Goal: Connect with others: Connect with others

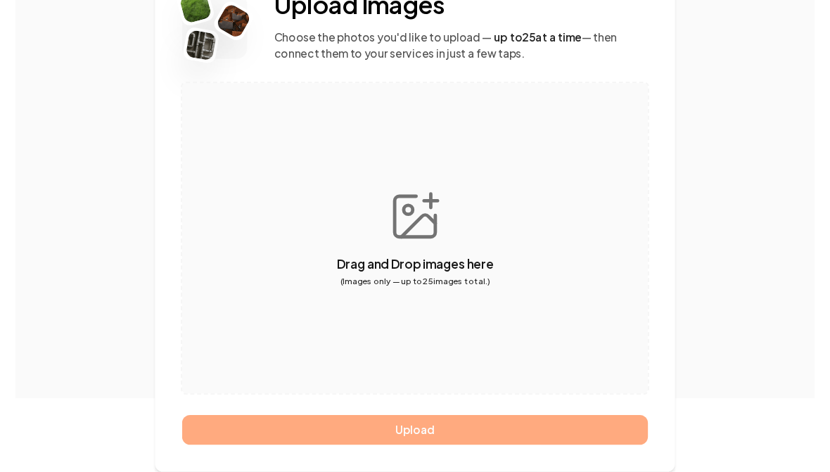
scroll to position [144, 0]
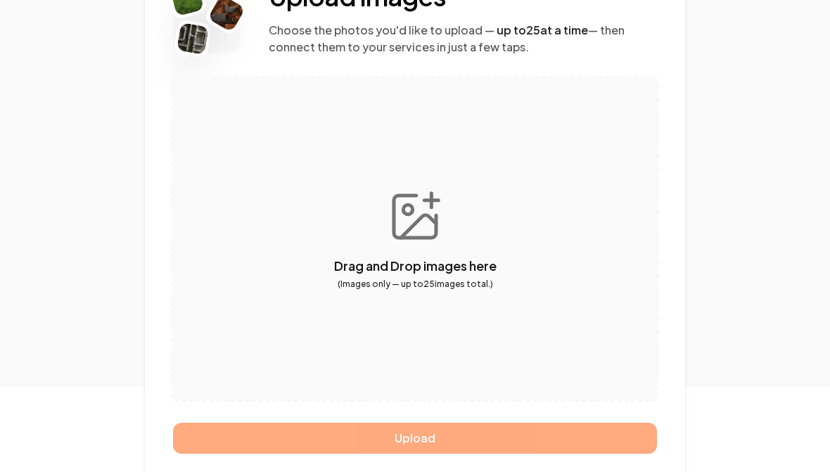
click at [407, 441] on div "Upload" at bounding box center [415, 438] width 484 height 31
click at [431, 425] on div "Upload" at bounding box center [415, 438] width 484 height 31
click at [409, 220] on button "button" at bounding box center [415, 239] width 484 height 322
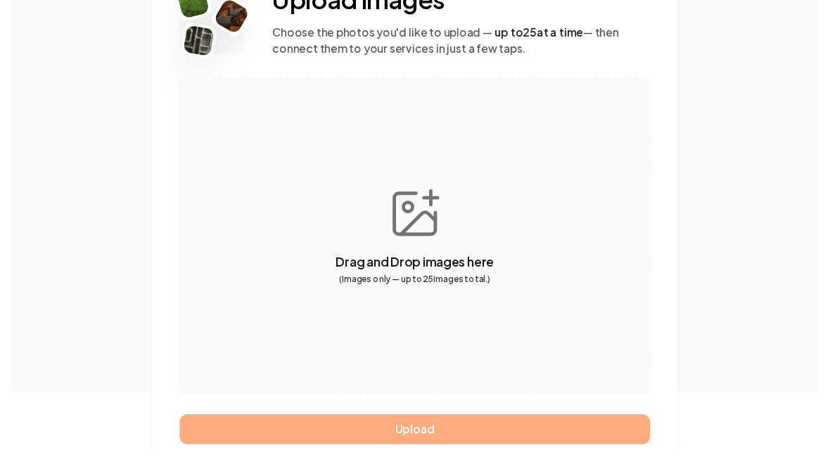
scroll to position [154, 0]
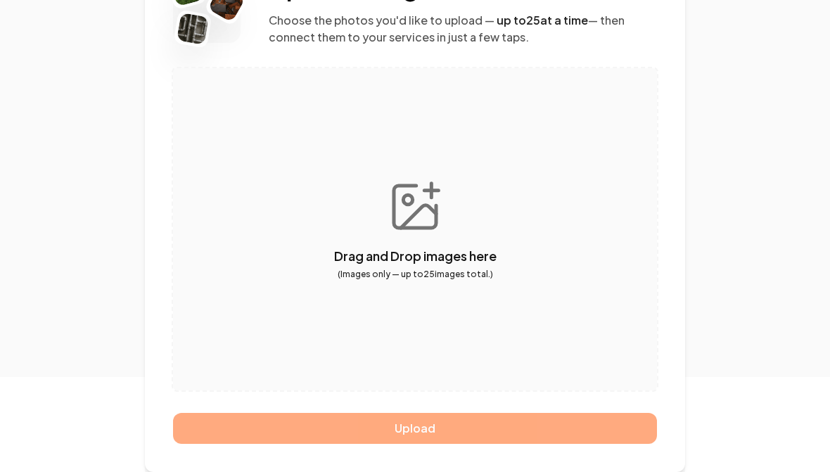
click at [427, 424] on div "Upload" at bounding box center [415, 428] width 484 height 31
click at [420, 213] on button "button" at bounding box center [415, 229] width 484 height 322
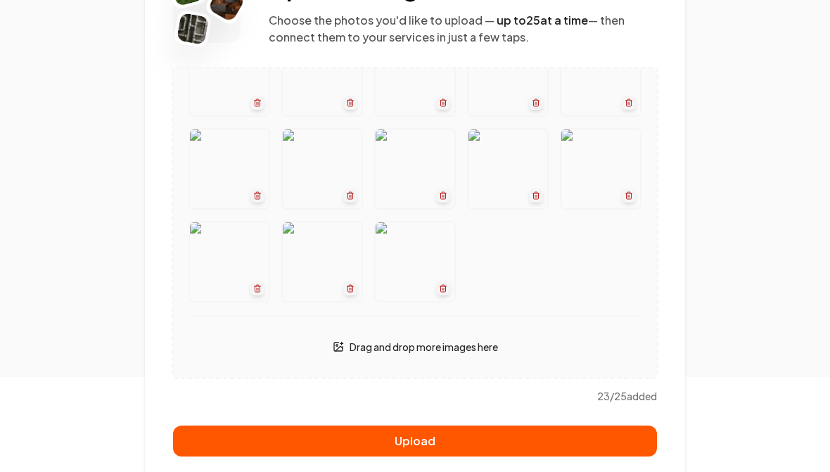
scroll to position [234, 0]
click at [431, 441] on button "Upload" at bounding box center [415, 441] width 484 height 31
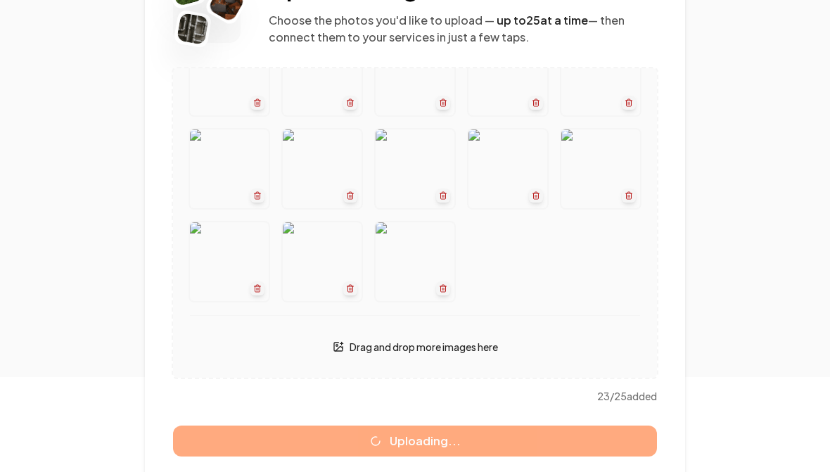
click at [407, 356] on div "Drag and drop more images here" at bounding box center [415, 347] width 450 height 28
click at [356, 345] on p "Drag and drop more images here" at bounding box center [424, 347] width 148 height 14
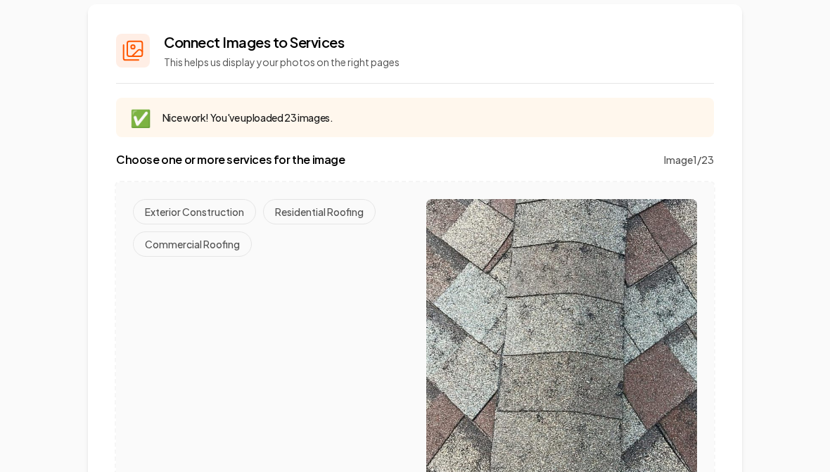
scroll to position [91, 0]
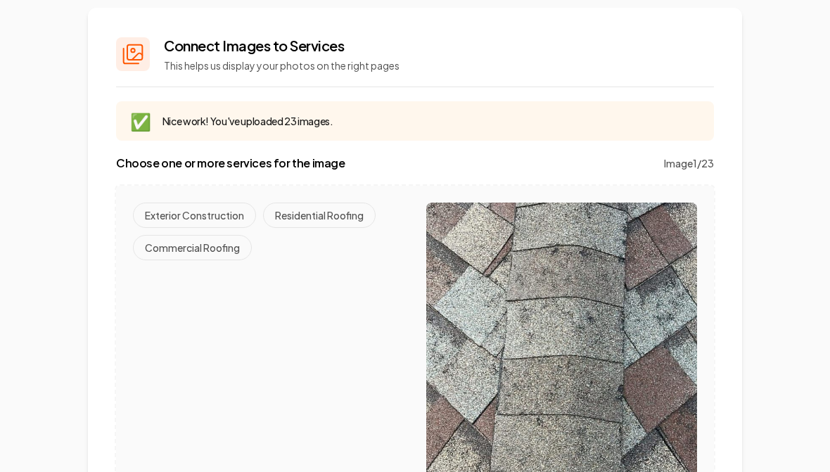
click at [130, 43] on icon at bounding box center [133, 54] width 23 height 23
click at [324, 210] on button "Residential Roofing" at bounding box center [319, 215] width 113 height 25
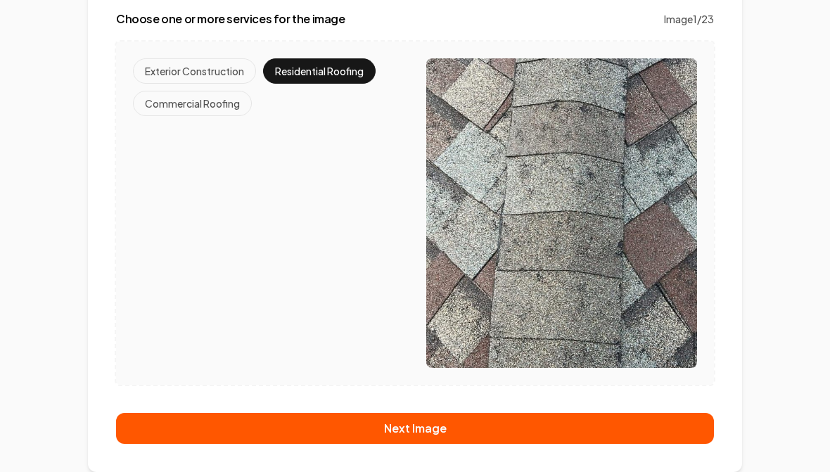
click at [415, 426] on button "Next Image" at bounding box center [415, 428] width 598 height 31
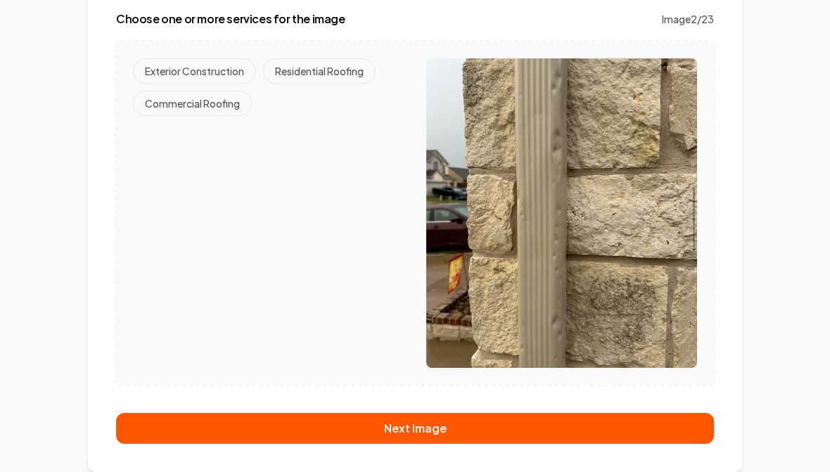
click at [304, 65] on button "Residential Roofing" at bounding box center [319, 70] width 113 height 25
click at [410, 433] on button "Next Image" at bounding box center [415, 428] width 598 height 31
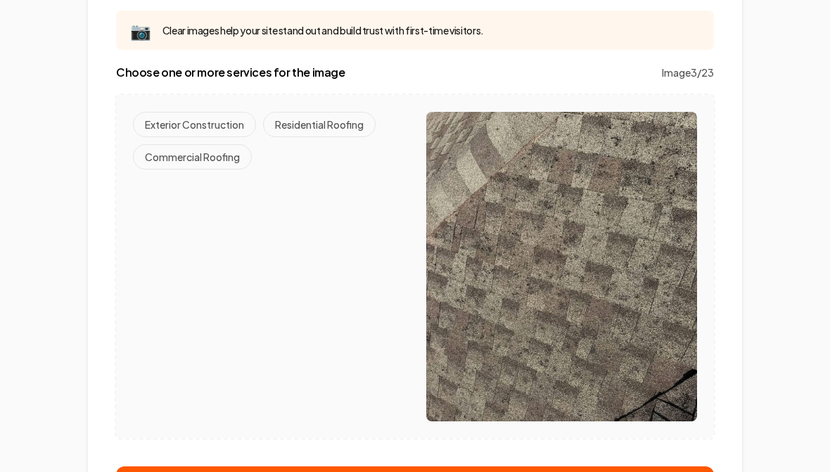
click at [313, 119] on button "Residential Roofing" at bounding box center [319, 124] width 113 height 25
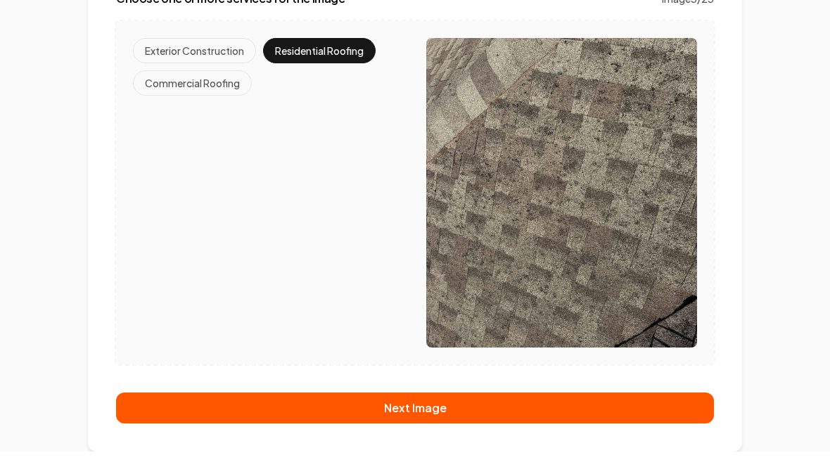
click at [417, 429] on button "Next Image" at bounding box center [415, 428] width 598 height 31
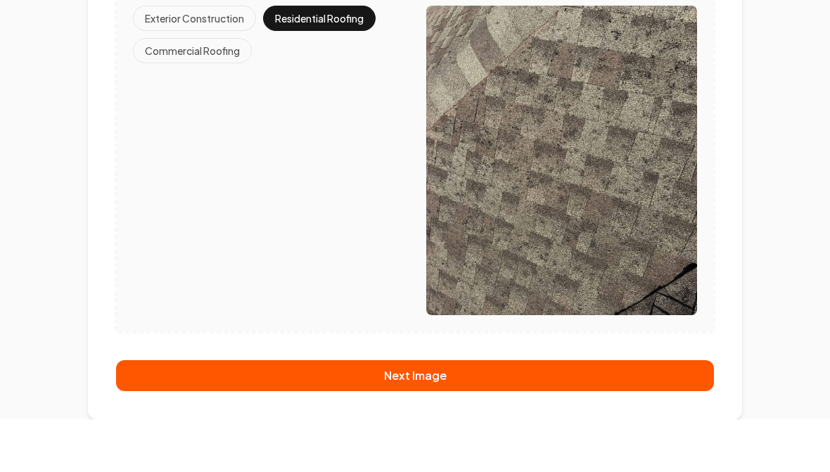
scroll to position [182, 0]
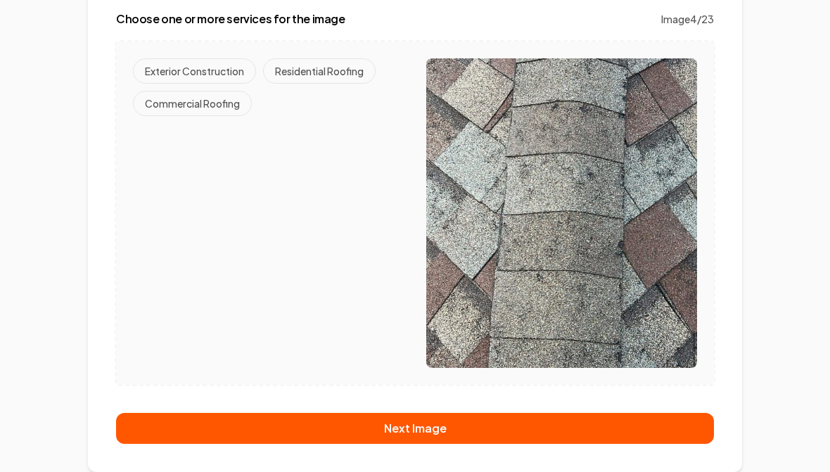
click at [308, 68] on button "Residential Roofing" at bounding box center [319, 70] width 113 height 25
click at [391, 422] on button "Next Image" at bounding box center [415, 428] width 598 height 31
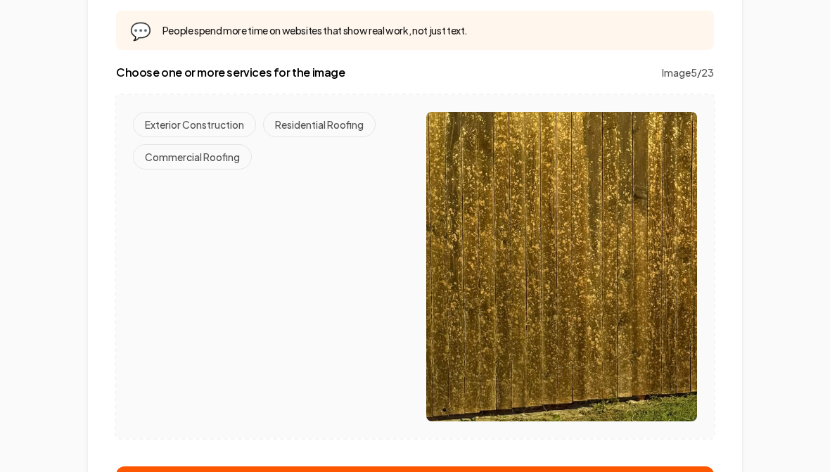
click at [322, 123] on button "Residential Roofing" at bounding box center [319, 124] width 113 height 25
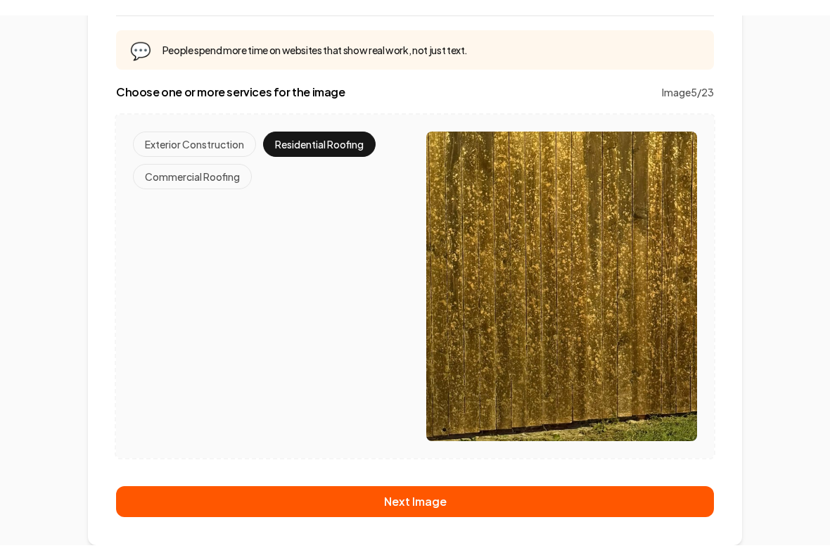
scroll to position [147, 0]
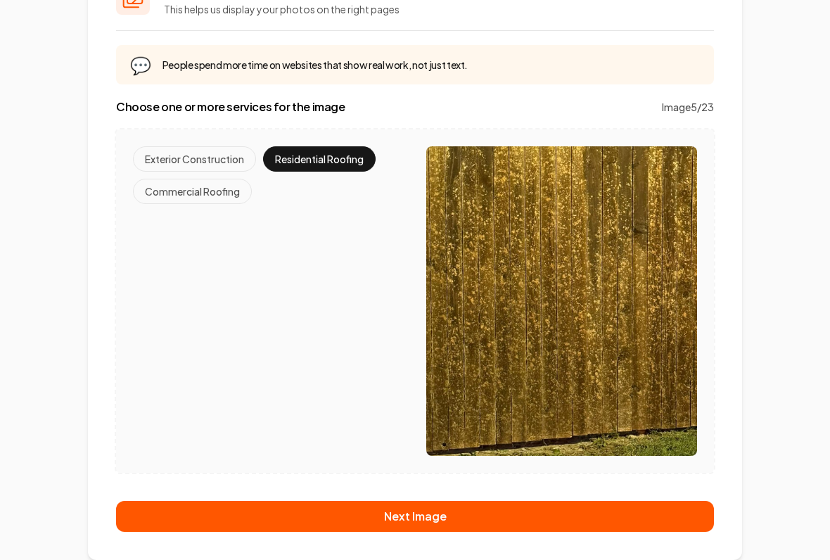
click at [179, 158] on button "Exterior Construction" at bounding box center [194, 158] width 123 height 25
click at [419, 472] on button "Next Image" at bounding box center [415, 516] width 598 height 31
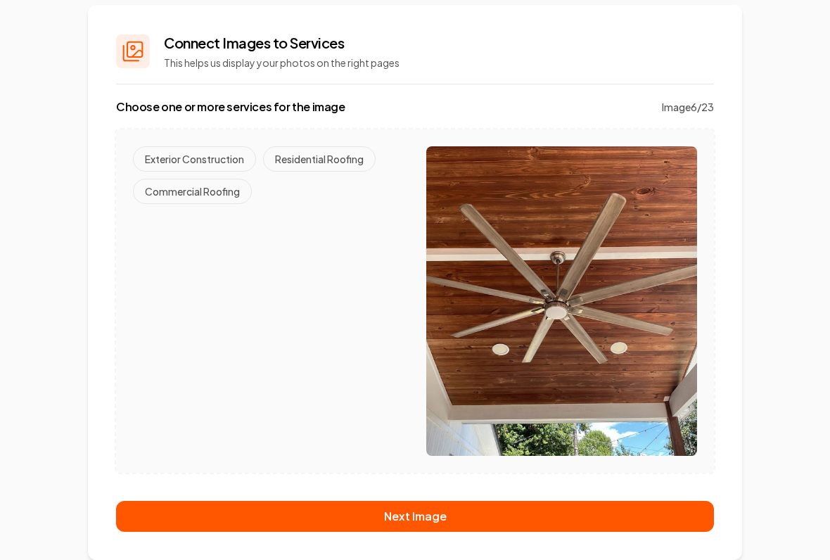
click at [207, 156] on button "Exterior Construction" at bounding box center [194, 158] width 123 height 25
click at [421, 472] on button "Next Image" at bounding box center [415, 516] width 598 height 31
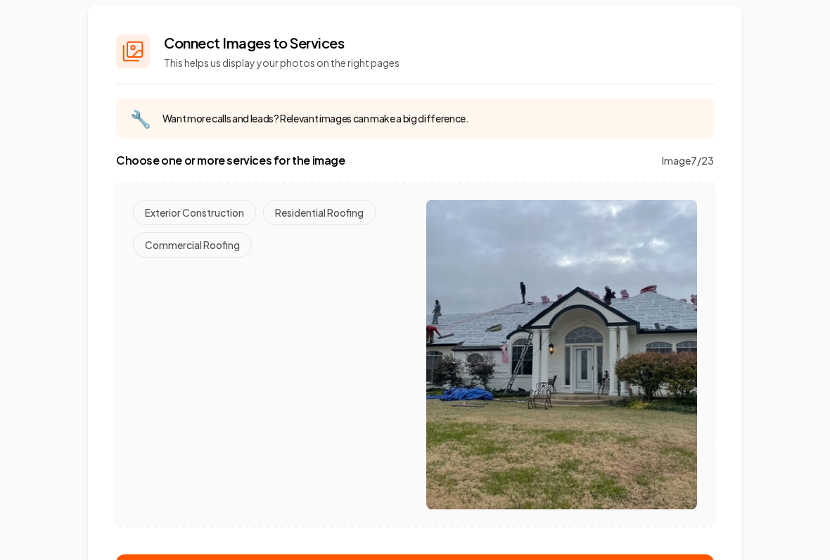
click at [311, 205] on button "Residential Roofing" at bounding box center [319, 212] width 113 height 25
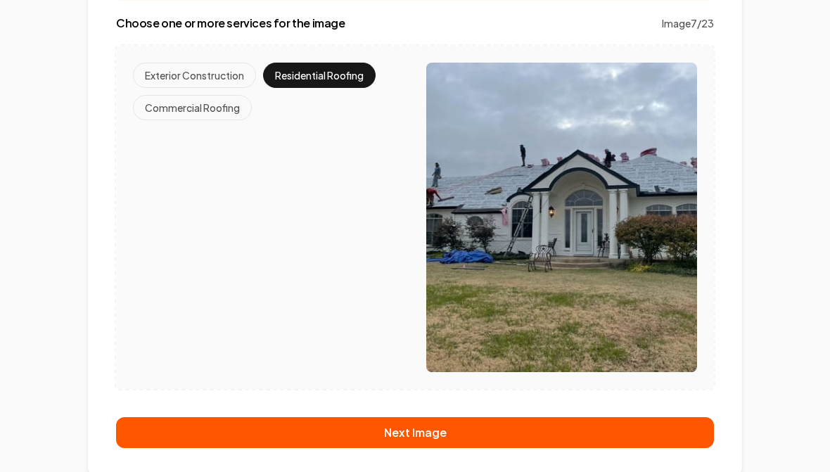
click at [423, 431] on button "Next Image" at bounding box center [415, 432] width 598 height 31
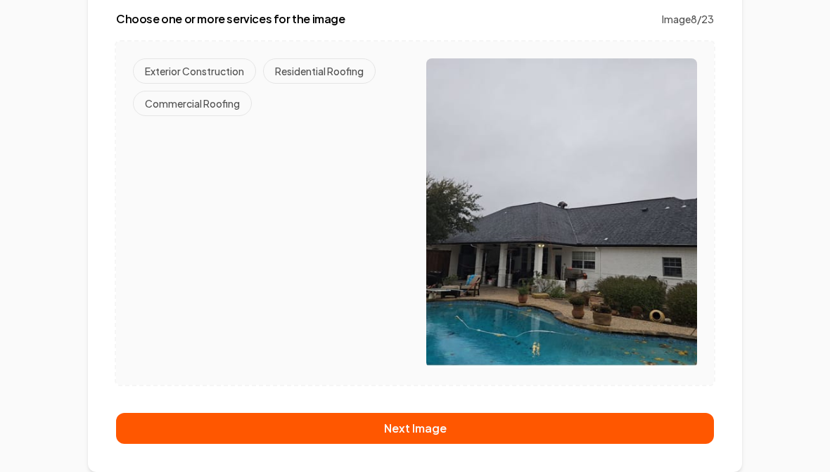
click at [315, 72] on button "Residential Roofing" at bounding box center [319, 70] width 113 height 25
click at [400, 426] on button "Next Image" at bounding box center [415, 428] width 598 height 31
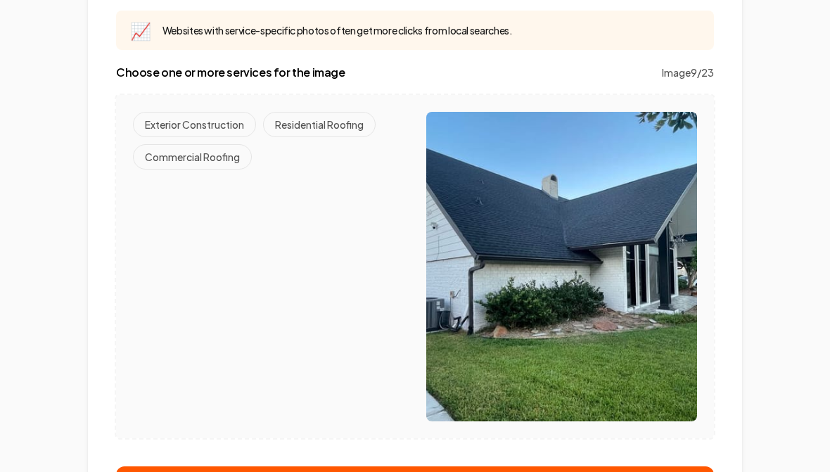
click at [320, 126] on button "Residential Roofing" at bounding box center [319, 124] width 113 height 25
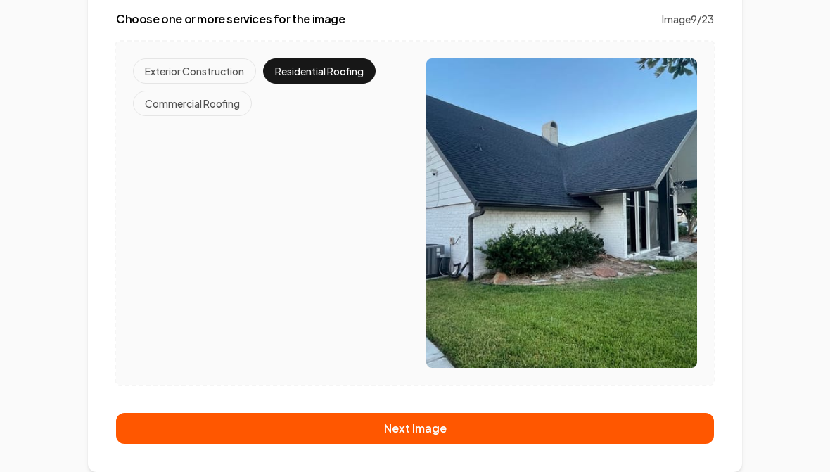
click at [415, 432] on button "Next Image" at bounding box center [415, 428] width 598 height 31
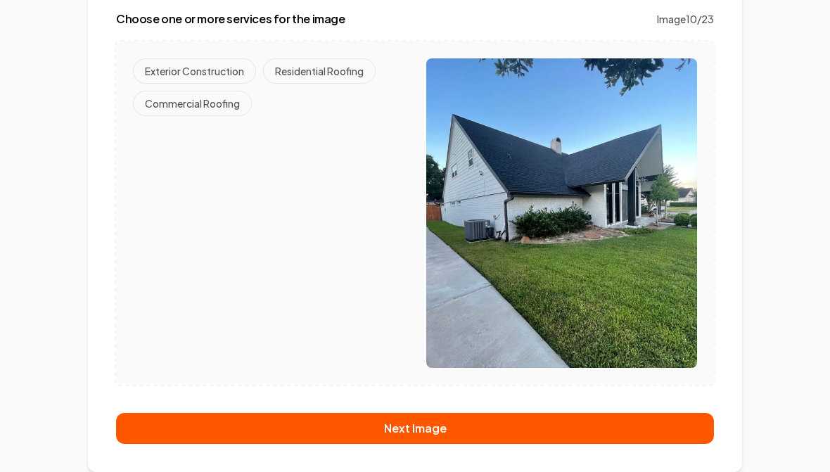
click at [312, 68] on button "Residential Roofing" at bounding box center [319, 70] width 113 height 25
click at [429, 427] on button "Next Image" at bounding box center [415, 428] width 598 height 31
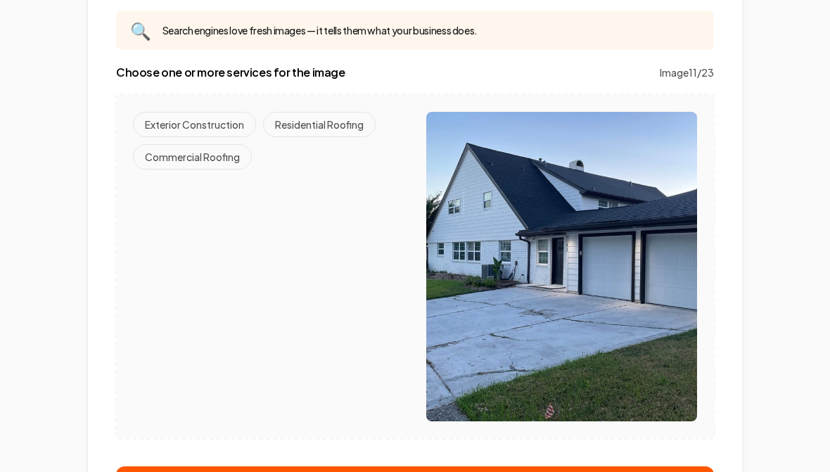
click at [320, 115] on button "Residential Roofing" at bounding box center [319, 124] width 113 height 25
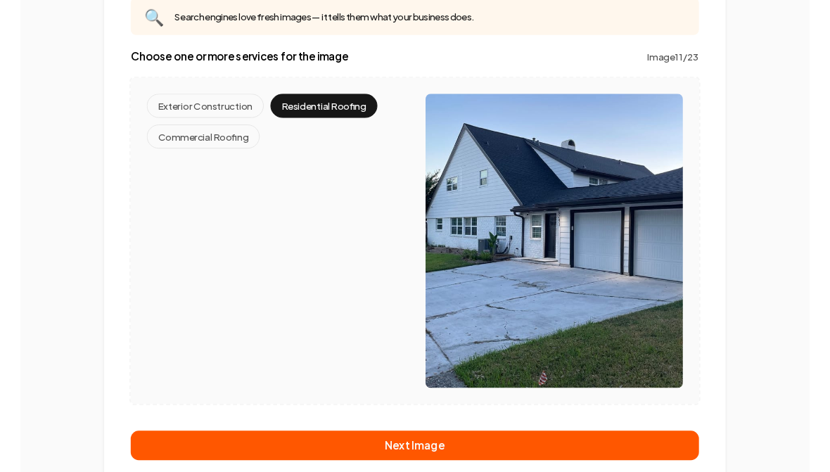
scroll to position [235, 0]
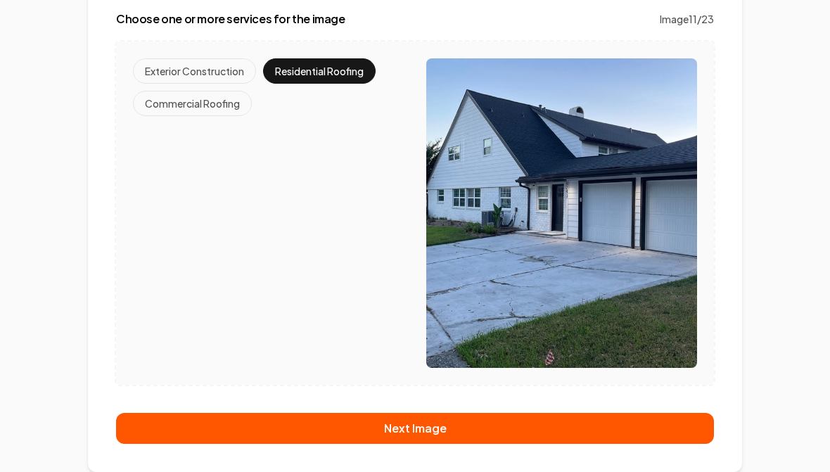
click at [422, 431] on button "Next Image" at bounding box center [415, 428] width 598 height 31
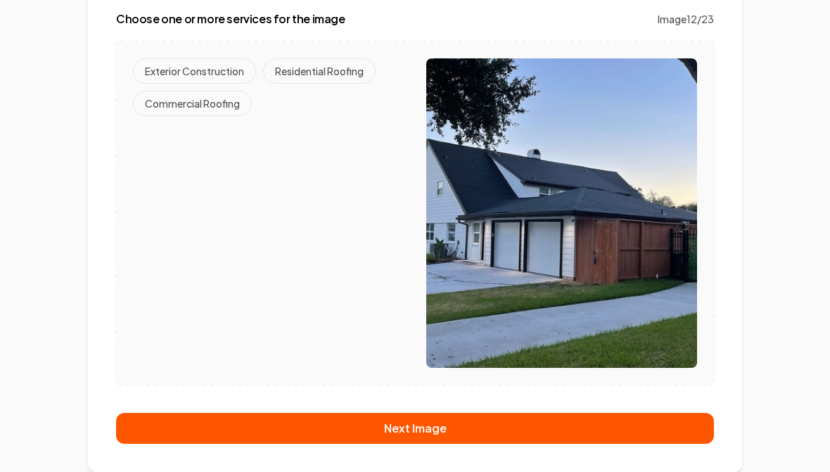
click at [336, 72] on button "Residential Roofing" at bounding box center [319, 70] width 113 height 25
click at [189, 67] on button "Exterior Construction" at bounding box center [194, 70] width 123 height 25
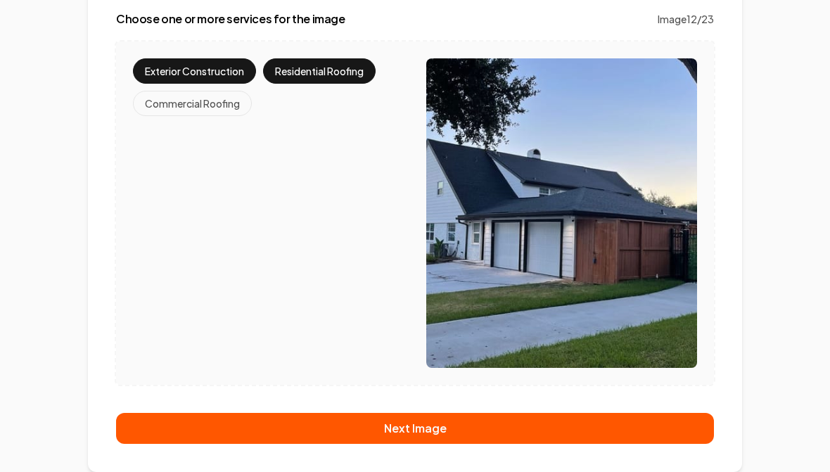
click at [417, 430] on button "Next Image" at bounding box center [415, 428] width 598 height 31
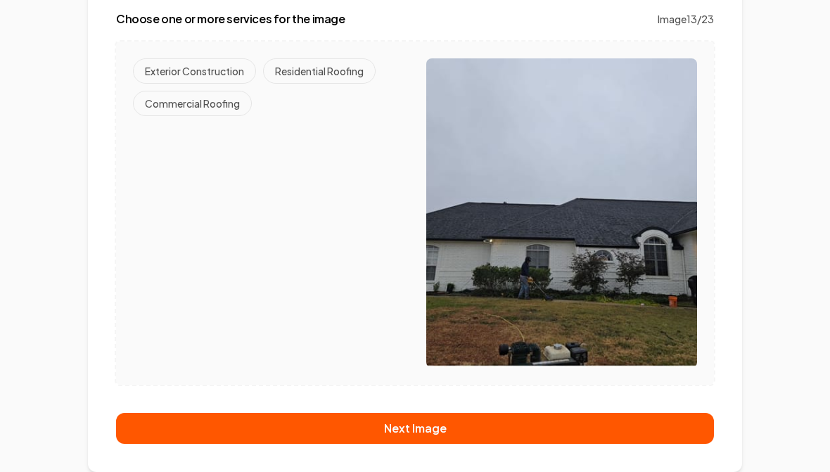
click at [295, 70] on button "Residential Roofing" at bounding box center [319, 70] width 113 height 25
click at [430, 425] on button "Next Image" at bounding box center [415, 428] width 598 height 31
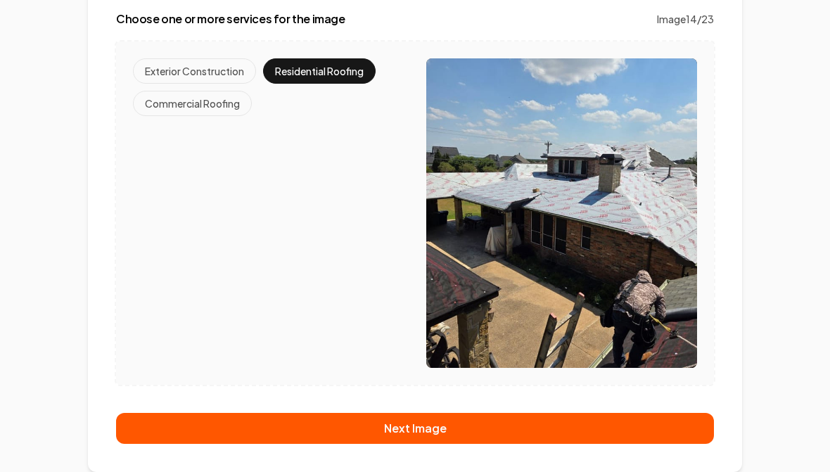
scroll to position [182, 0]
click at [319, 75] on button "Residential Roofing" at bounding box center [319, 70] width 113 height 25
click at [412, 425] on button "Next Image" at bounding box center [415, 428] width 598 height 31
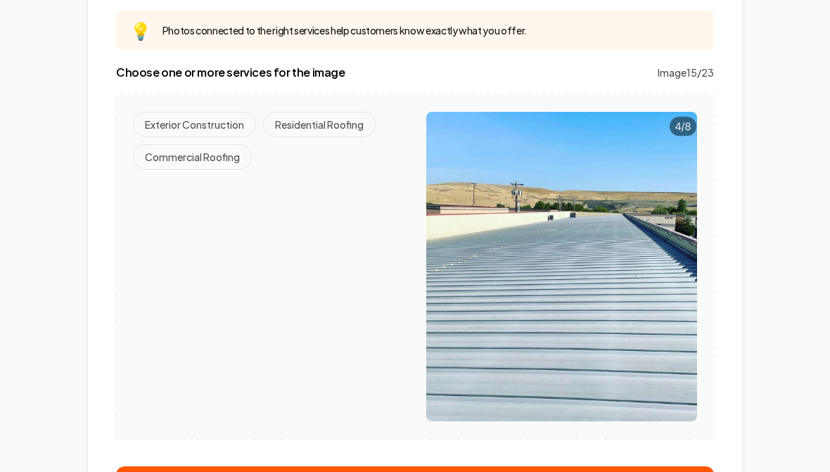
click at [182, 160] on button "Commercial Roofing" at bounding box center [192, 156] width 119 height 25
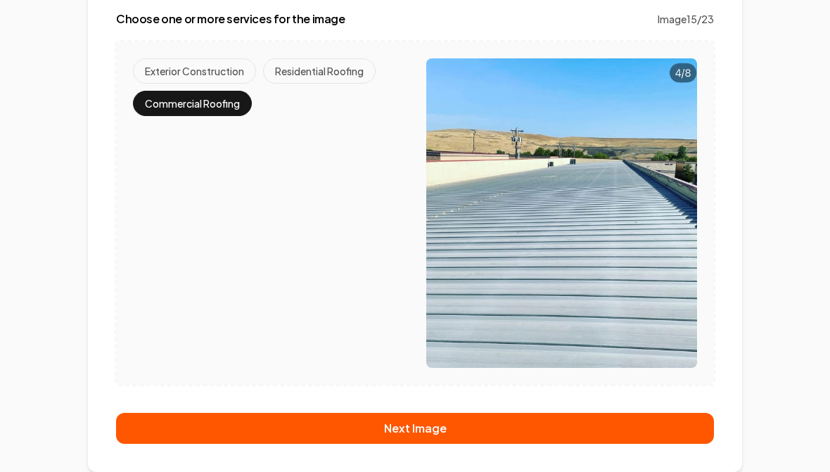
click at [420, 418] on button "Next Image" at bounding box center [415, 428] width 598 height 31
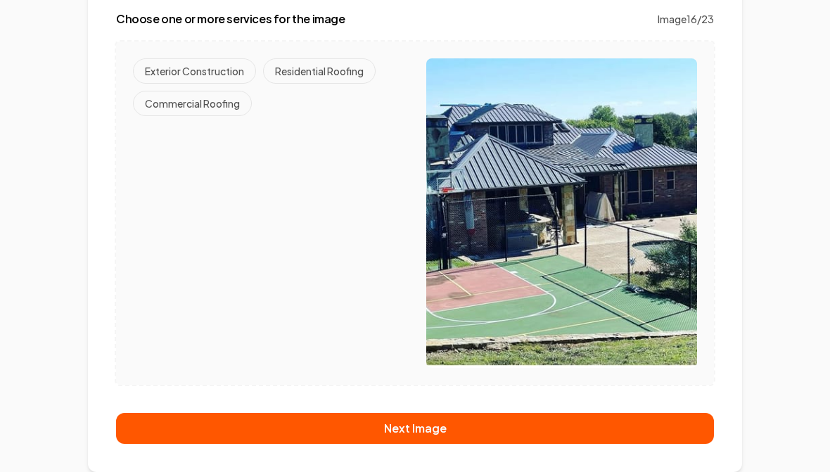
click at [304, 69] on button "Residential Roofing" at bounding box center [319, 70] width 113 height 25
click at [400, 426] on button "Next Image" at bounding box center [415, 428] width 598 height 31
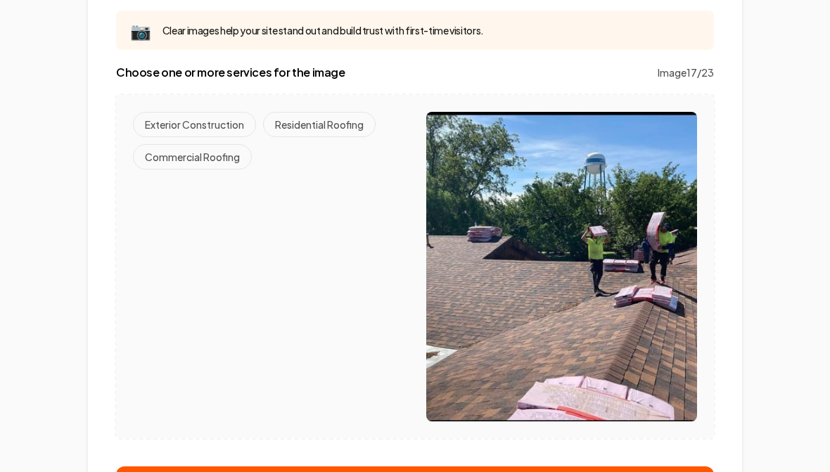
click at [309, 121] on button "Residential Roofing" at bounding box center [319, 124] width 113 height 25
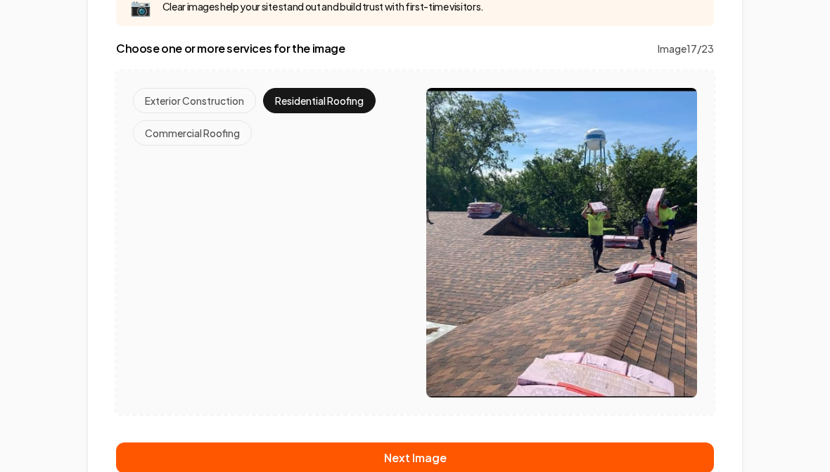
click at [408, 466] on button "Next Image" at bounding box center [415, 458] width 598 height 31
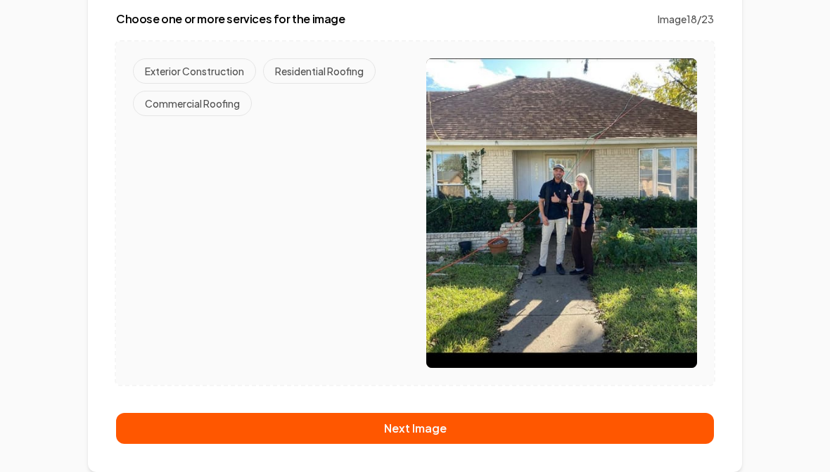
scroll to position [182, 0]
click at [322, 69] on button "Residential Roofing" at bounding box center [319, 70] width 113 height 25
click at [428, 428] on button "Next Image" at bounding box center [415, 428] width 598 height 31
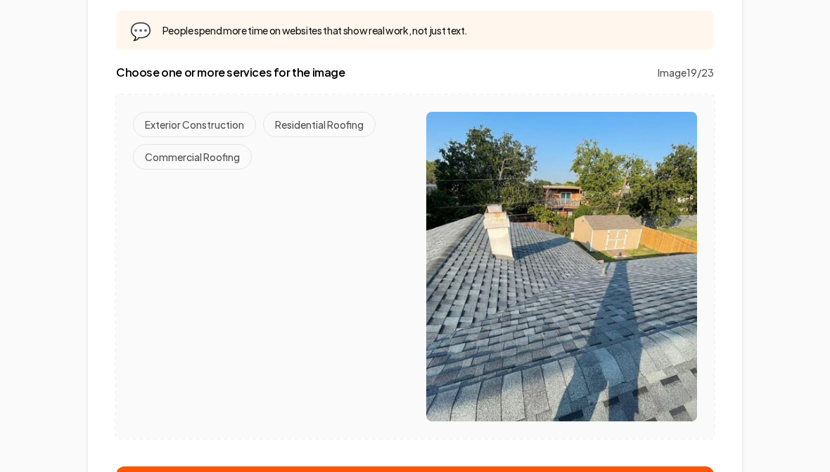
click at [310, 118] on button "Residential Roofing" at bounding box center [319, 124] width 113 height 25
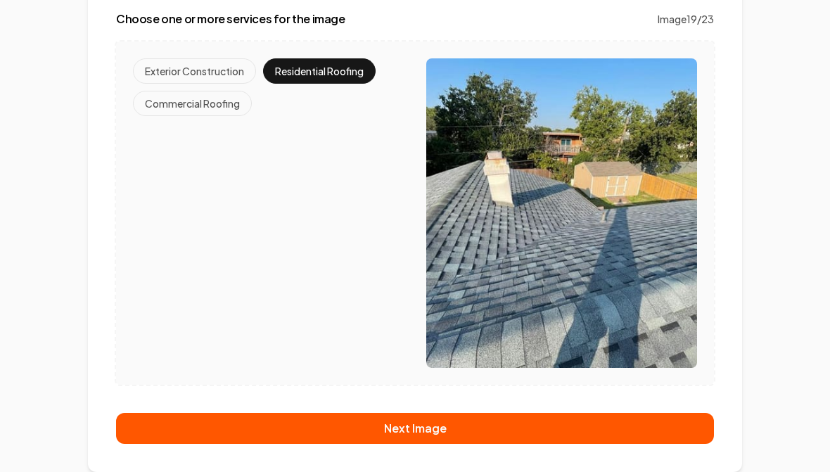
click at [430, 430] on button "Next Image" at bounding box center [415, 428] width 598 height 31
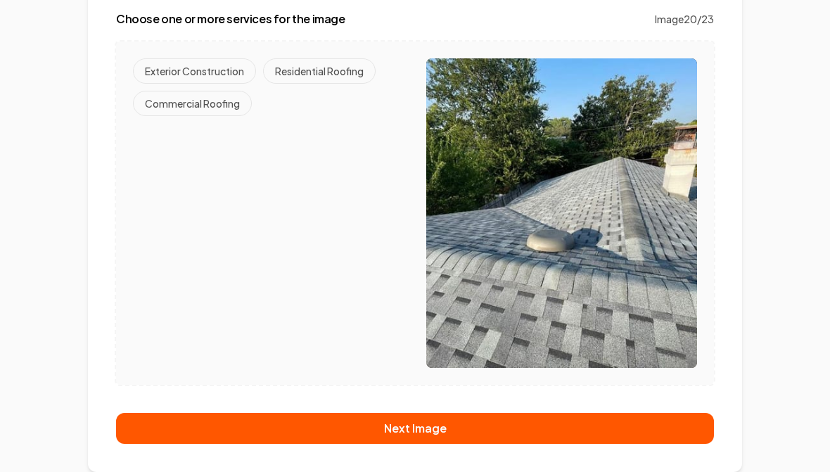
scroll to position [182, 0]
click at [316, 73] on button "Residential Roofing" at bounding box center [319, 70] width 113 height 25
click at [429, 431] on button "Next Image" at bounding box center [415, 428] width 598 height 31
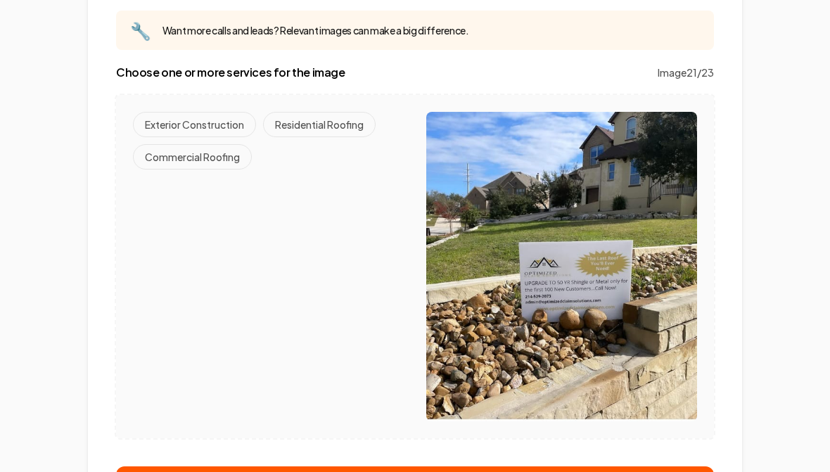
click at [321, 125] on button "Residential Roofing" at bounding box center [319, 124] width 113 height 25
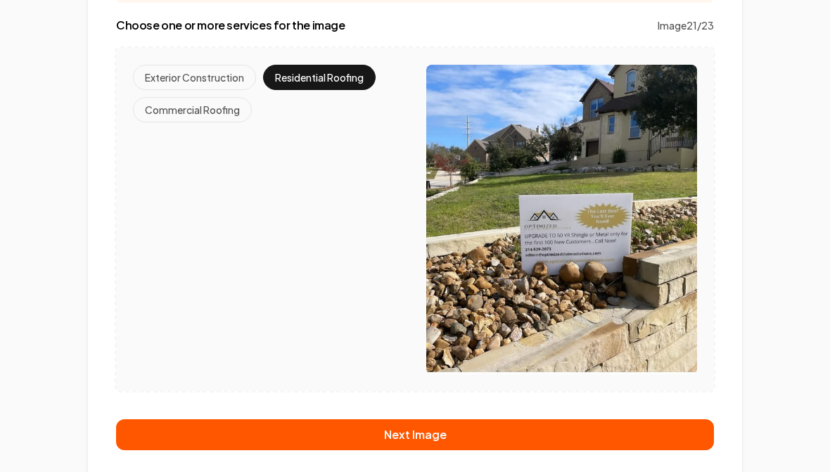
click at [443, 431] on button "Next Image" at bounding box center [415, 434] width 598 height 31
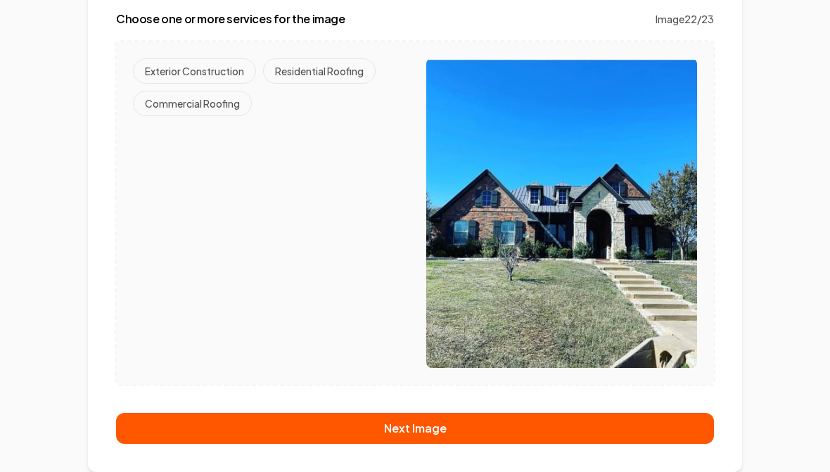
click at [316, 72] on button "Residential Roofing" at bounding box center [319, 70] width 113 height 25
click at [421, 431] on button "Next Image" at bounding box center [415, 428] width 598 height 31
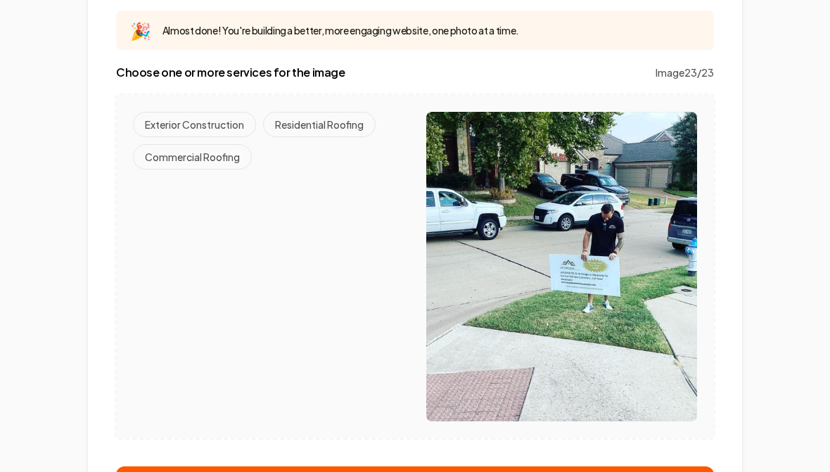
click at [326, 120] on button "Residential Roofing" at bounding box center [319, 124] width 113 height 25
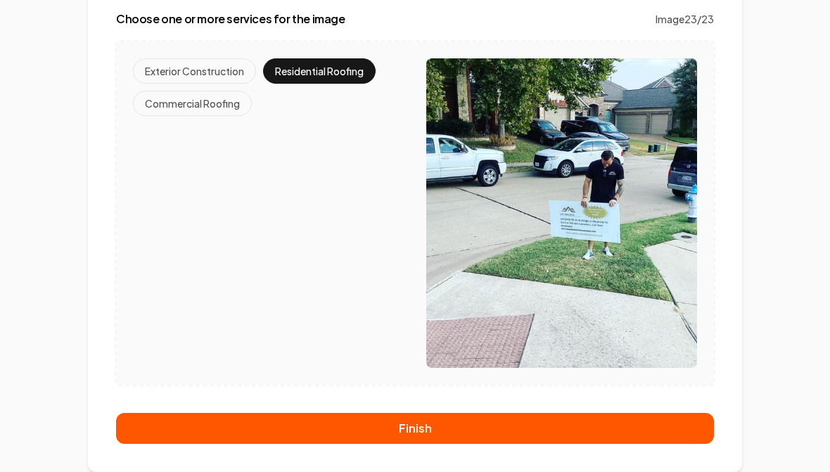
click at [429, 431] on button "Finish" at bounding box center [415, 428] width 598 height 31
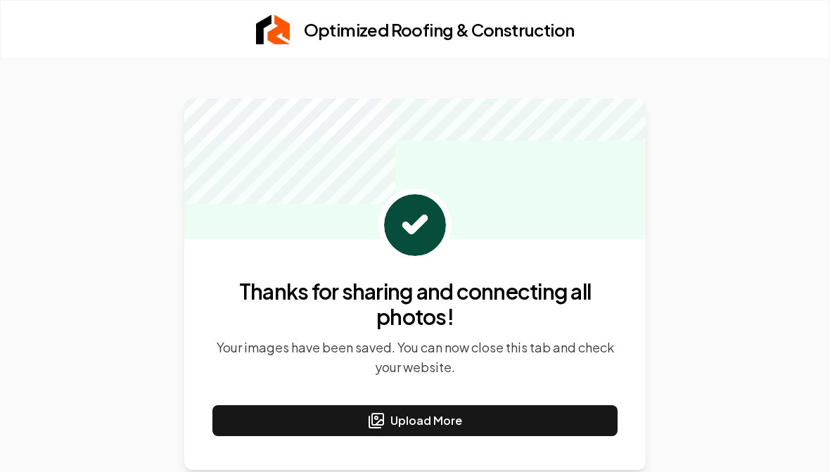
click at [426, 409] on button "Upload More" at bounding box center [415, 420] width 405 height 31
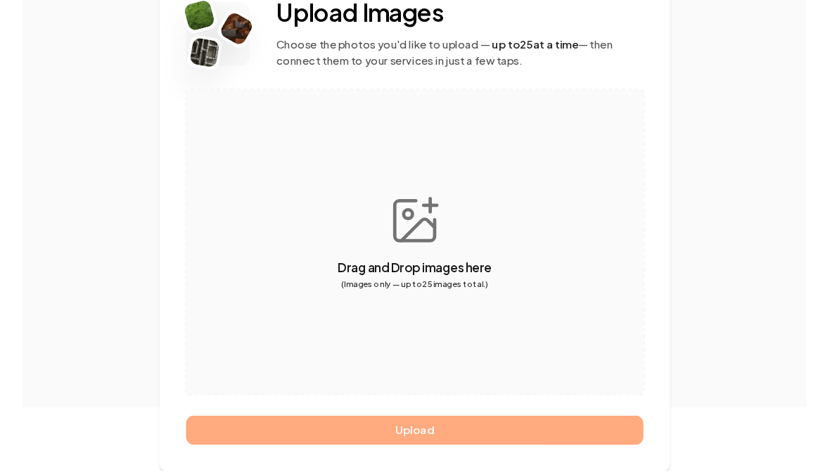
scroll to position [139, 0]
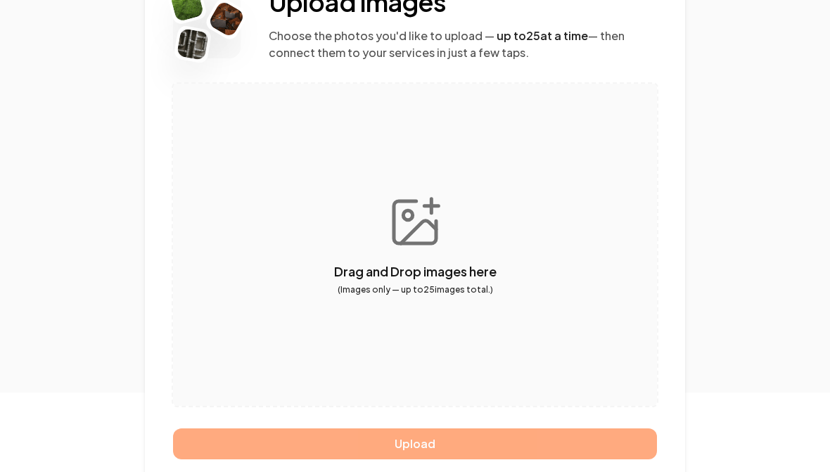
click at [417, 231] on button "button" at bounding box center [415, 245] width 484 height 322
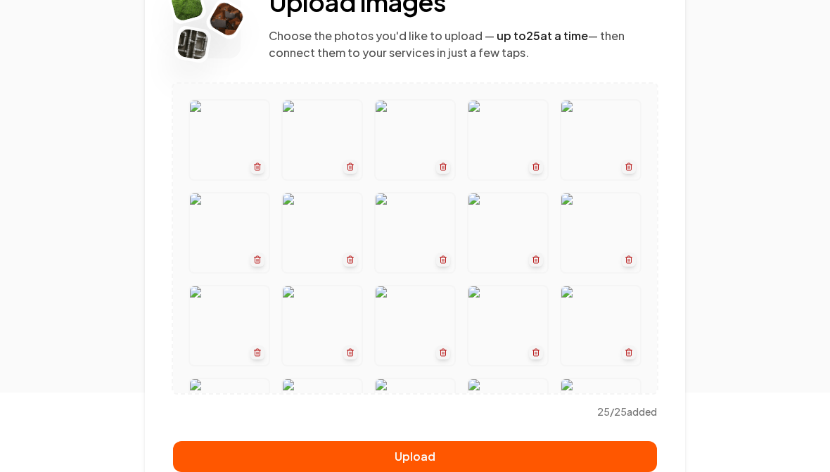
scroll to position [0, 0]
click at [432, 463] on button "Upload" at bounding box center [415, 456] width 484 height 31
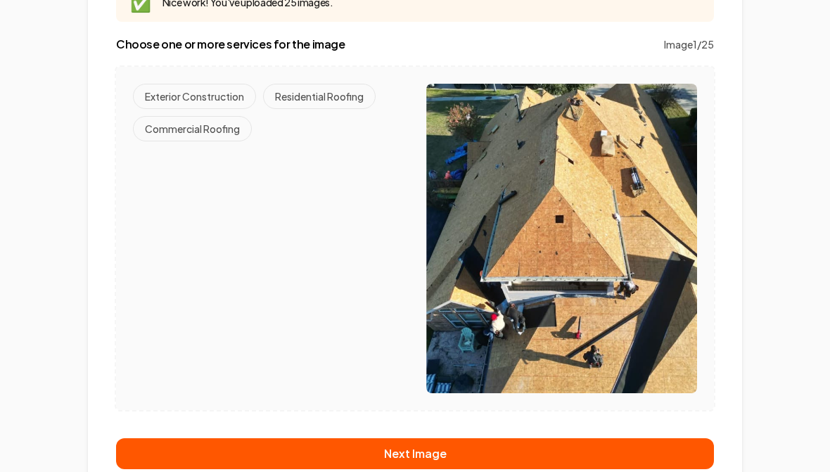
scroll to position [209, 0]
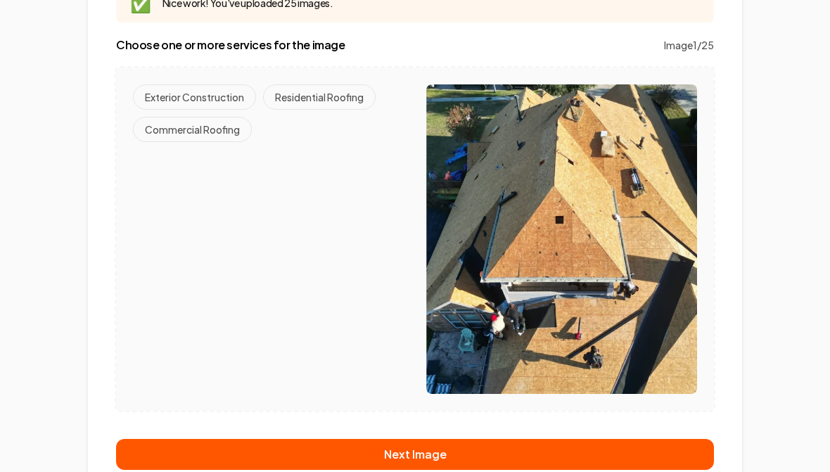
click at [327, 93] on button "Residential Roofing" at bounding box center [319, 96] width 113 height 25
click at [410, 450] on button "Next Image" at bounding box center [415, 454] width 598 height 31
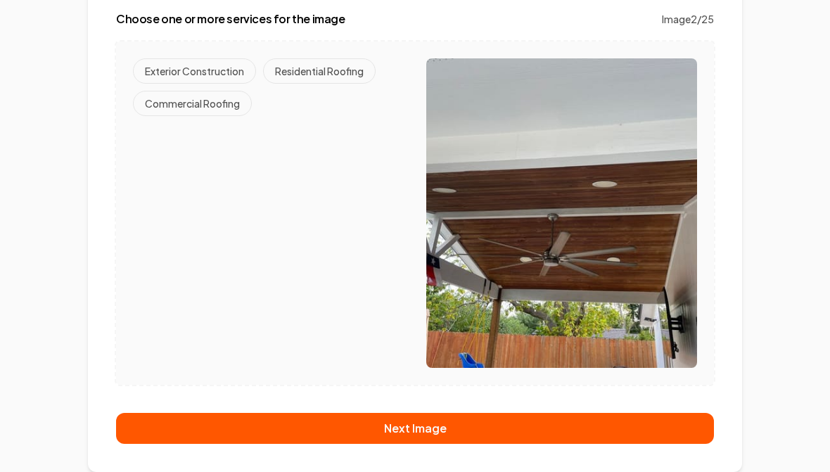
click at [189, 75] on button "Exterior Construction" at bounding box center [194, 70] width 123 height 25
click at [411, 429] on button "Next Image" at bounding box center [415, 428] width 598 height 31
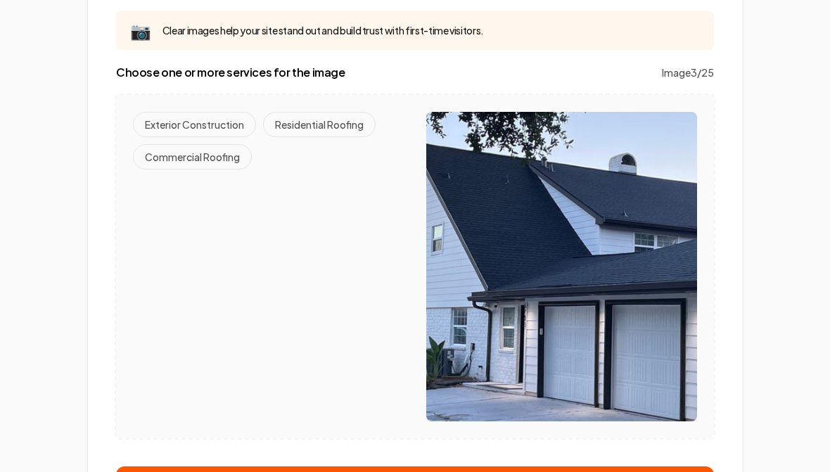
click at [312, 123] on button "Residential Roofing" at bounding box center [319, 124] width 113 height 25
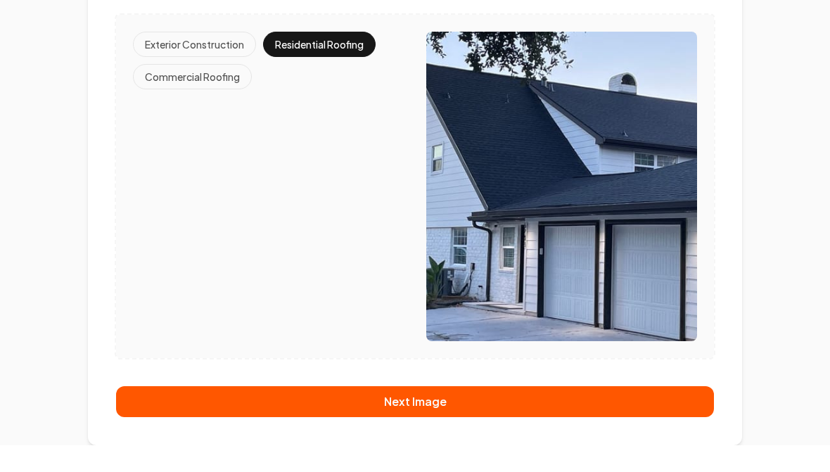
click at [405, 434] on button "Next Image" at bounding box center [415, 428] width 598 height 31
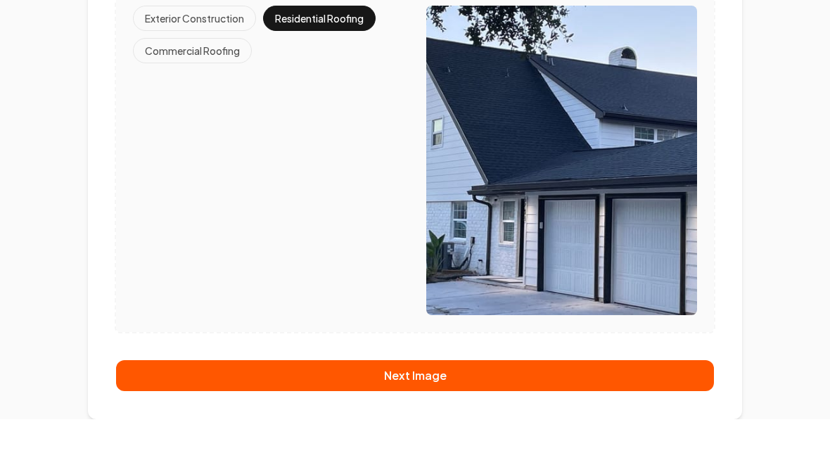
scroll to position [182, 0]
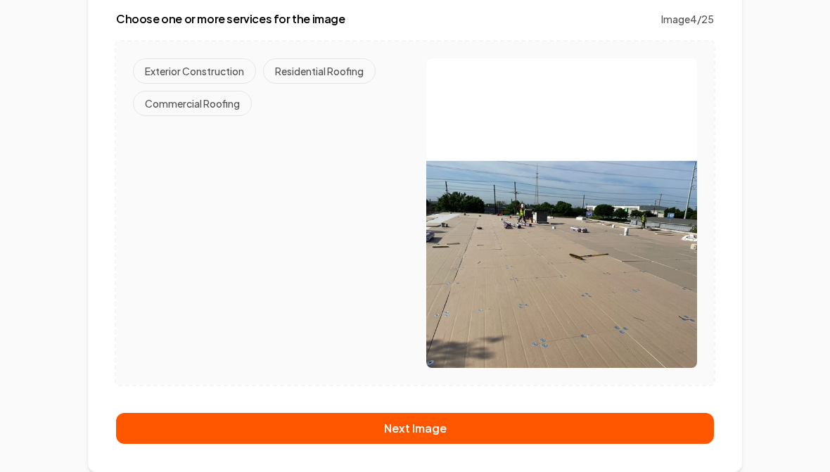
click at [200, 101] on button "Commercial Roofing" at bounding box center [192, 103] width 119 height 25
click at [398, 426] on button "Next Image" at bounding box center [415, 428] width 598 height 31
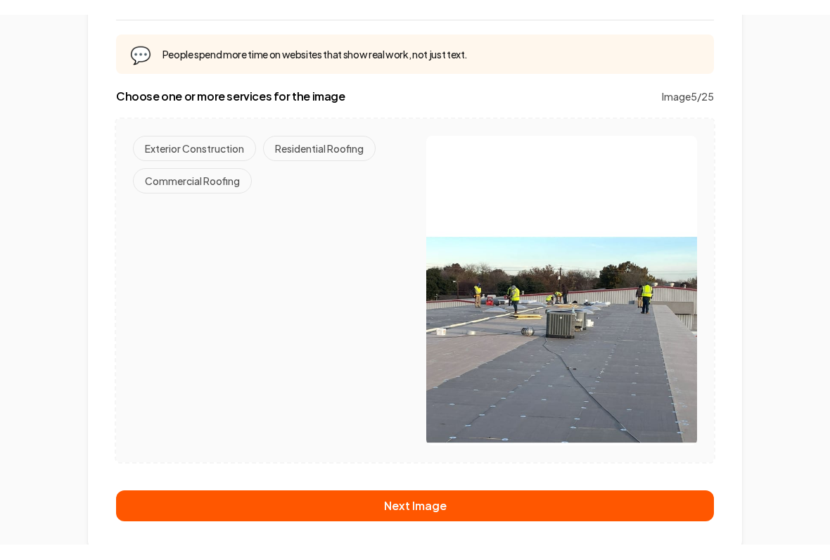
scroll to position [147, 0]
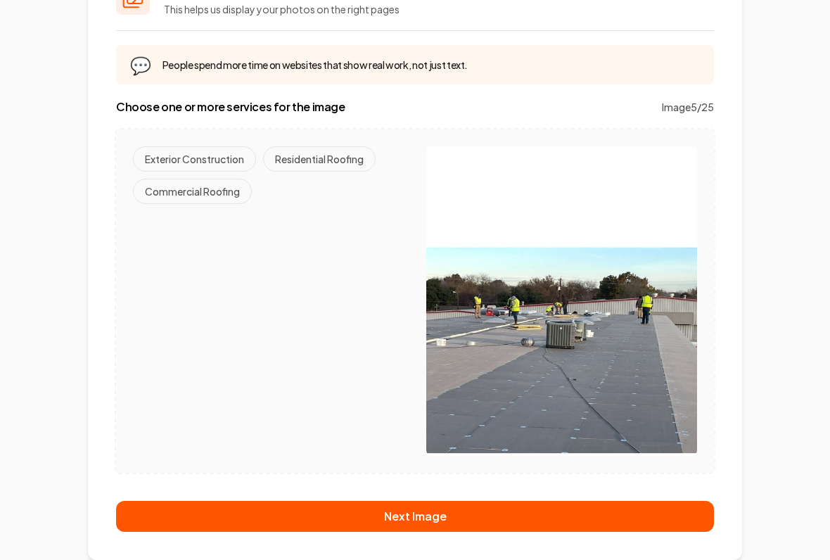
click at [195, 200] on button "Commercial Roofing" at bounding box center [192, 191] width 119 height 25
click at [427, 472] on button "Next Image" at bounding box center [415, 516] width 598 height 31
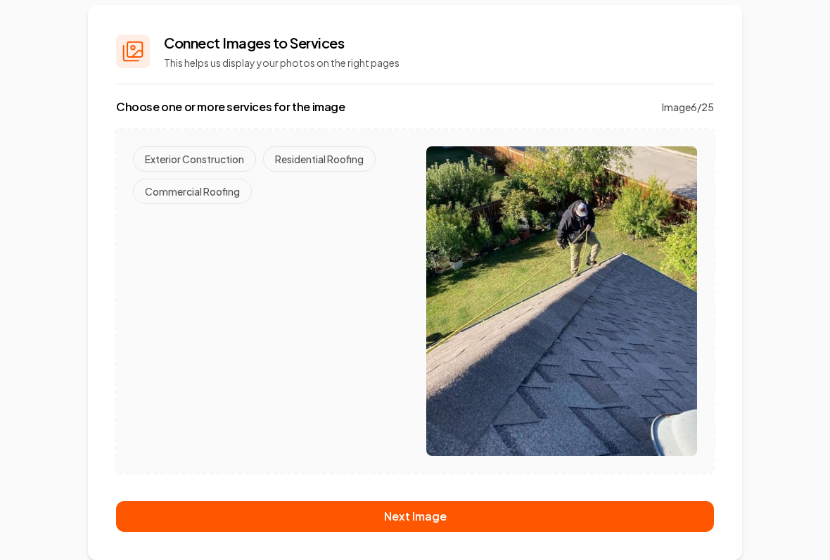
click at [308, 179] on div "Exterior Construction Residential Roofing Commercial Roofing" at bounding box center [268, 175] width 271 height 58
click at [327, 167] on button "Residential Roofing" at bounding box center [319, 158] width 113 height 25
click at [427, 472] on button "Next Image" at bounding box center [415, 516] width 598 height 31
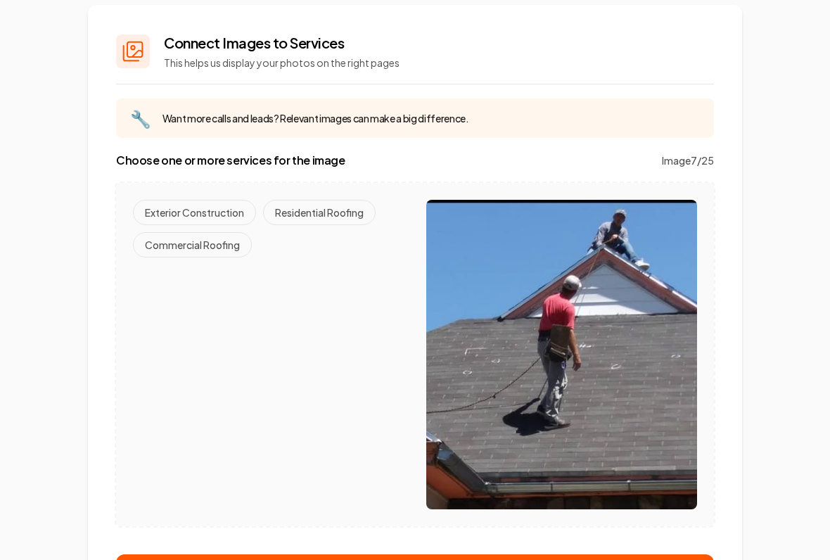
click at [325, 224] on button "Residential Roofing" at bounding box center [319, 212] width 113 height 25
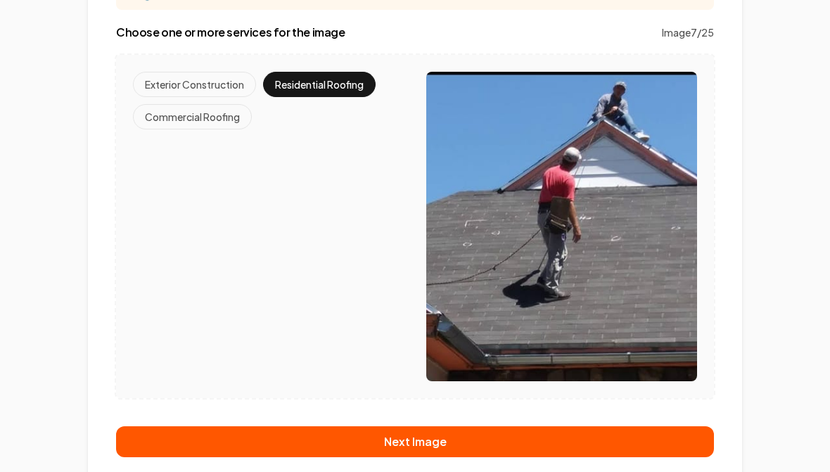
scroll to position [222, 0]
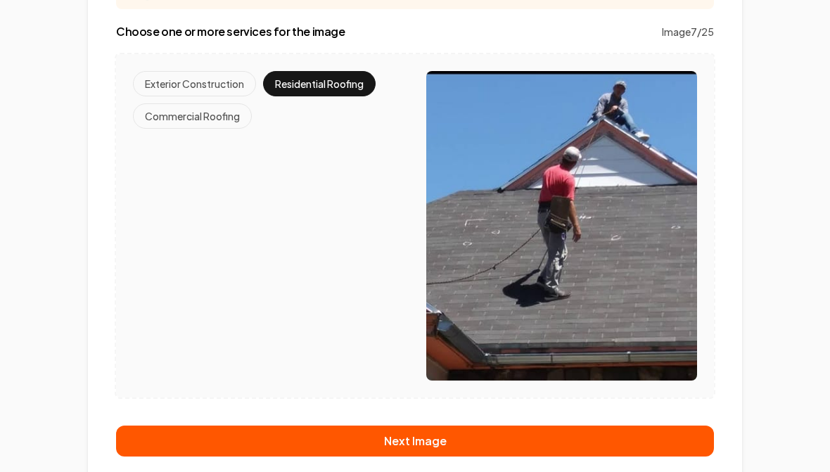
click at [427, 439] on button "Next Image" at bounding box center [415, 441] width 598 height 31
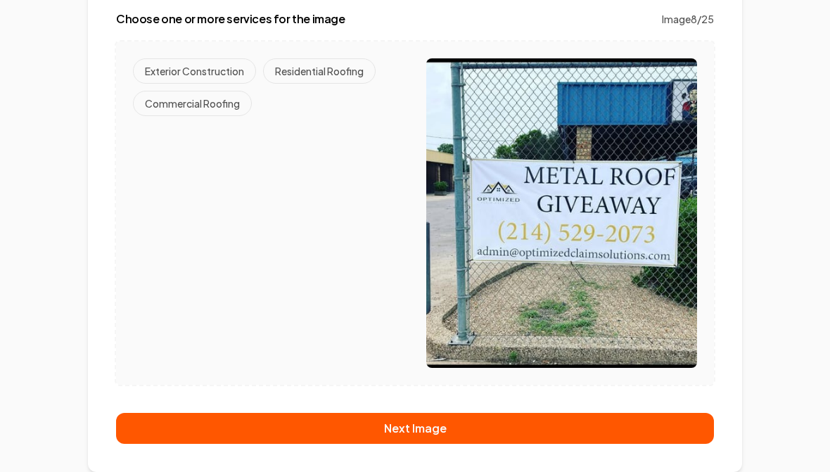
click at [319, 81] on button "Residential Roofing" at bounding box center [319, 70] width 113 height 25
click at [436, 430] on button "Next Image" at bounding box center [415, 428] width 598 height 31
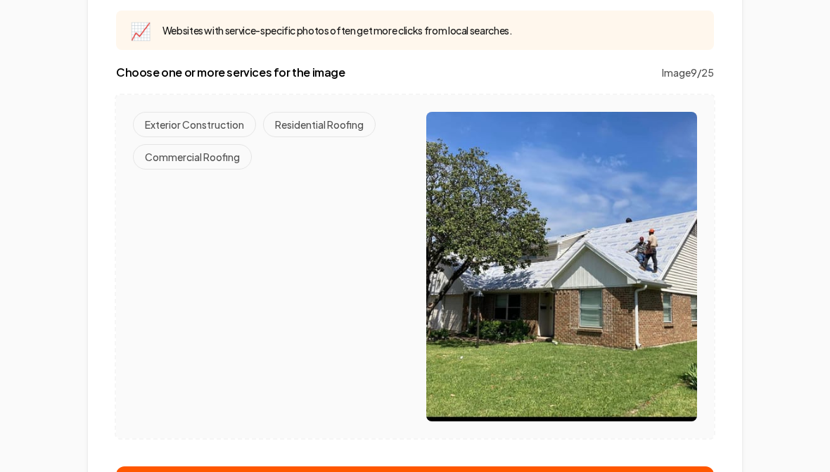
click at [315, 135] on button "Residential Roofing" at bounding box center [319, 124] width 113 height 25
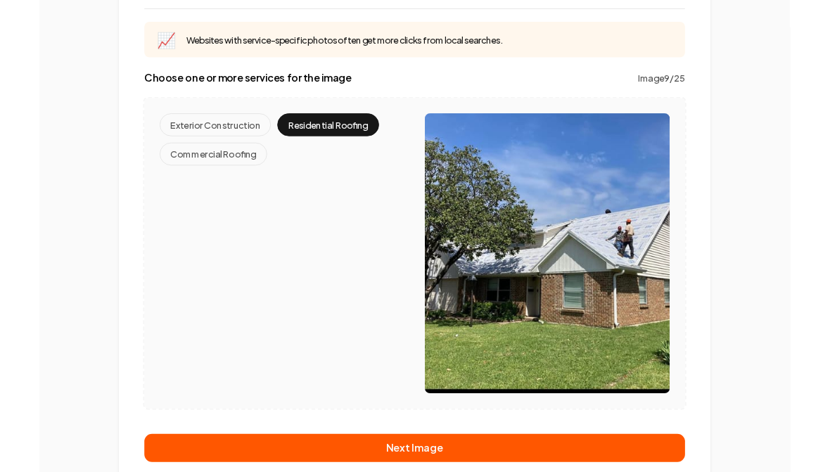
scroll to position [235, 0]
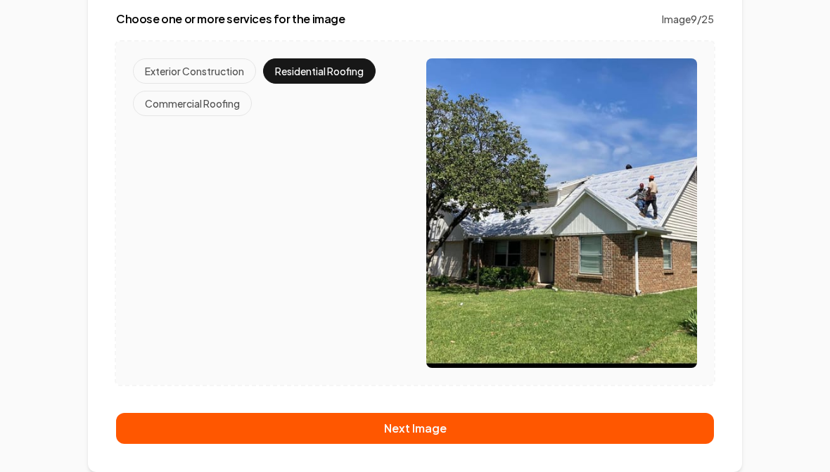
click at [449, 429] on button "Next Image" at bounding box center [415, 428] width 598 height 31
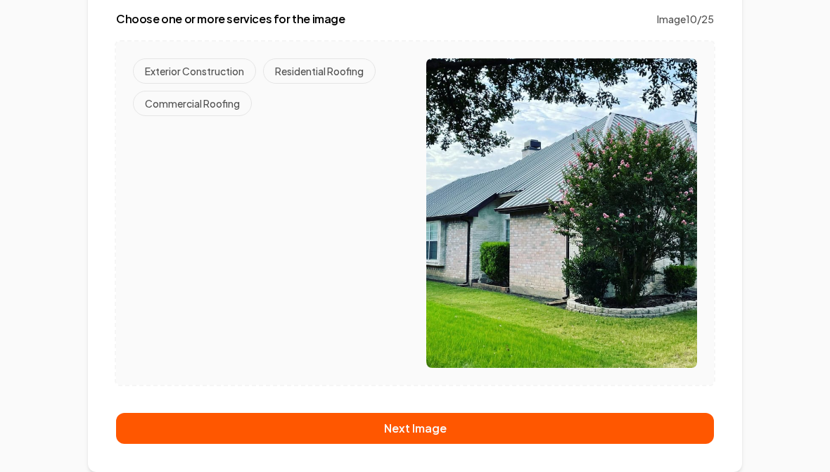
click at [327, 65] on button "Residential Roofing" at bounding box center [319, 70] width 113 height 25
click at [418, 429] on button "Next Image" at bounding box center [415, 428] width 598 height 31
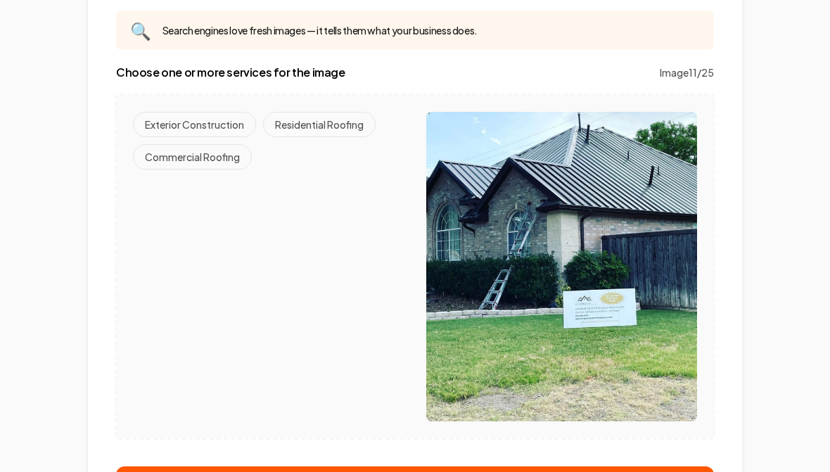
click at [328, 123] on button "Residential Roofing" at bounding box center [319, 124] width 113 height 25
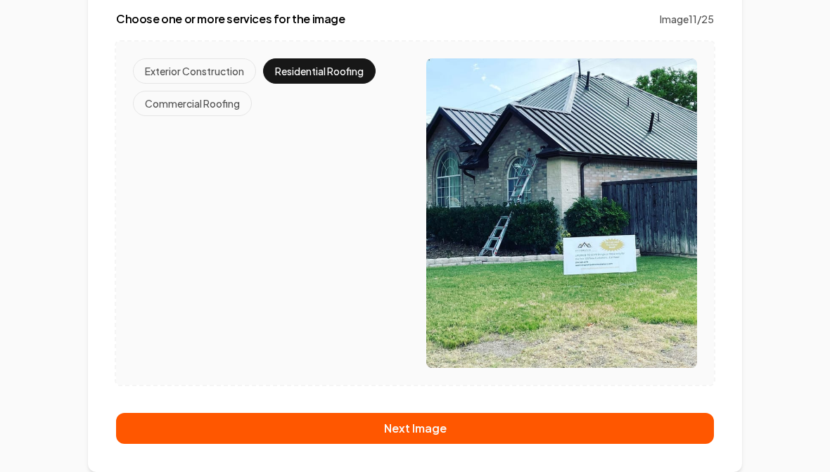
click at [413, 431] on button "Next Image" at bounding box center [415, 428] width 598 height 31
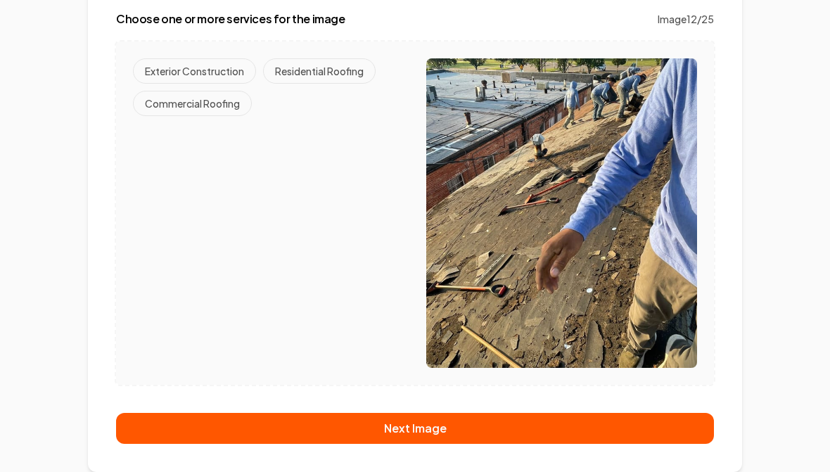
click at [321, 73] on button "Residential Roofing" at bounding box center [319, 70] width 113 height 25
click at [439, 430] on button "Next Image" at bounding box center [415, 428] width 598 height 31
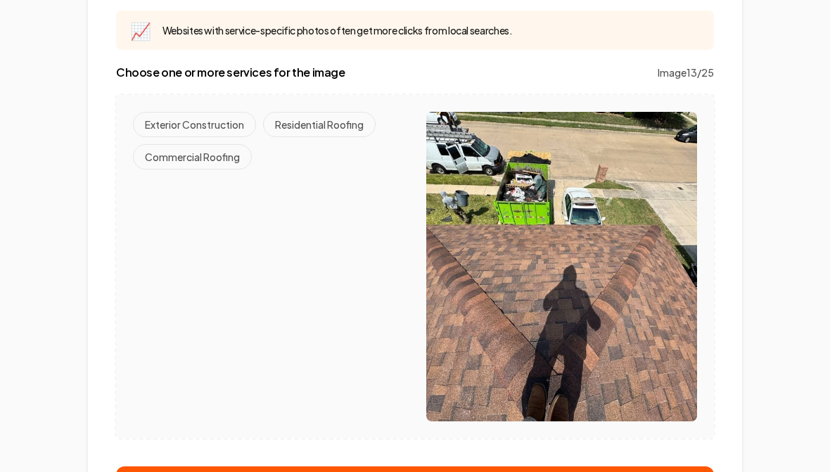
click at [323, 121] on button "Residential Roofing" at bounding box center [319, 124] width 113 height 25
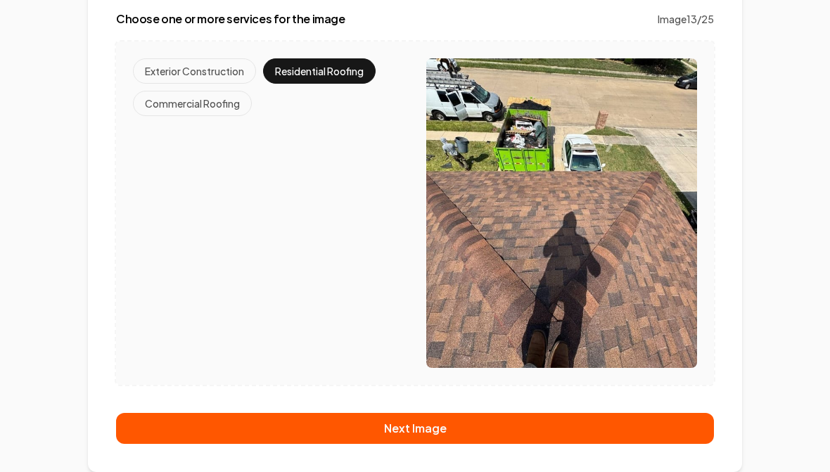
click at [417, 432] on button "Next Image" at bounding box center [415, 428] width 598 height 31
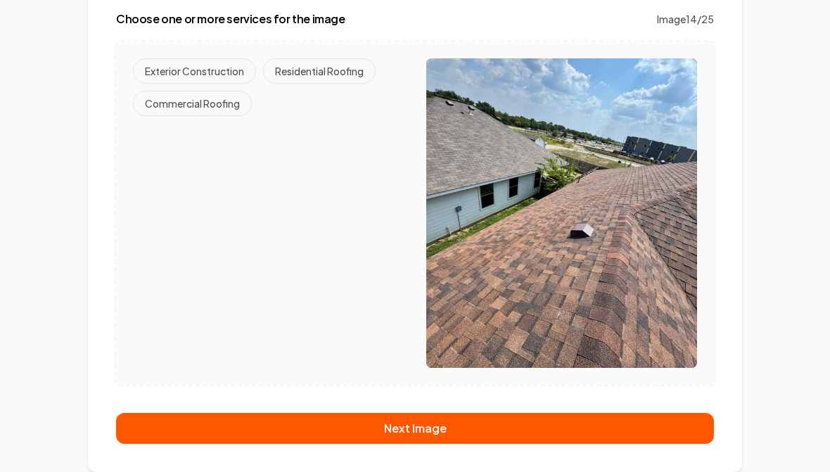
scroll to position [182, 0]
click at [327, 75] on button "Residential Roofing" at bounding box center [319, 70] width 113 height 25
click at [423, 434] on button "Next Image" at bounding box center [415, 428] width 598 height 31
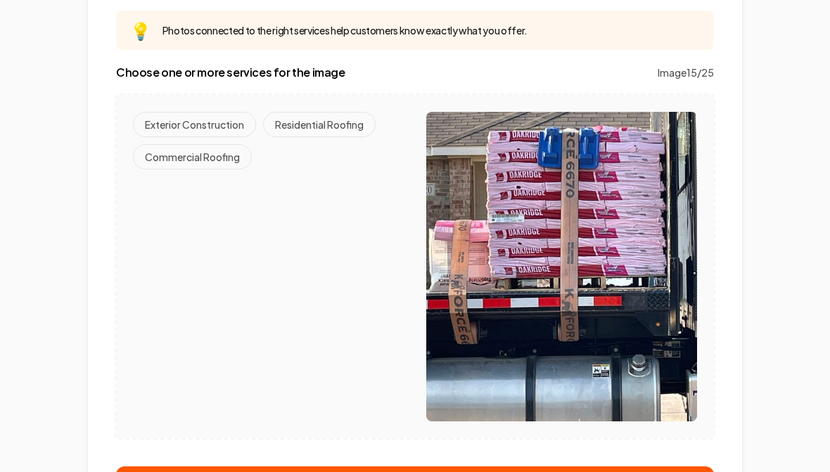
click at [325, 127] on button "Residential Roofing" at bounding box center [319, 124] width 113 height 25
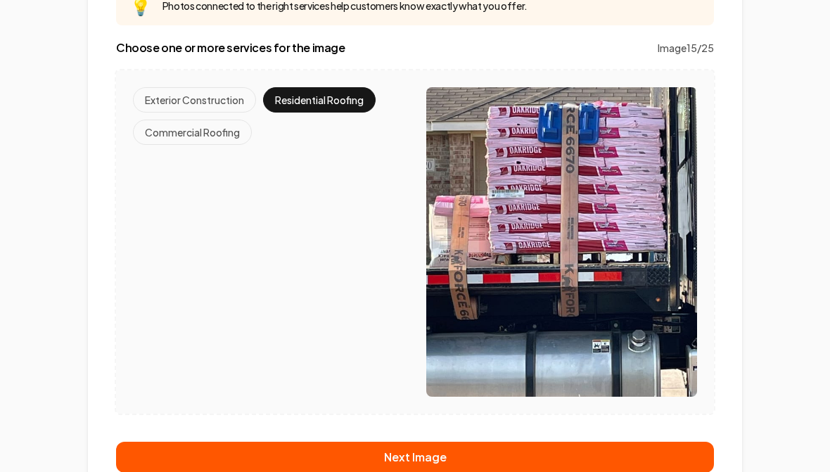
click at [419, 463] on button "Next Image" at bounding box center [415, 457] width 598 height 31
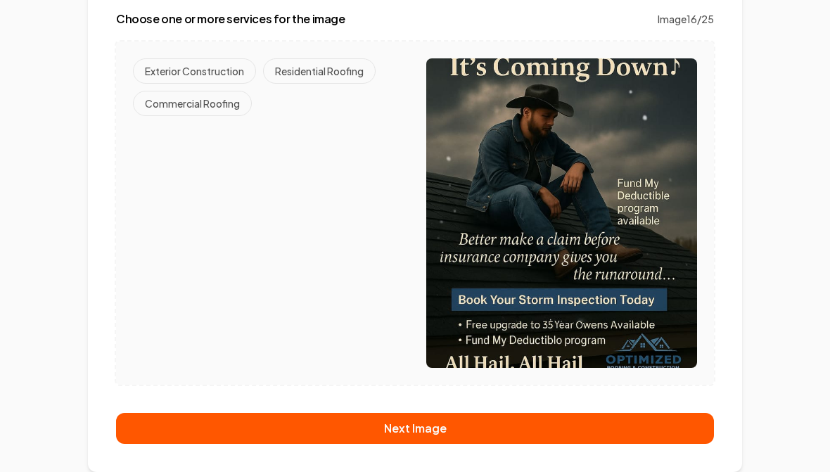
click at [319, 75] on button "Residential Roofing" at bounding box center [319, 70] width 113 height 25
click at [433, 428] on button "Next Image" at bounding box center [415, 428] width 598 height 31
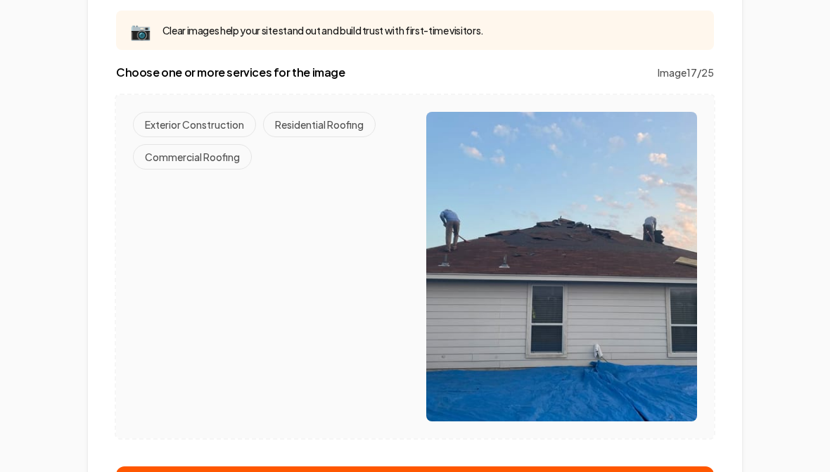
click at [320, 137] on button "Residential Roofing" at bounding box center [319, 124] width 113 height 25
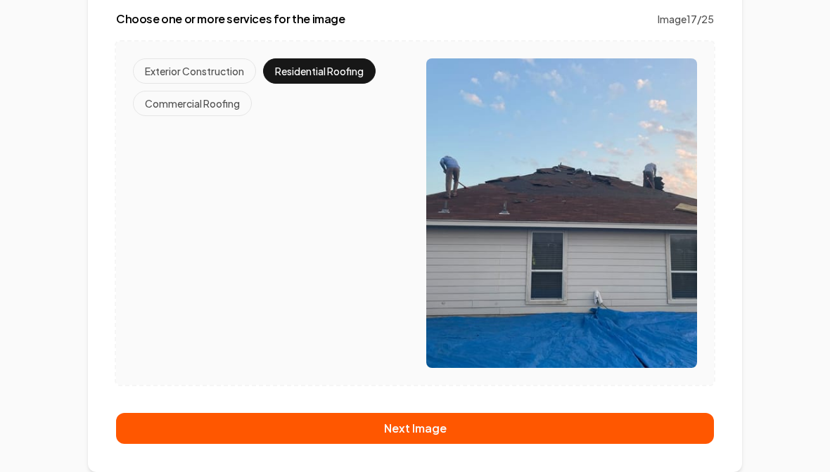
click at [425, 430] on button "Next Image" at bounding box center [415, 428] width 598 height 31
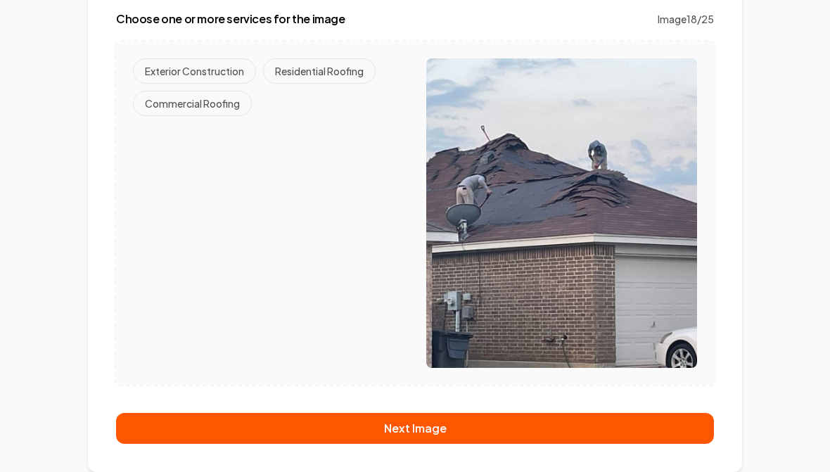
click at [327, 75] on button "Residential Roofing" at bounding box center [319, 70] width 113 height 25
click at [424, 431] on button "Next Image" at bounding box center [415, 428] width 598 height 31
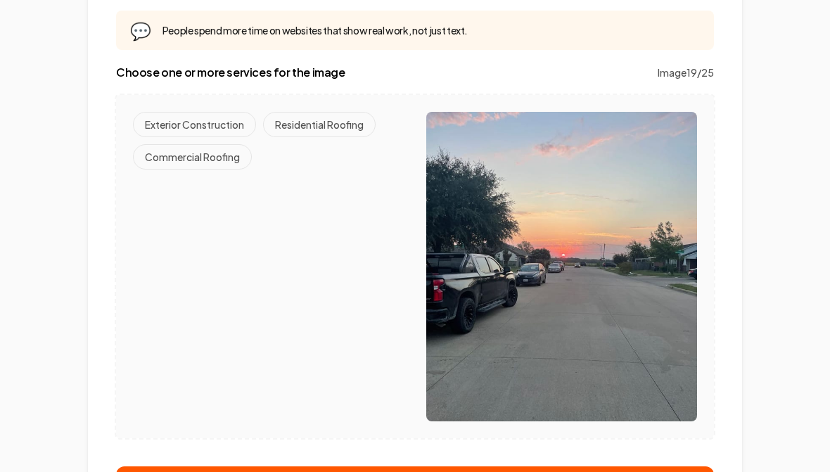
click at [318, 129] on button "Residential Roofing" at bounding box center [319, 124] width 113 height 25
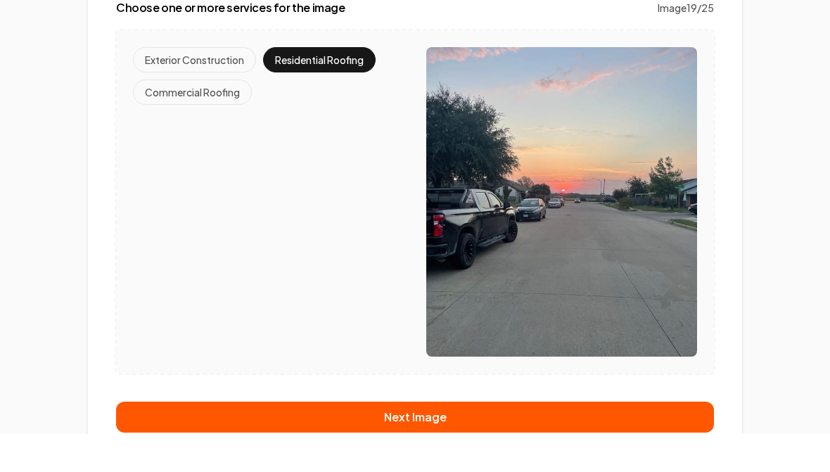
scroll to position [235, 0]
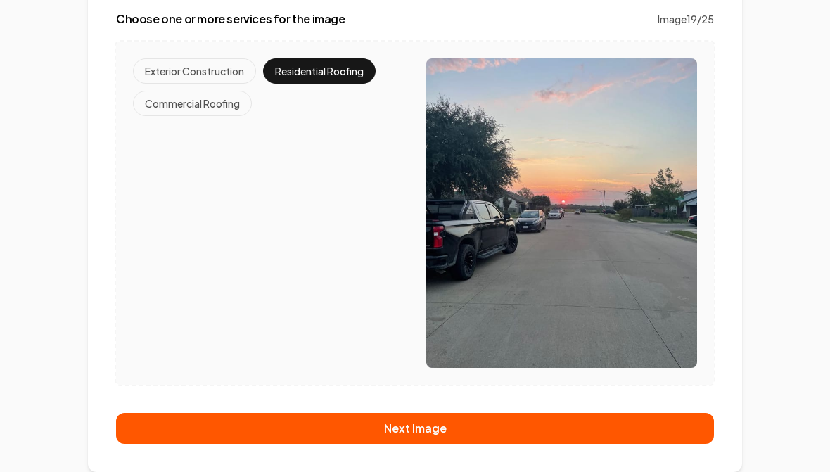
click at [432, 432] on button "Next Image" at bounding box center [415, 428] width 598 height 31
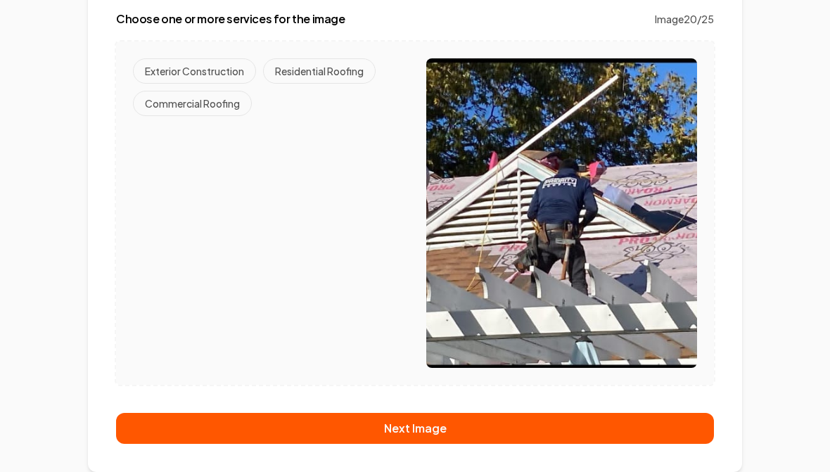
click at [317, 75] on button "Residential Roofing" at bounding box center [319, 70] width 113 height 25
click at [407, 440] on button "Next Image" at bounding box center [415, 428] width 598 height 31
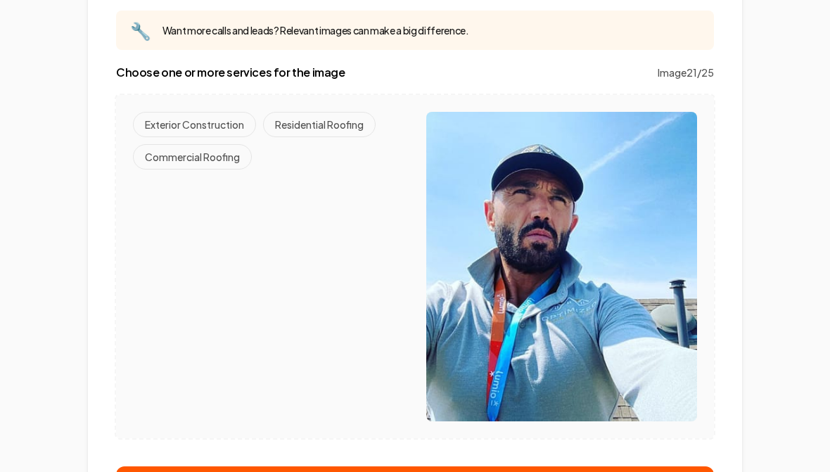
click at [334, 144] on div "Exterior Construction Residential Roofing Commercial Roofing" at bounding box center [268, 141] width 271 height 58
click at [330, 134] on button "Residential Roofing" at bounding box center [319, 124] width 113 height 25
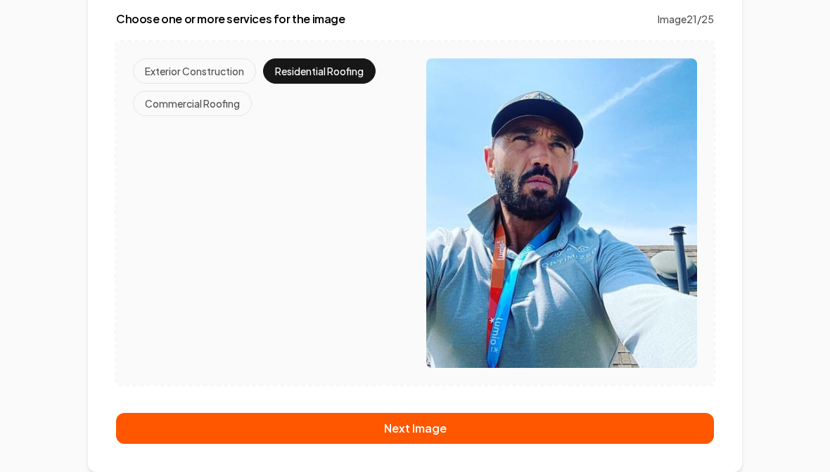
click at [420, 433] on button "Next Image" at bounding box center [415, 428] width 598 height 31
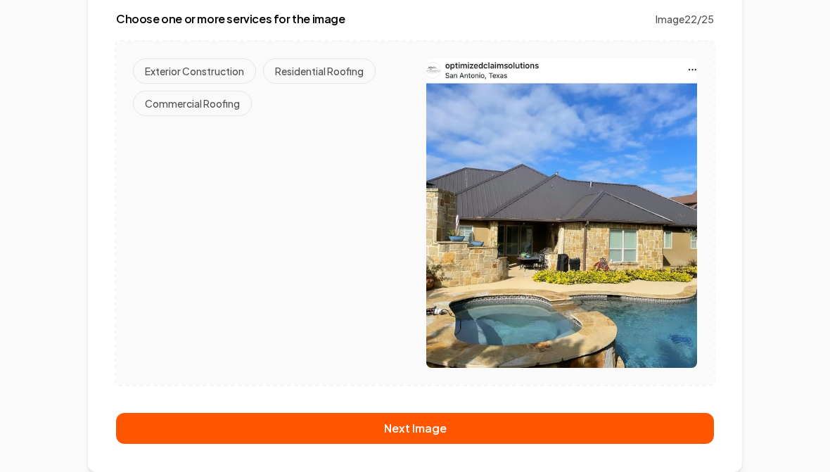
click at [343, 80] on button "Residential Roofing" at bounding box center [319, 70] width 113 height 25
click at [435, 424] on button "Next Image" at bounding box center [415, 428] width 598 height 31
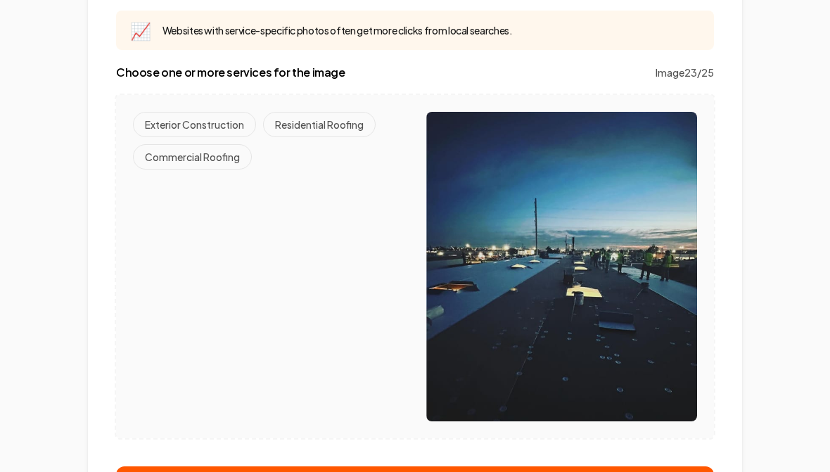
click at [205, 160] on button "Commercial Roofing" at bounding box center [192, 156] width 119 height 25
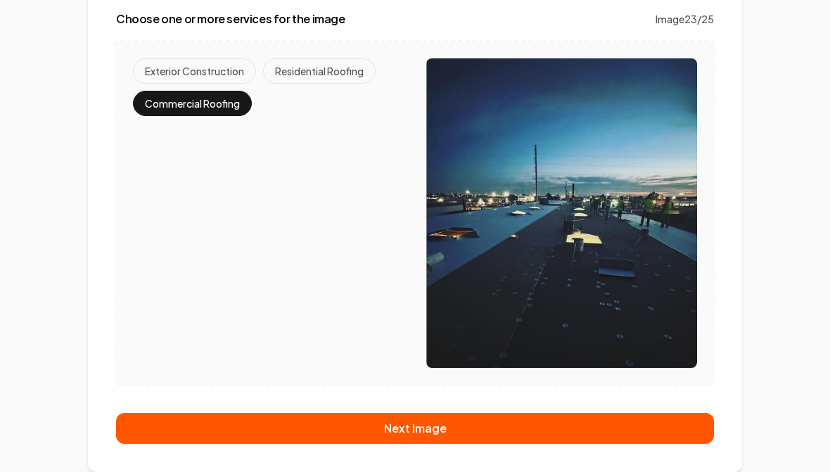
click at [424, 427] on button "Next Image" at bounding box center [415, 428] width 598 height 31
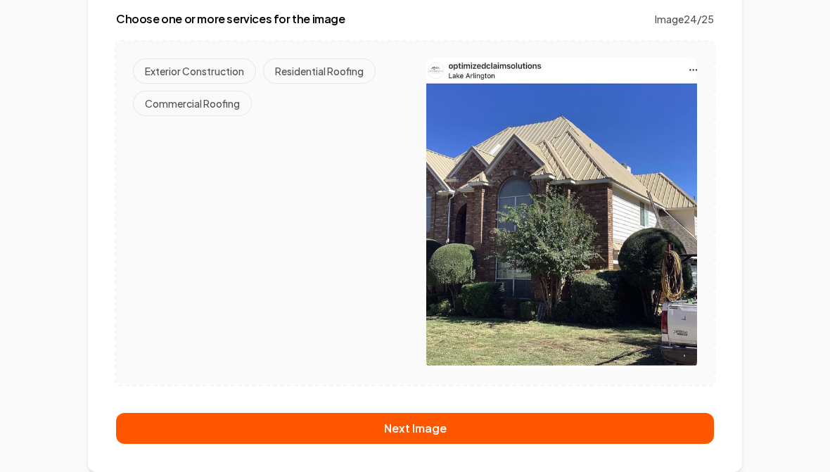
click at [313, 74] on button "Residential Roofing" at bounding box center [319, 70] width 113 height 25
click at [423, 424] on button "Next Image" at bounding box center [415, 428] width 598 height 31
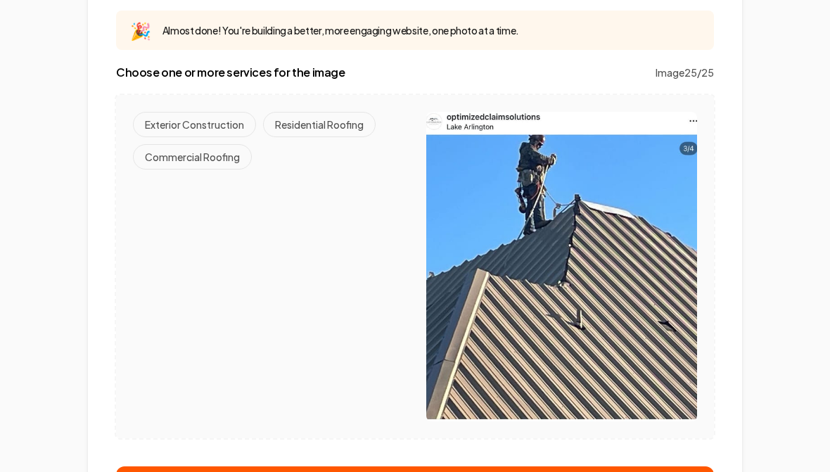
click at [319, 128] on button "Residential Roofing" at bounding box center [319, 124] width 113 height 25
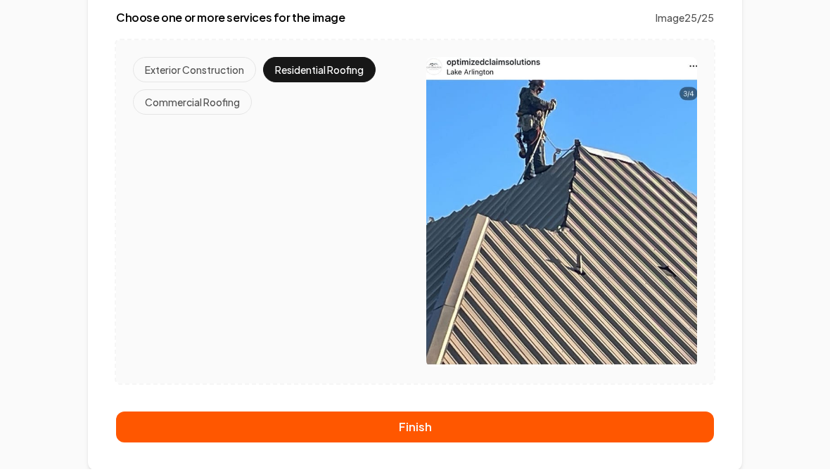
scroll to position [235, 0]
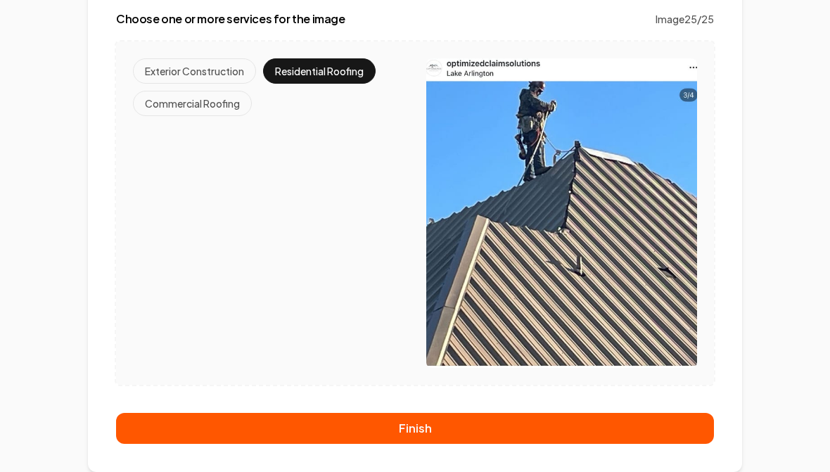
click at [429, 426] on button "Finish" at bounding box center [415, 428] width 598 height 31
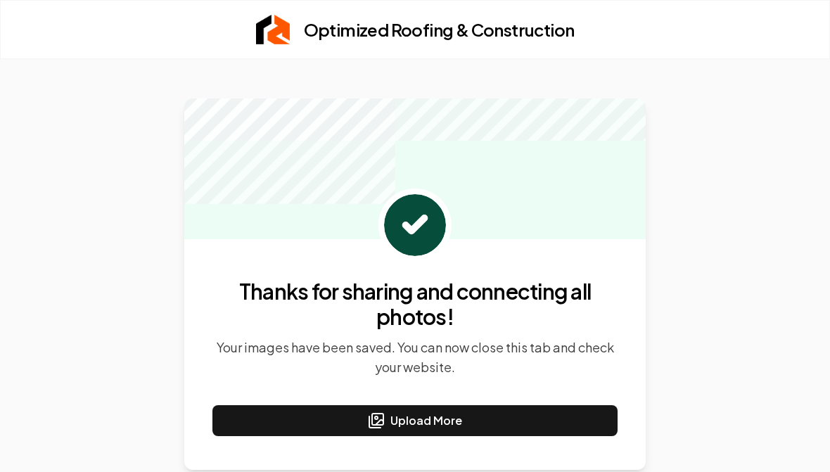
click at [432, 422] on button "Upload More" at bounding box center [415, 420] width 405 height 31
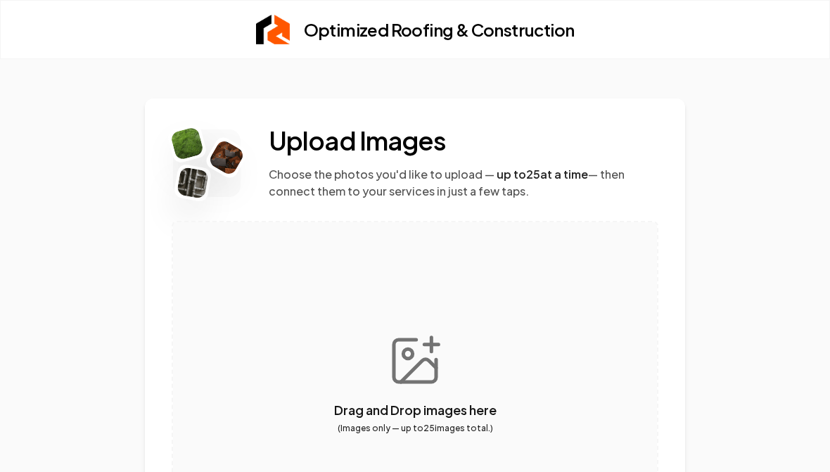
click at [415, 365] on button "button" at bounding box center [415, 383] width 484 height 322
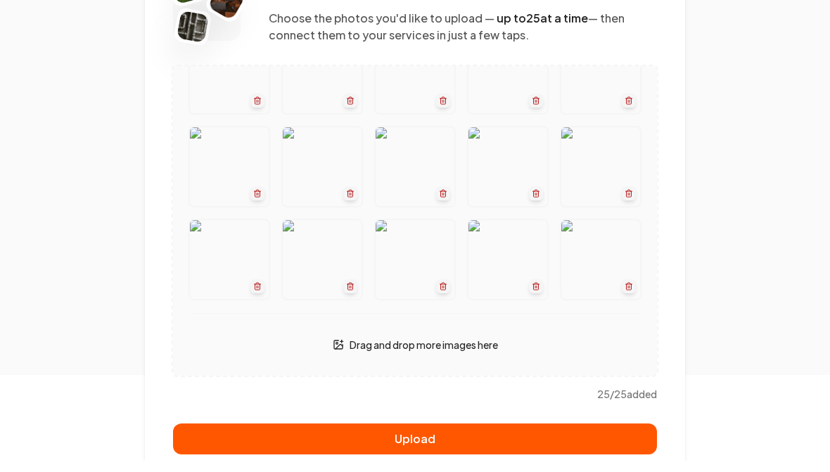
scroll to position [156, 0]
click at [423, 434] on button "Upload" at bounding box center [415, 439] width 484 height 31
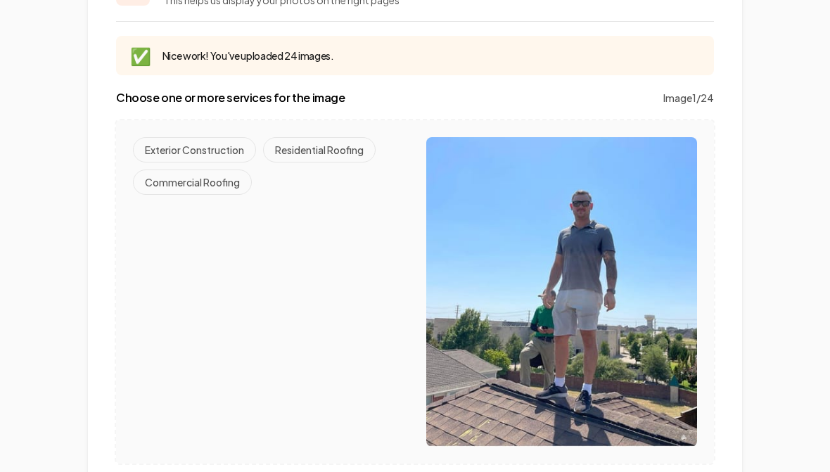
click at [320, 145] on button "Residential Roofing" at bounding box center [319, 149] width 113 height 25
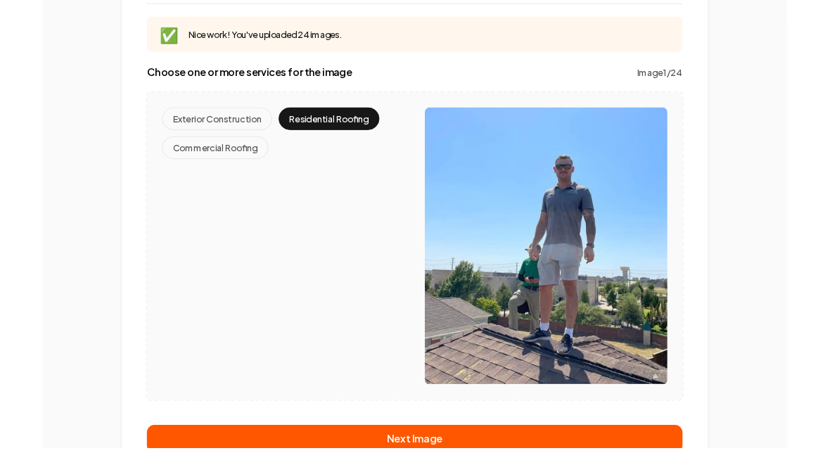
scroll to position [235, 0]
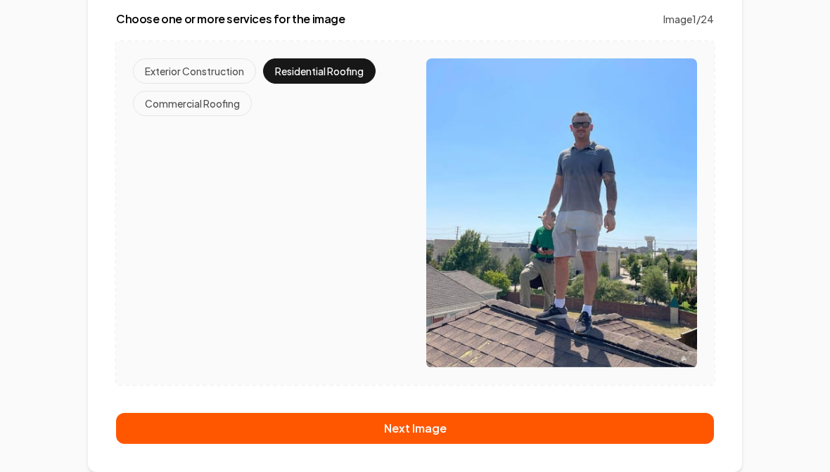
click at [431, 428] on button "Next Image" at bounding box center [415, 428] width 598 height 31
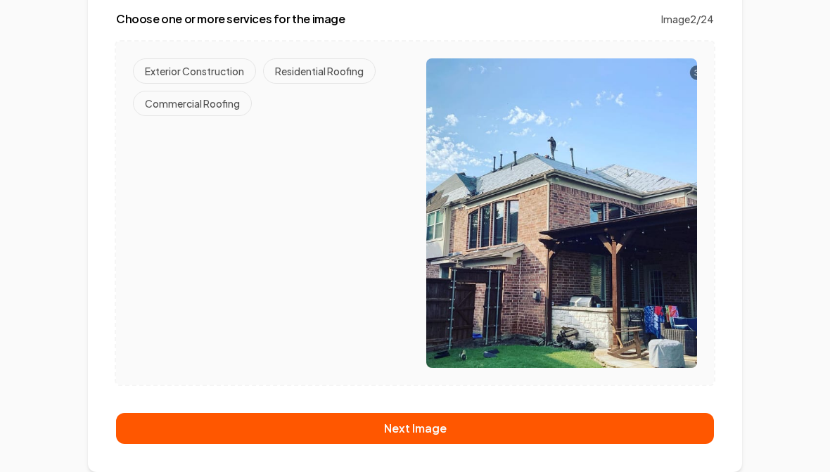
click at [317, 72] on button "Residential Roofing" at bounding box center [319, 70] width 113 height 25
click at [415, 425] on button "Next Image" at bounding box center [415, 428] width 598 height 31
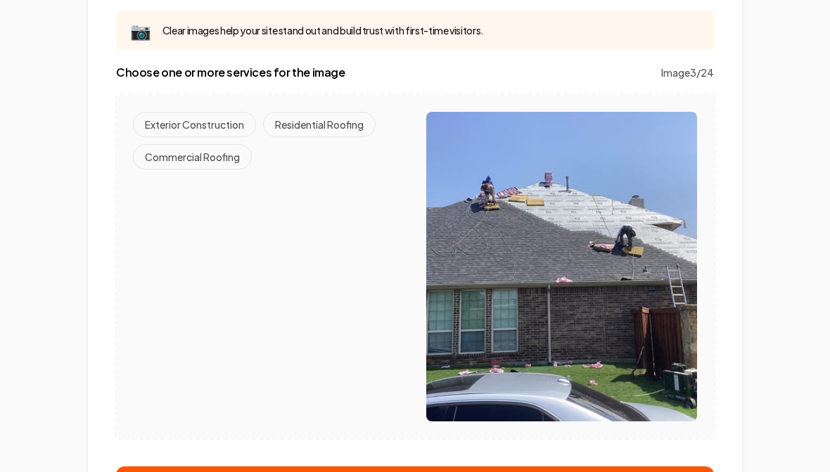
click at [323, 123] on button "Residential Roofing" at bounding box center [319, 124] width 113 height 25
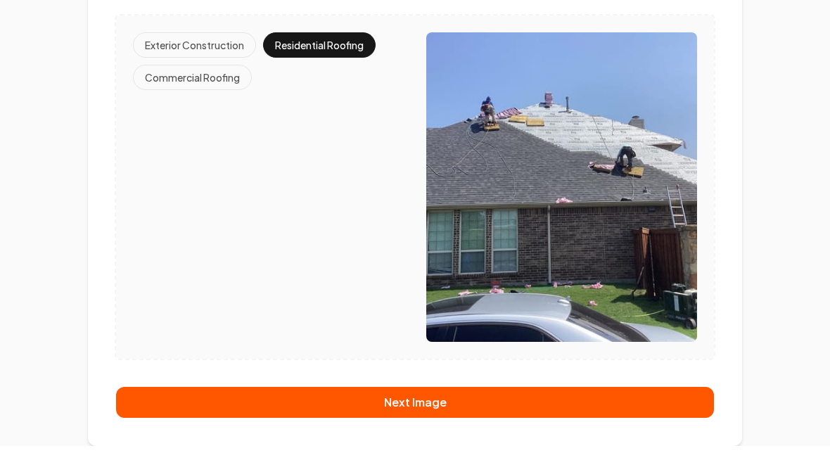
click at [417, 424] on button "Next Image" at bounding box center [415, 428] width 598 height 31
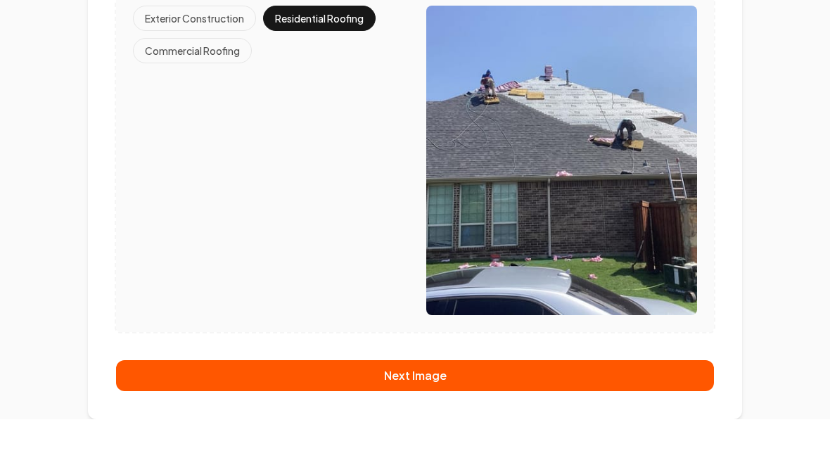
scroll to position [182, 0]
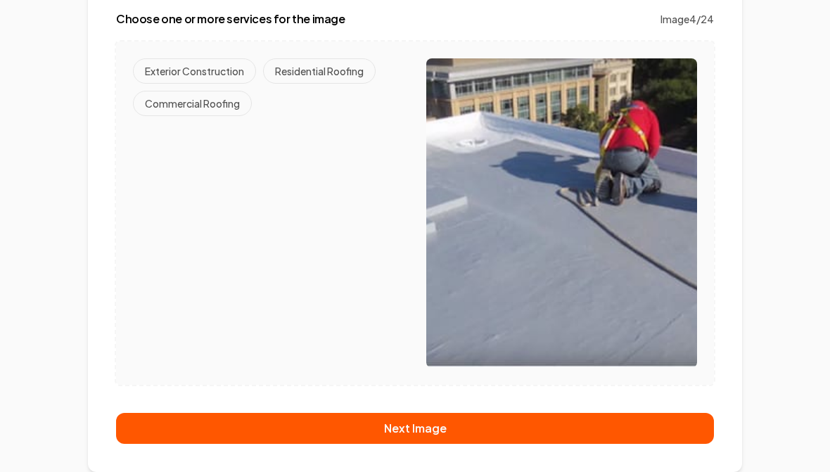
click at [197, 101] on button "Commercial Roofing" at bounding box center [192, 103] width 119 height 25
click at [406, 420] on button "Next Image" at bounding box center [415, 428] width 598 height 31
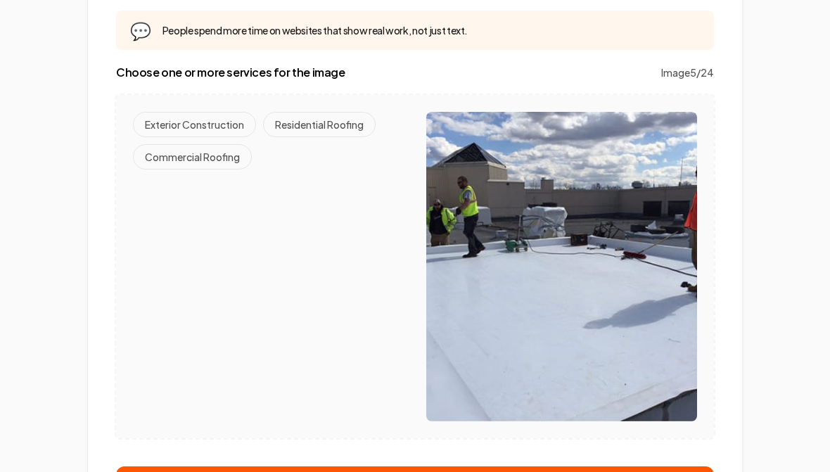
click at [177, 168] on button "Commercial Roofing" at bounding box center [192, 156] width 119 height 25
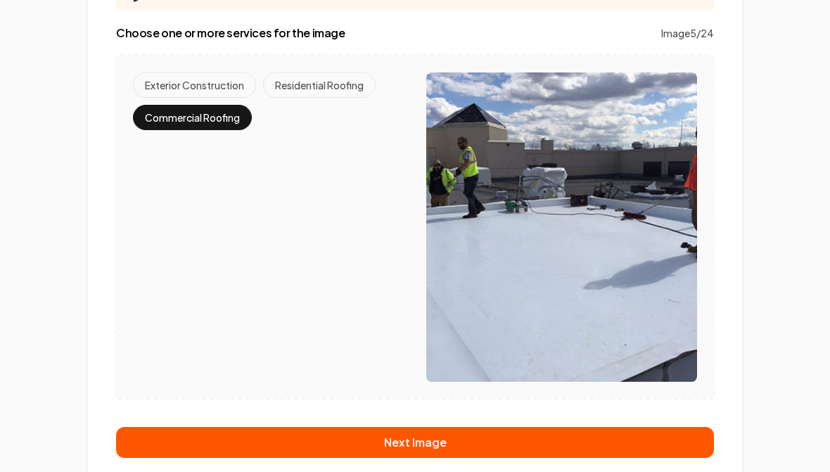
click at [430, 441] on button "Next Image" at bounding box center [415, 442] width 598 height 31
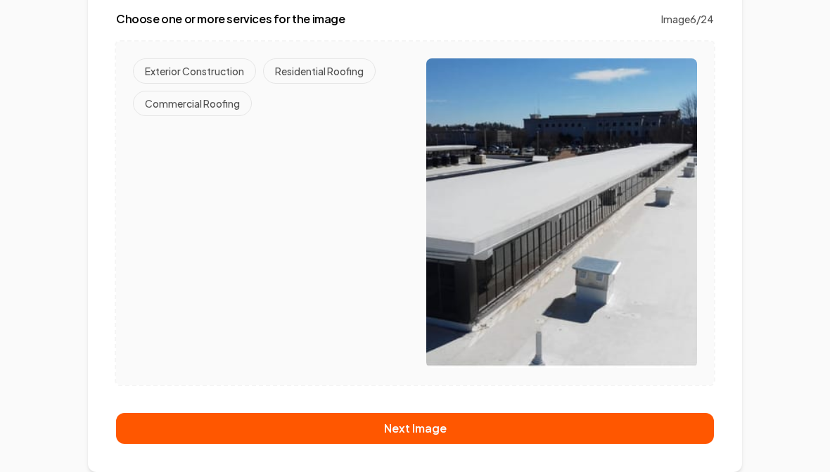
click at [210, 103] on button "Commercial Roofing" at bounding box center [192, 103] width 119 height 25
click at [412, 426] on button "Next Image" at bounding box center [415, 428] width 598 height 31
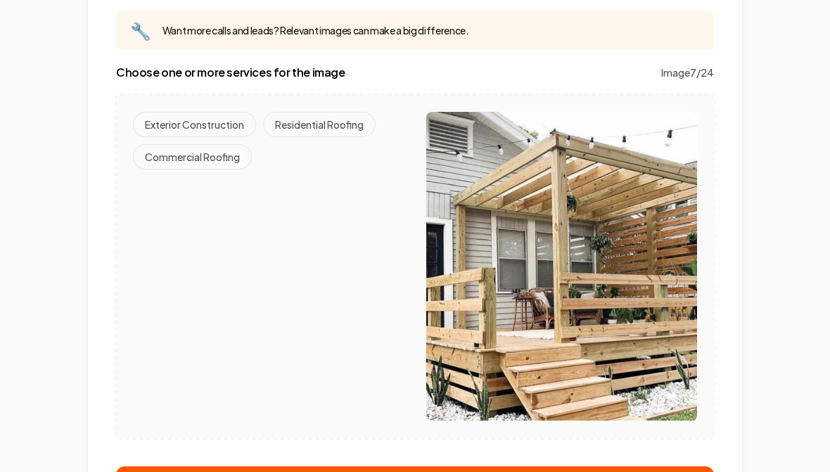
click at [196, 128] on button "Exterior Construction" at bounding box center [194, 124] width 123 height 25
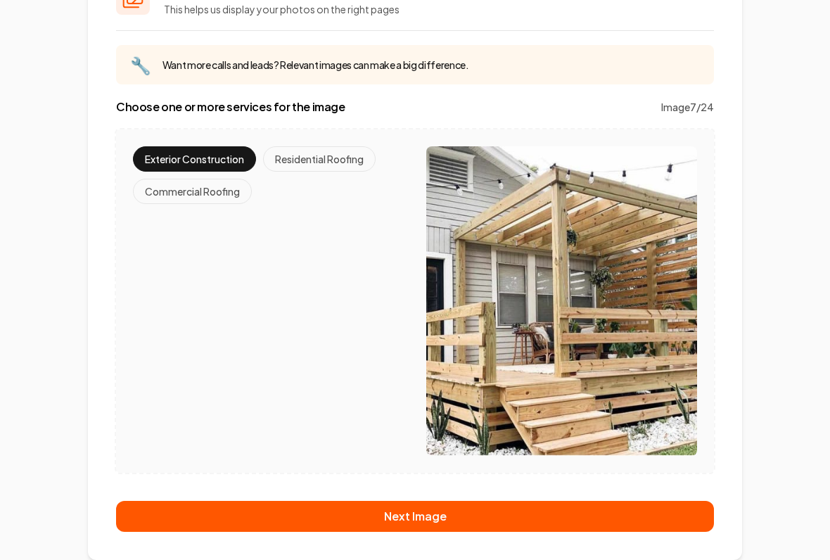
click at [396, 472] on button "Next Image" at bounding box center [415, 516] width 598 height 31
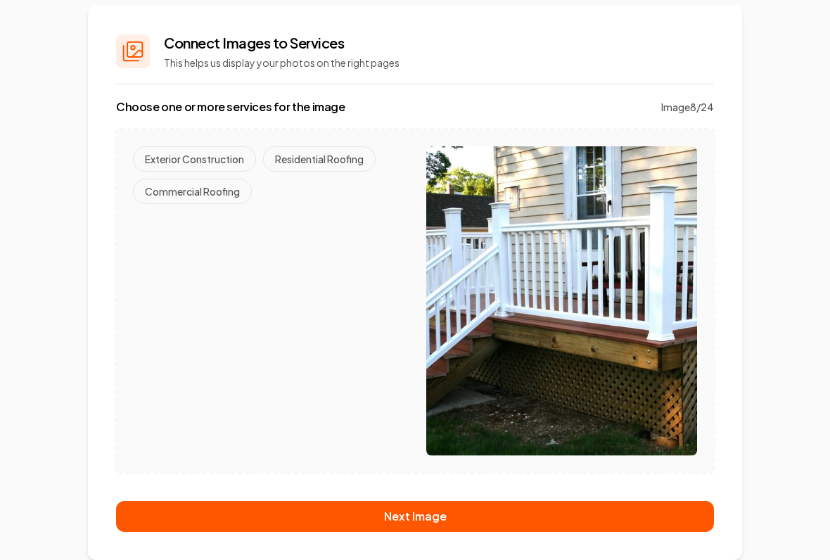
click at [197, 152] on button "Exterior Construction" at bounding box center [194, 158] width 123 height 25
click at [411, 472] on button "Next Image" at bounding box center [415, 516] width 598 height 31
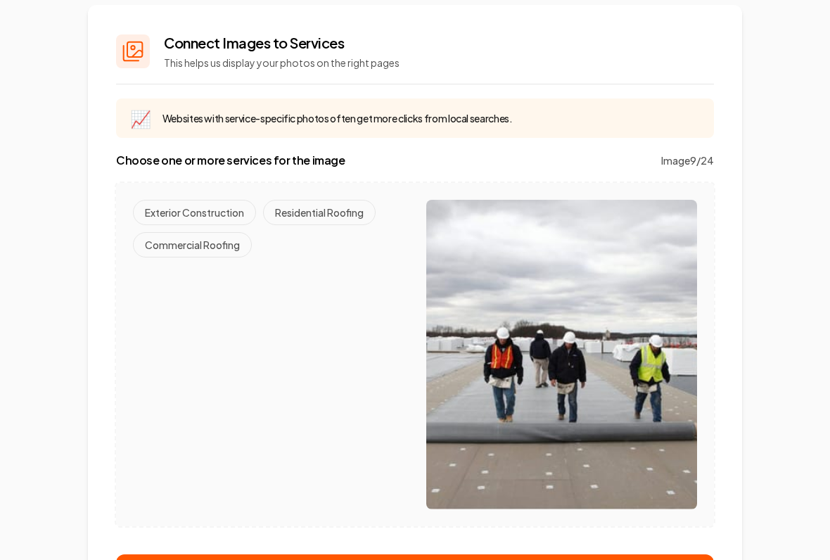
click at [214, 249] on button "Commercial Roofing" at bounding box center [192, 244] width 119 height 25
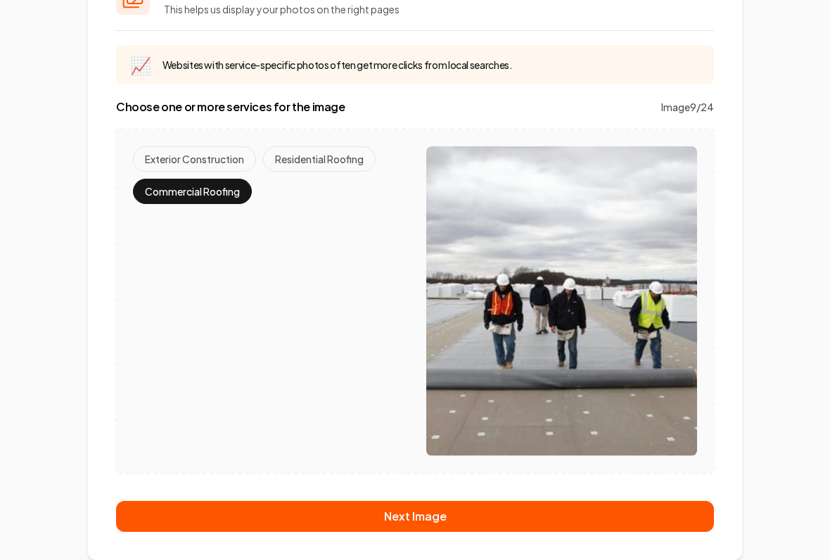
click at [417, 472] on button "Next Image" at bounding box center [415, 516] width 598 height 31
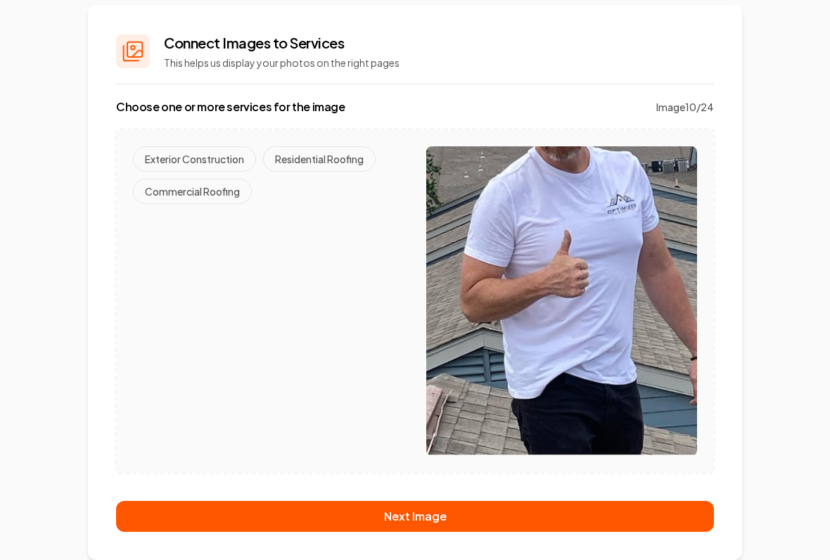
click at [308, 163] on button "Residential Roofing" at bounding box center [319, 158] width 113 height 25
click at [433, 472] on button "Next Image" at bounding box center [415, 516] width 598 height 31
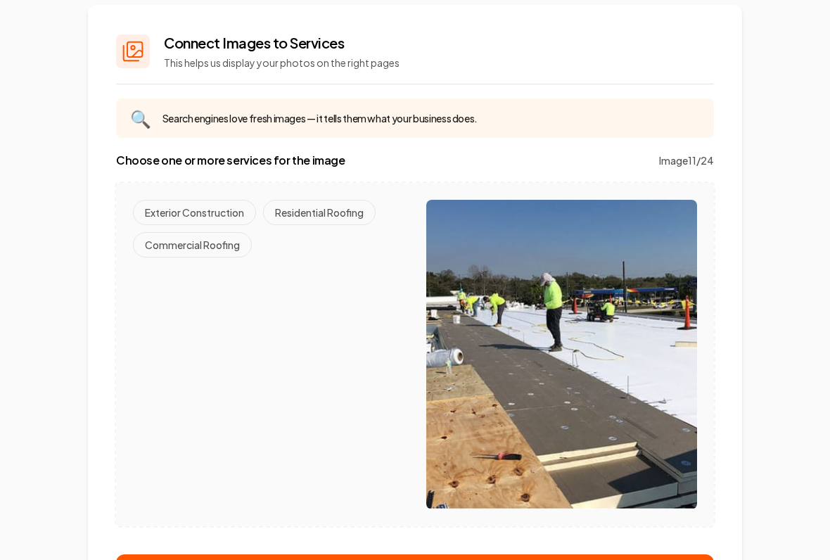
click at [208, 247] on button "Commercial Roofing" at bounding box center [192, 244] width 119 height 25
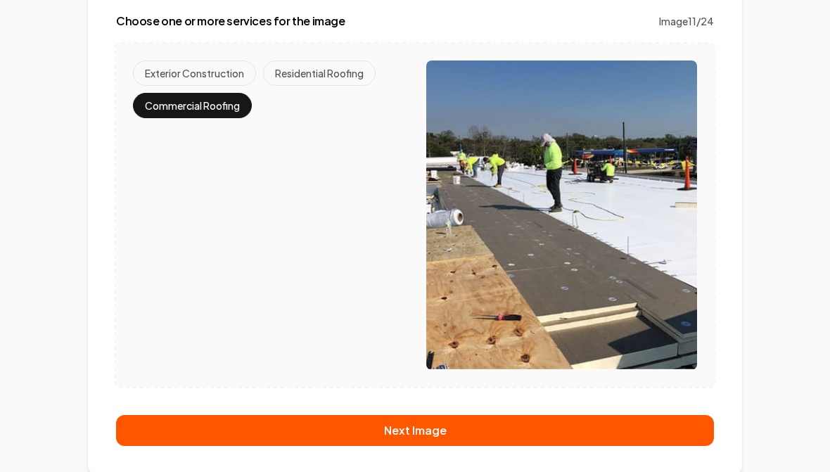
click at [436, 431] on button "Next Image" at bounding box center [415, 430] width 598 height 31
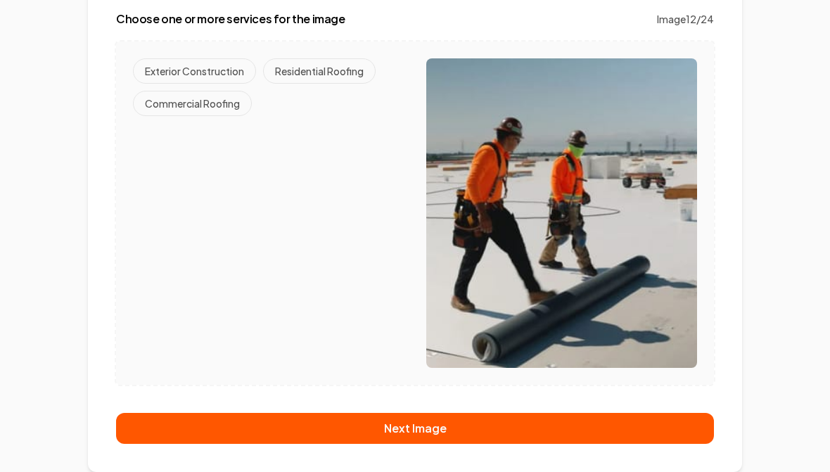
click at [203, 110] on button "Commercial Roofing" at bounding box center [192, 103] width 119 height 25
click at [434, 424] on button "Next Image" at bounding box center [415, 428] width 598 height 31
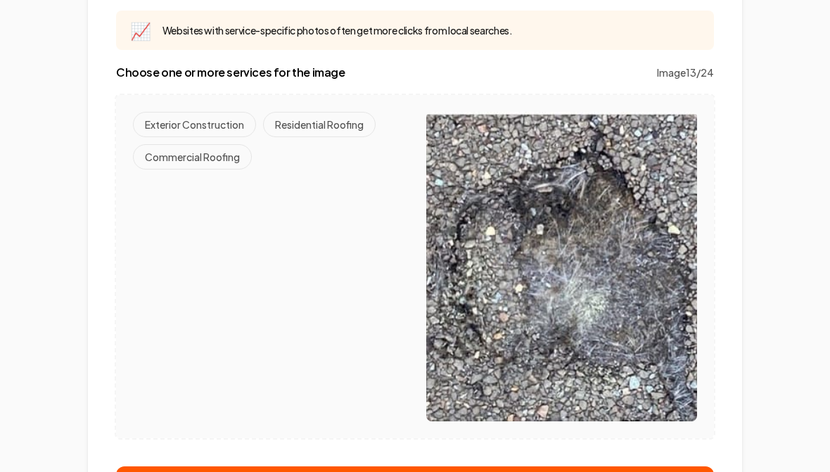
click at [315, 126] on button "Residential Roofing" at bounding box center [319, 124] width 113 height 25
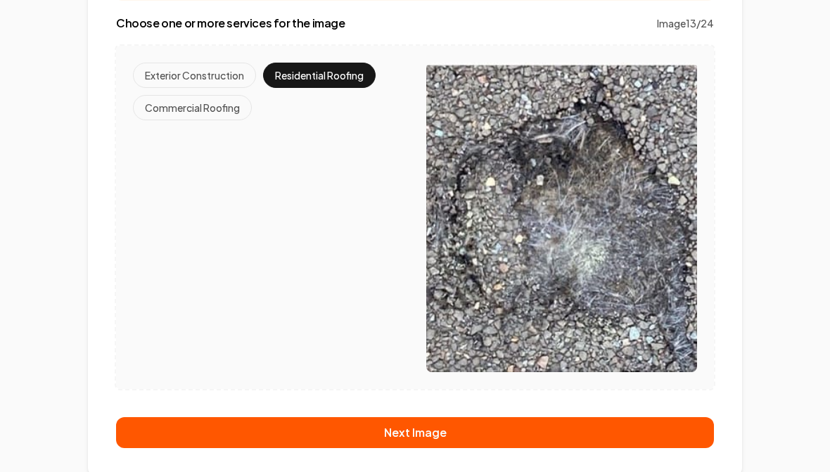
scroll to position [235, 0]
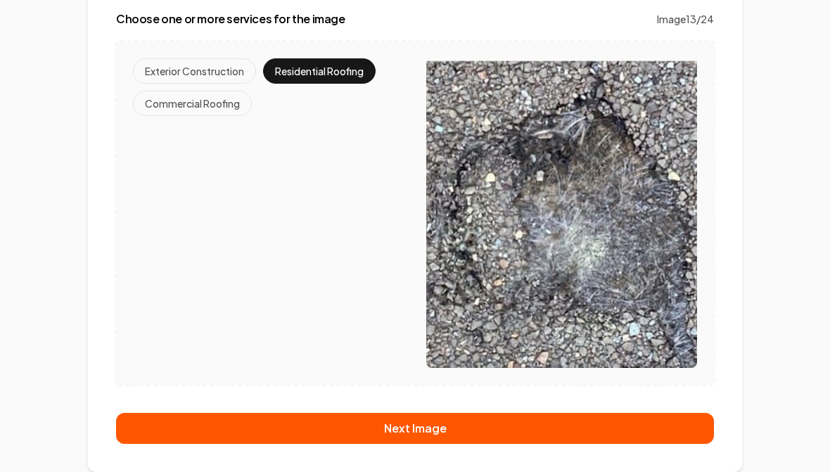
click at [414, 425] on button "Next Image" at bounding box center [415, 428] width 598 height 31
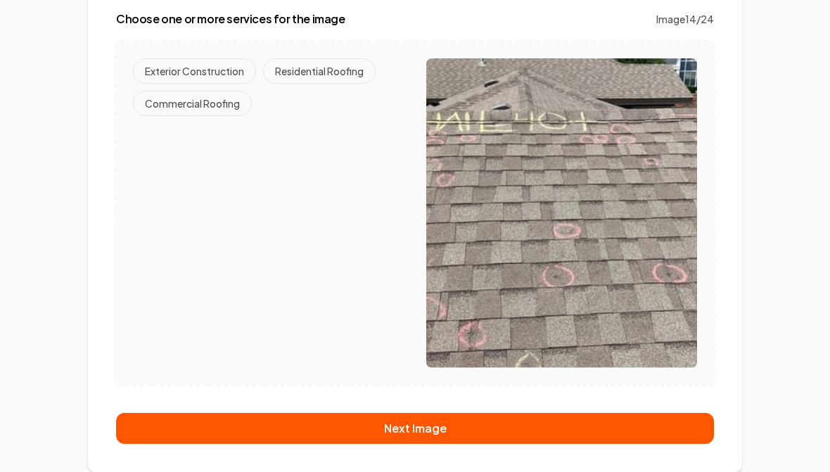
click at [322, 80] on button "Residential Roofing" at bounding box center [319, 70] width 113 height 25
click at [443, 437] on button "Next Image" at bounding box center [415, 428] width 598 height 31
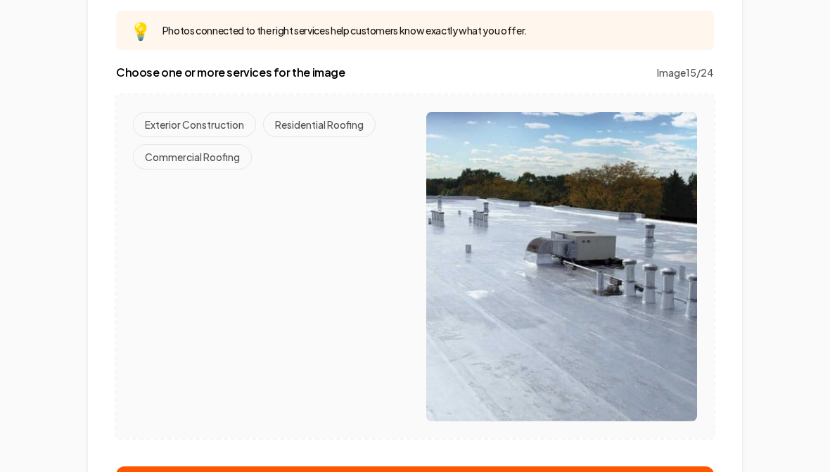
click at [201, 157] on button "Commercial Roofing" at bounding box center [192, 156] width 119 height 25
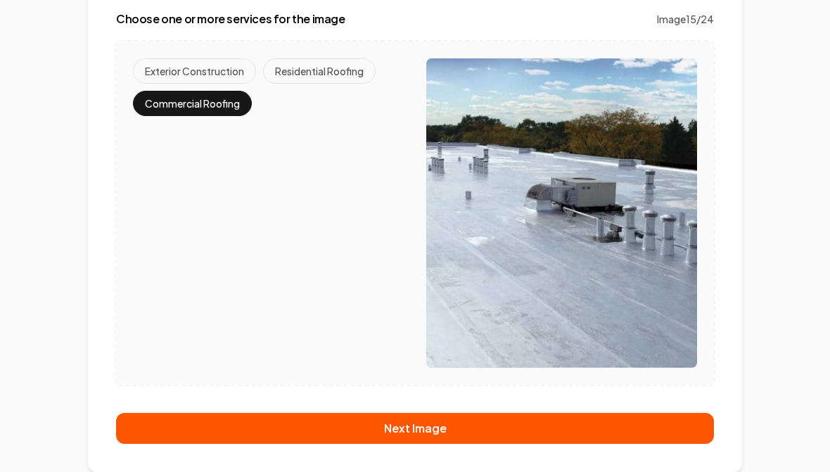
click at [419, 435] on button "Next Image" at bounding box center [415, 428] width 598 height 31
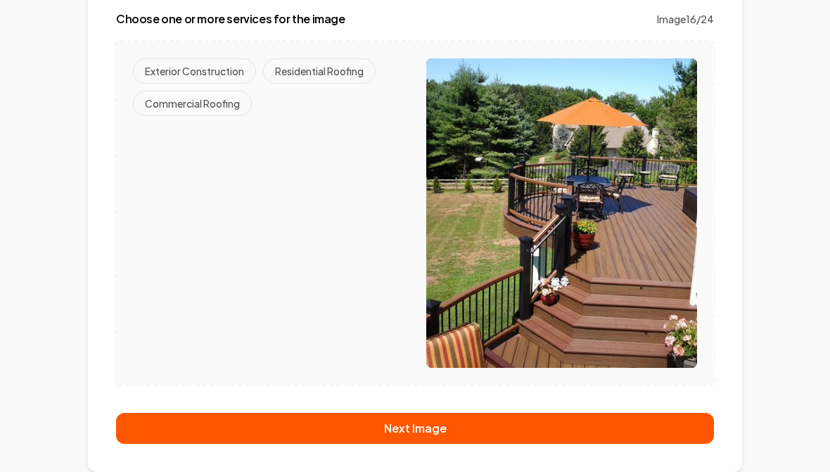
scroll to position [182, 0]
click at [198, 76] on button "Exterior Construction" at bounding box center [194, 70] width 123 height 25
click at [419, 436] on button "Next Image" at bounding box center [415, 428] width 598 height 31
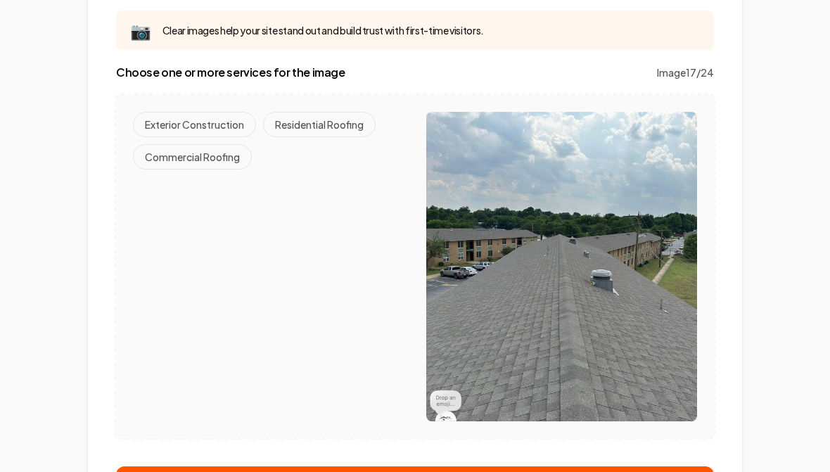
click at [194, 167] on button "Commercial Roofing" at bounding box center [192, 156] width 119 height 25
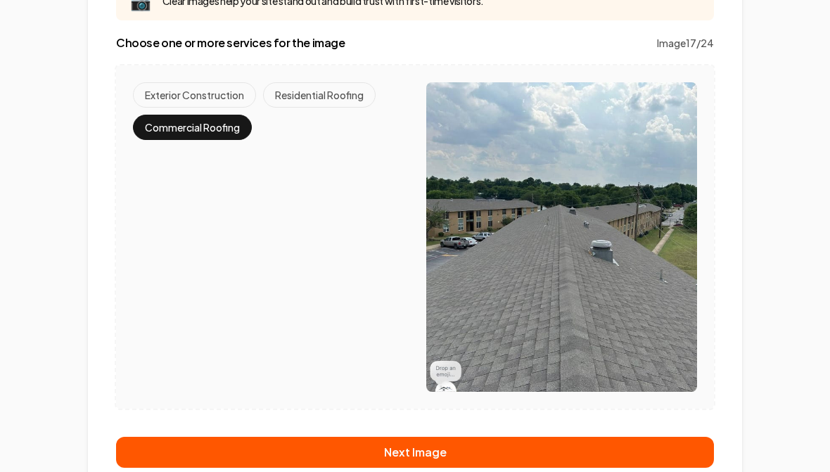
click at [429, 457] on button "Next Image" at bounding box center [415, 453] width 598 height 31
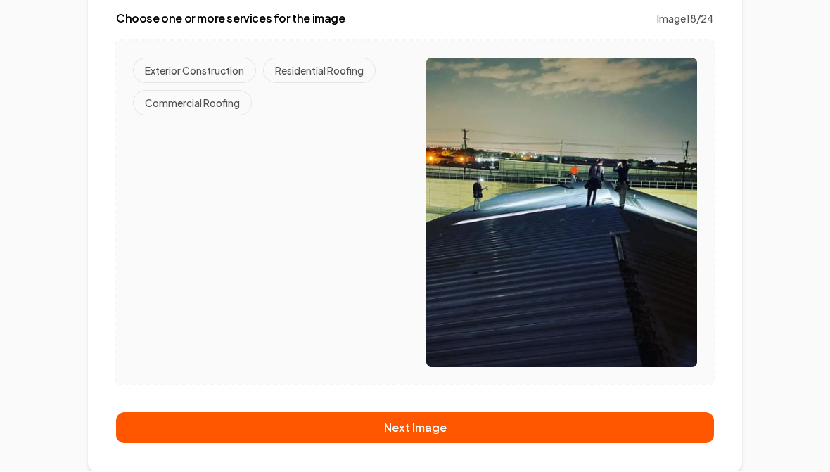
scroll to position [182, 0]
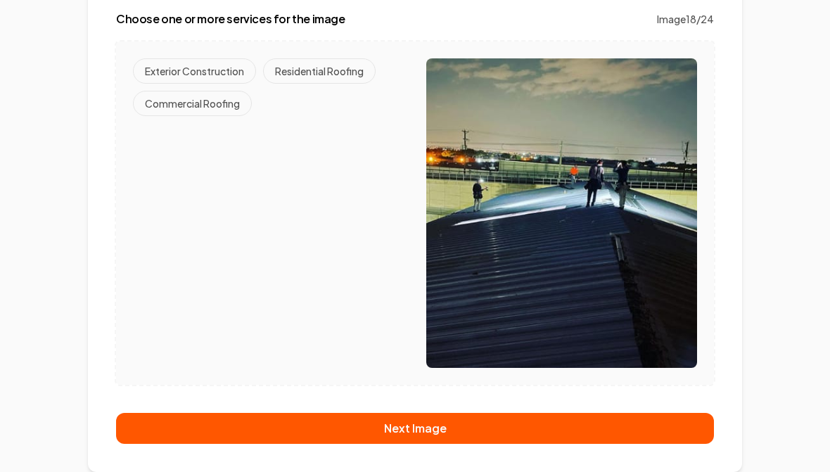
click at [204, 107] on button "Commercial Roofing" at bounding box center [192, 103] width 119 height 25
click at [429, 422] on button "Next Image" at bounding box center [415, 428] width 598 height 31
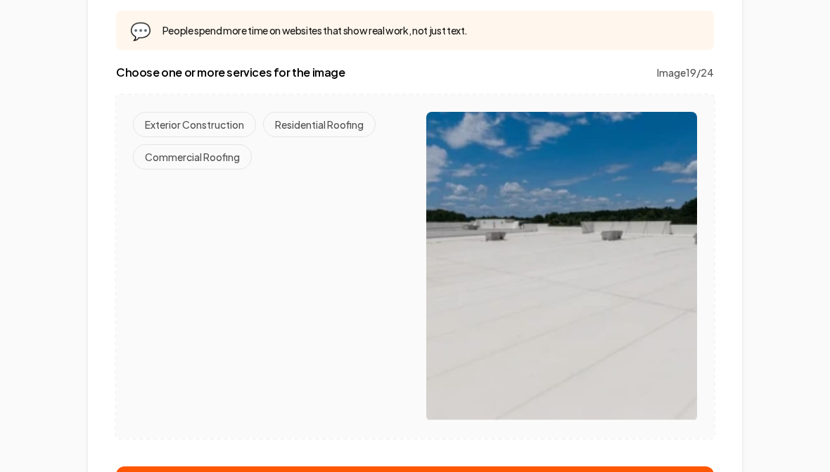
click at [189, 156] on button "Commercial Roofing" at bounding box center [192, 156] width 119 height 25
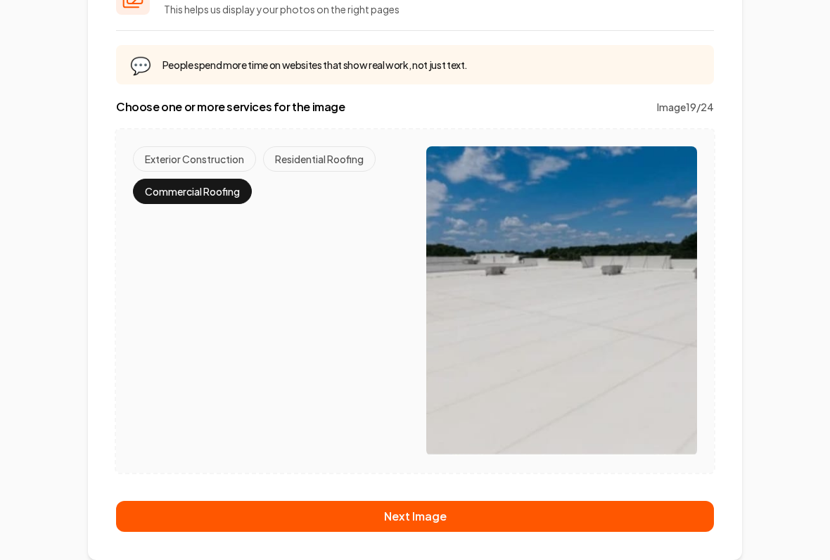
click at [410, 472] on button "Next Image" at bounding box center [415, 516] width 598 height 31
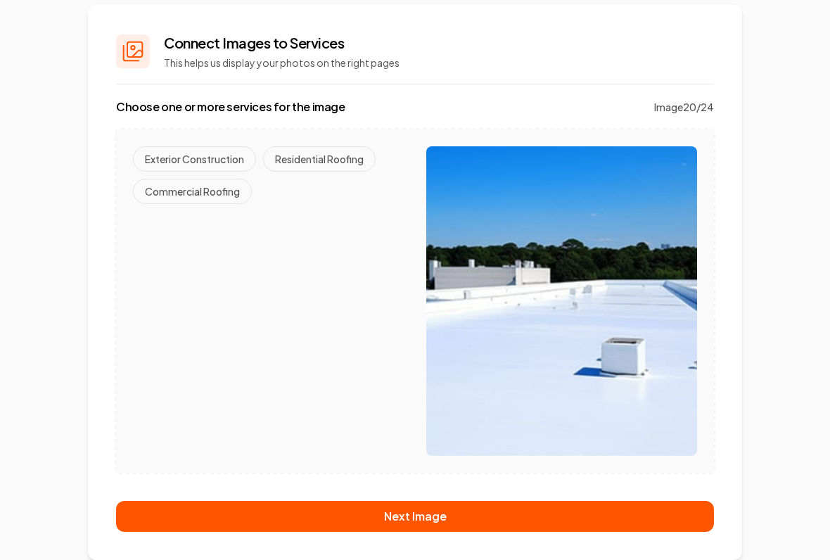
click at [194, 196] on button "Commercial Roofing" at bounding box center [192, 191] width 119 height 25
click at [443, 472] on button "Next Image" at bounding box center [415, 516] width 598 height 31
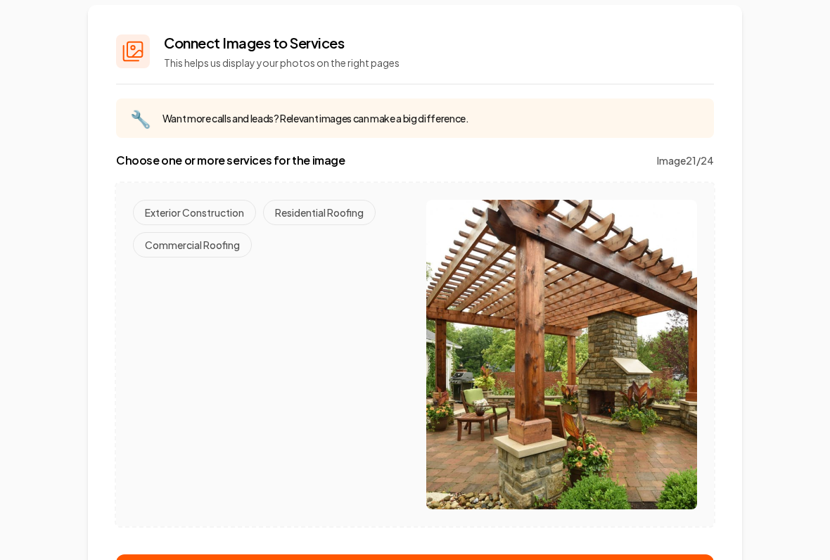
click at [186, 203] on button "Exterior Construction" at bounding box center [194, 212] width 123 height 25
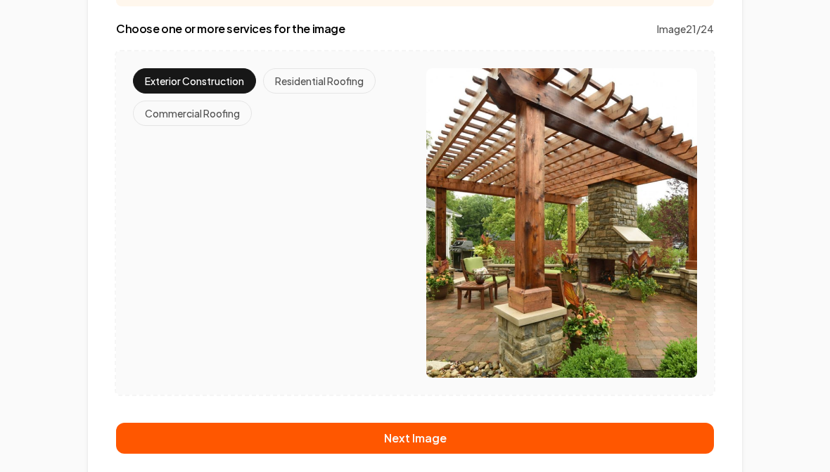
click at [444, 436] on button "Next Image" at bounding box center [415, 438] width 598 height 31
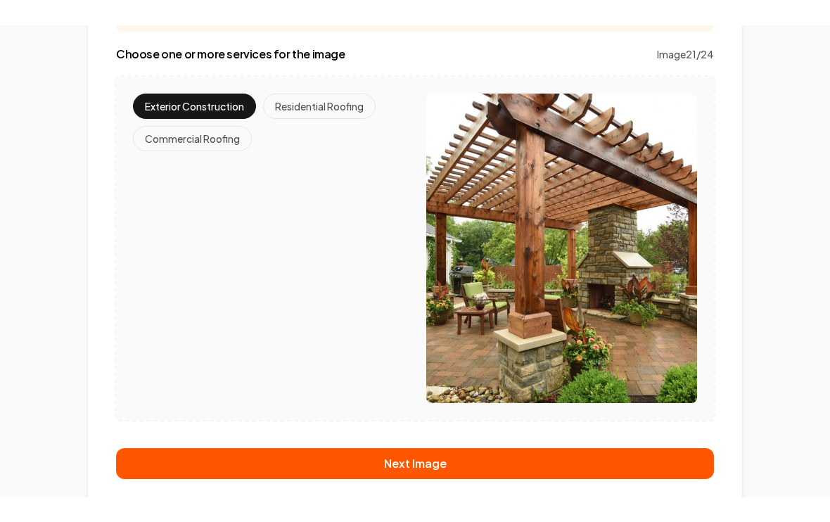
scroll to position [182, 0]
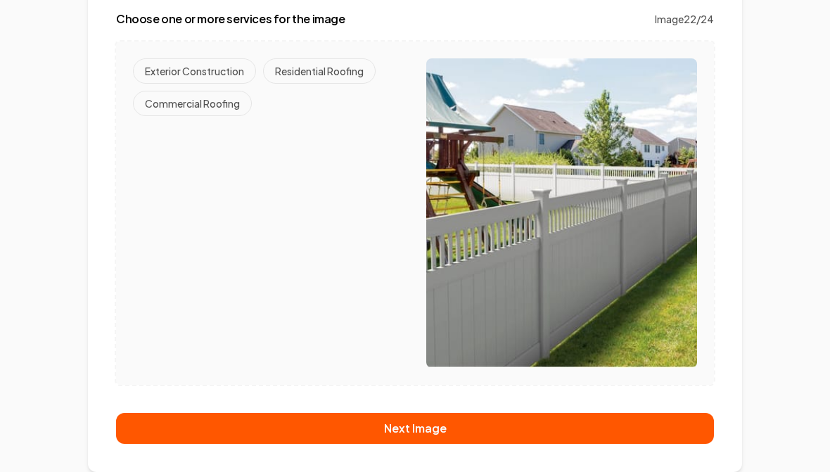
click at [194, 70] on button "Exterior Construction" at bounding box center [194, 70] width 123 height 25
click at [403, 424] on button "Next Image" at bounding box center [415, 428] width 598 height 31
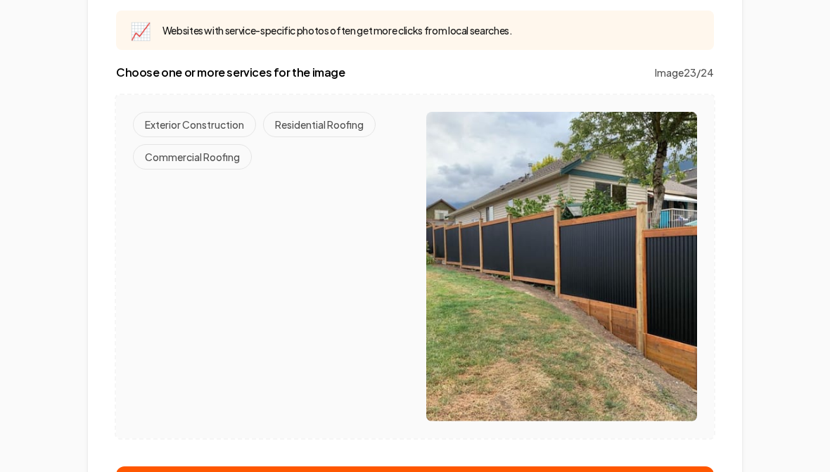
click at [217, 125] on button "Exterior Construction" at bounding box center [194, 124] width 123 height 25
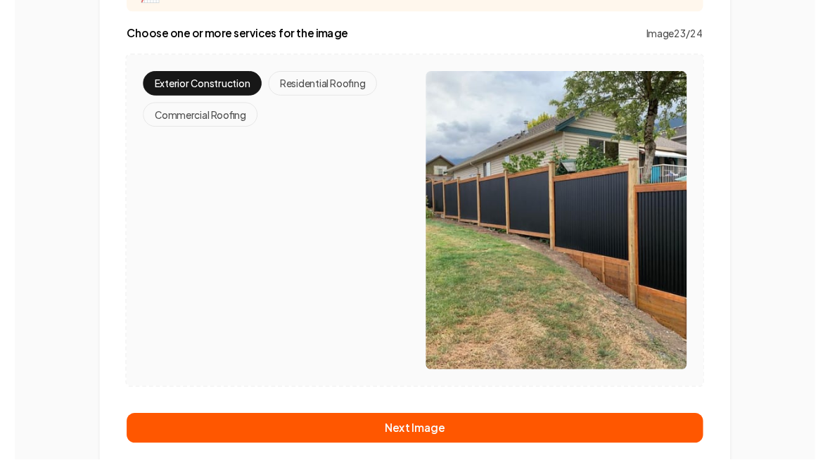
scroll to position [219, 0]
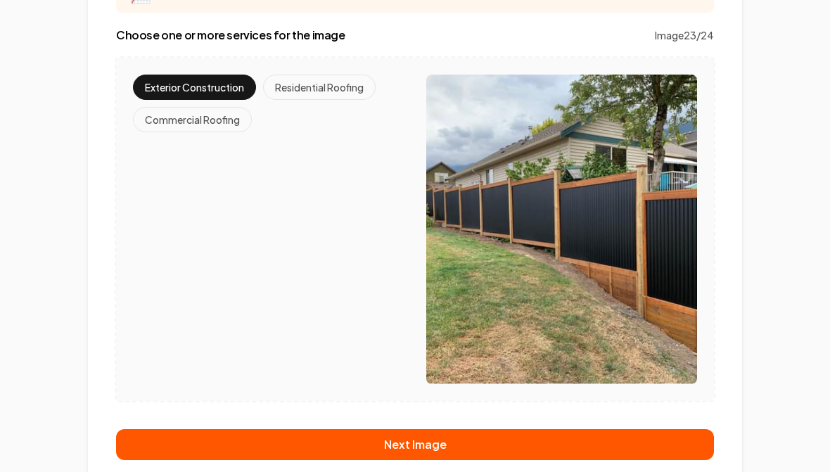
click at [425, 445] on button "Next Image" at bounding box center [415, 444] width 598 height 31
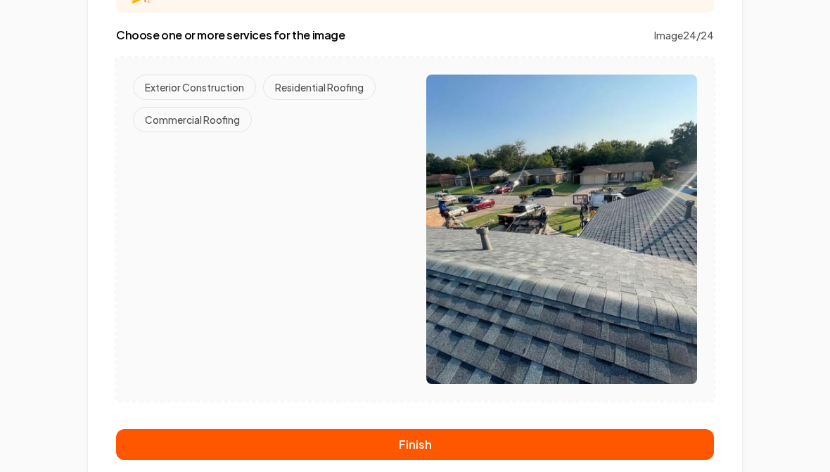
click at [316, 98] on button "Residential Roofing" at bounding box center [319, 87] width 113 height 25
click at [427, 441] on button "Finish" at bounding box center [415, 444] width 598 height 31
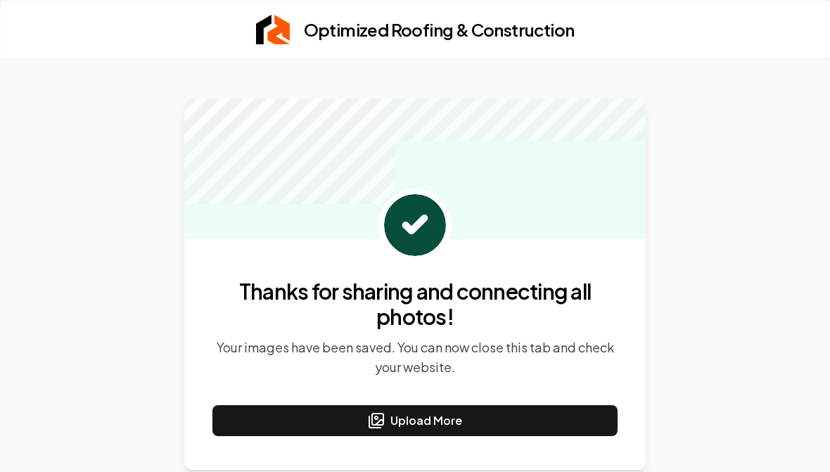
click at [417, 422] on button "Upload More" at bounding box center [415, 420] width 405 height 31
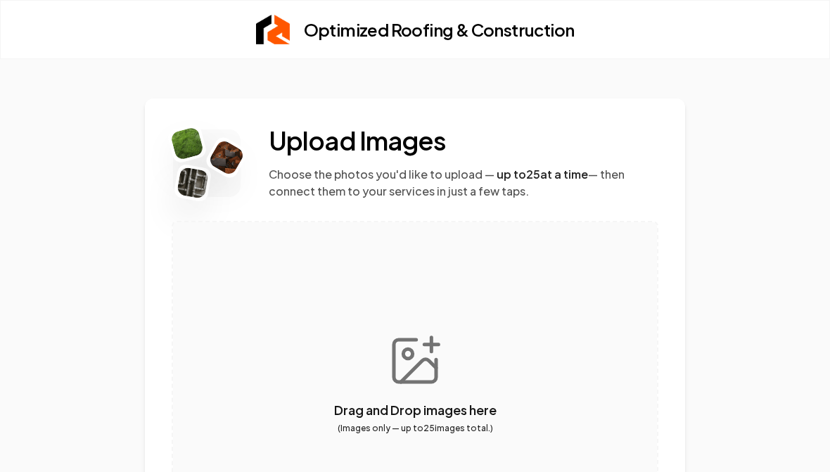
click at [421, 367] on button "button" at bounding box center [415, 383] width 484 height 322
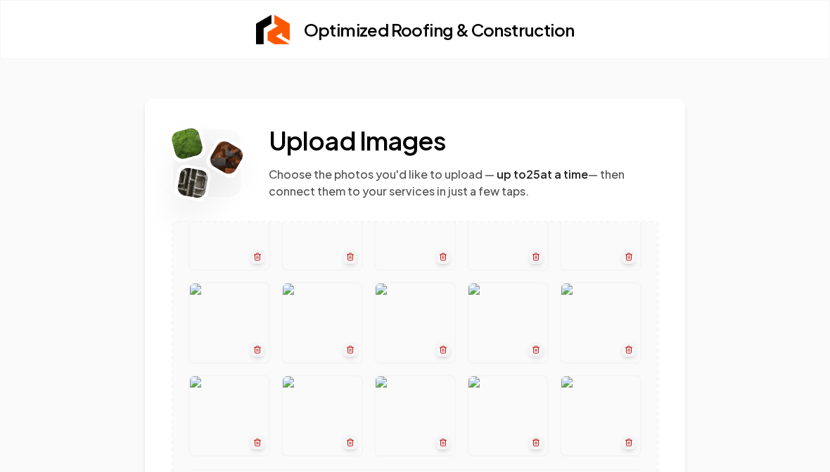
scroll to position [167, 0]
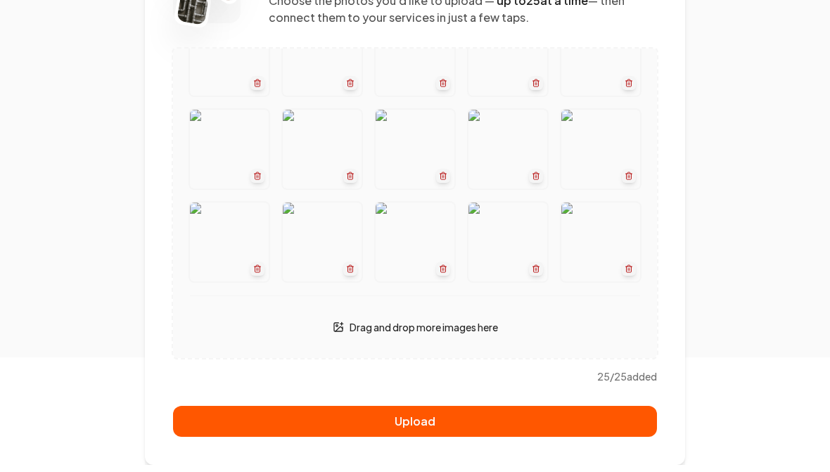
click at [429, 422] on button "Upload" at bounding box center [415, 428] width 484 height 31
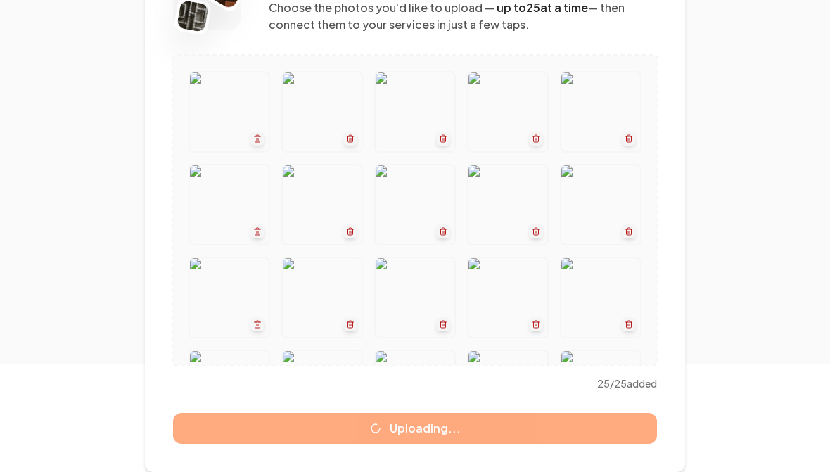
scroll to position [0, 0]
click at [341, 323] on img at bounding box center [322, 297] width 79 height 79
click at [353, 327] on icon "button" at bounding box center [350, 324] width 8 height 8
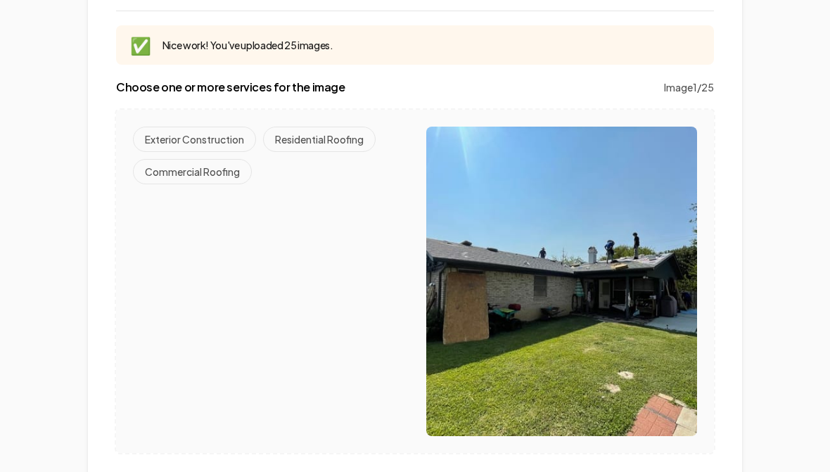
click at [327, 135] on button "Residential Roofing" at bounding box center [319, 139] width 113 height 25
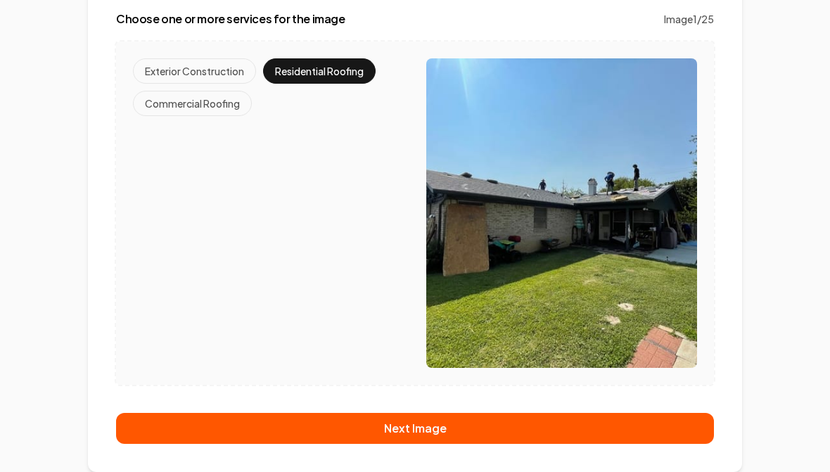
click at [428, 436] on button "Next Image" at bounding box center [415, 428] width 598 height 31
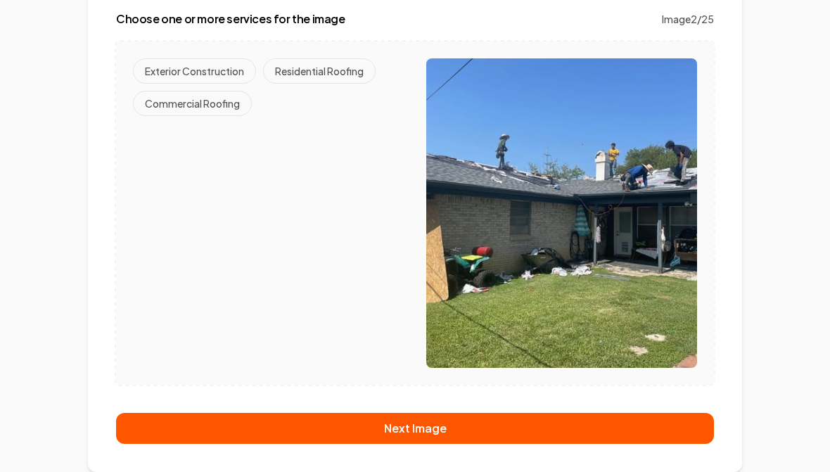
click at [325, 79] on button "Residential Roofing" at bounding box center [319, 70] width 113 height 25
click at [429, 427] on button "Next Image" at bounding box center [415, 428] width 598 height 31
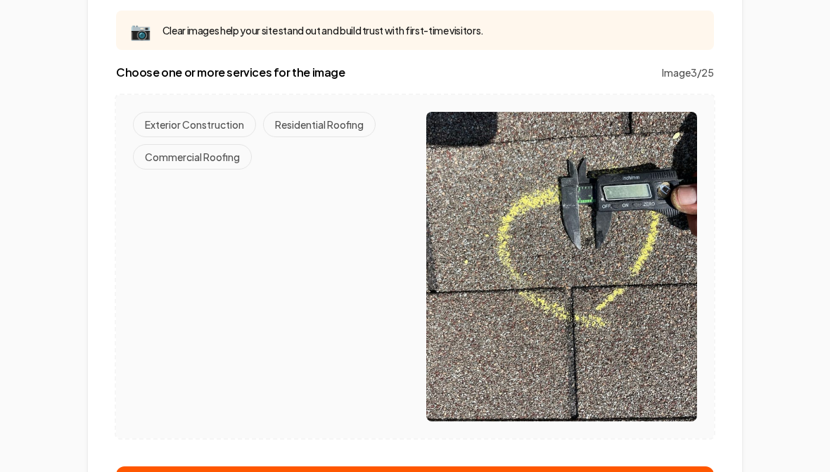
click at [323, 129] on button "Residential Roofing" at bounding box center [319, 124] width 113 height 25
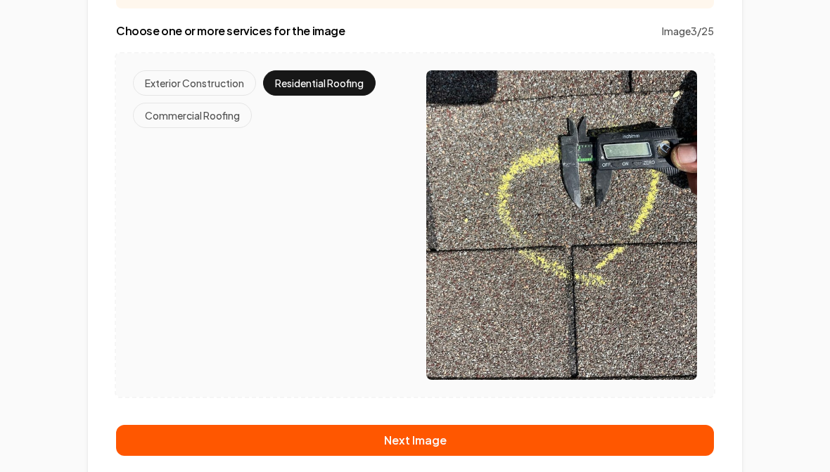
click at [430, 451] on button "Next Image" at bounding box center [415, 440] width 598 height 31
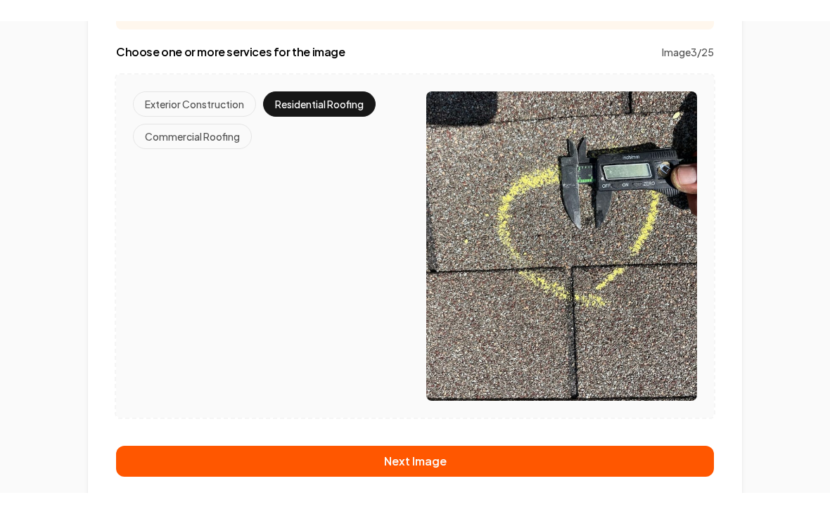
scroll to position [182, 0]
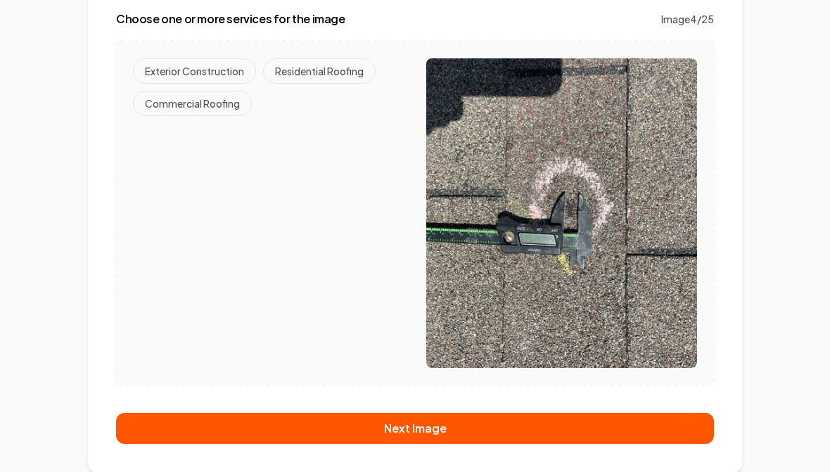
click at [314, 75] on button "Residential Roofing" at bounding box center [319, 70] width 113 height 25
click at [440, 424] on button "Next Image" at bounding box center [415, 428] width 598 height 31
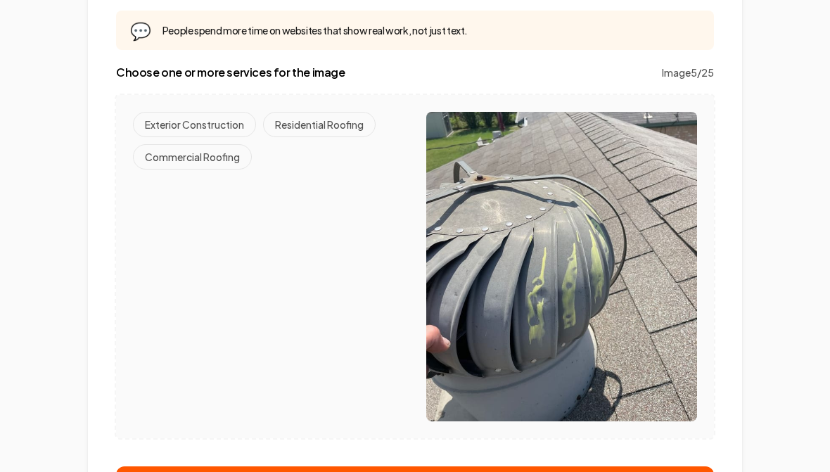
click at [316, 132] on button "Residential Roofing" at bounding box center [319, 124] width 113 height 25
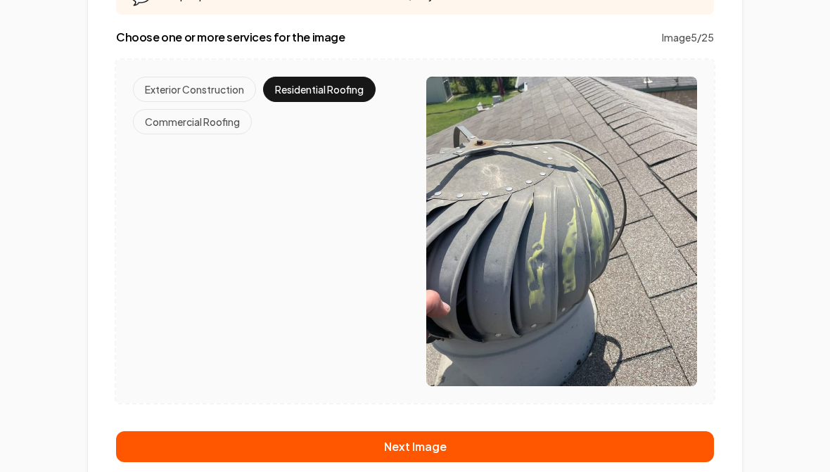
click at [425, 451] on button "Next Image" at bounding box center [415, 446] width 598 height 31
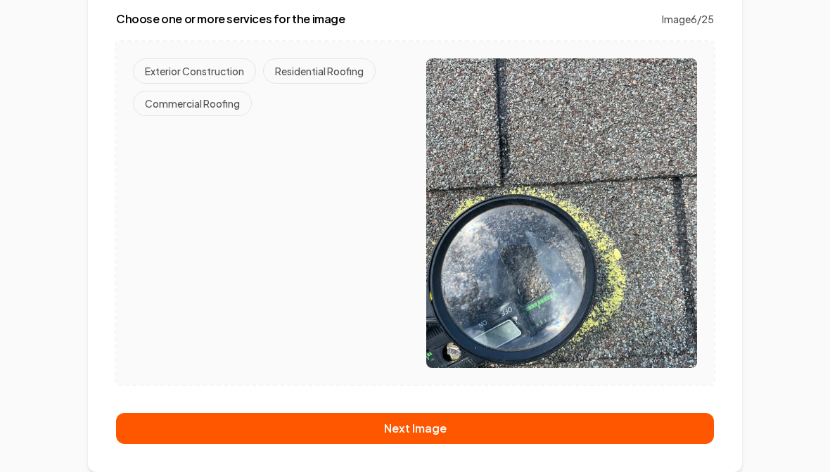
click at [324, 73] on button "Residential Roofing" at bounding box center [319, 70] width 113 height 25
click at [422, 431] on button "Next Image" at bounding box center [415, 428] width 598 height 31
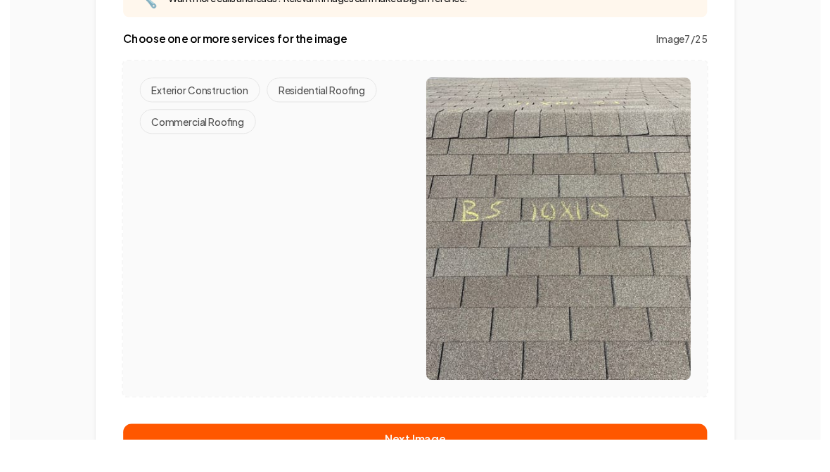
scroll to position [235, 0]
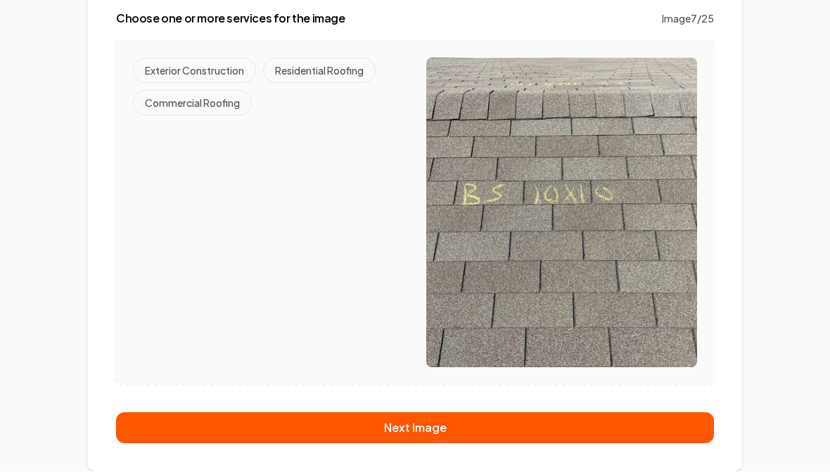
click at [315, 76] on button "Residential Roofing" at bounding box center [319, 70] width 113 height 25
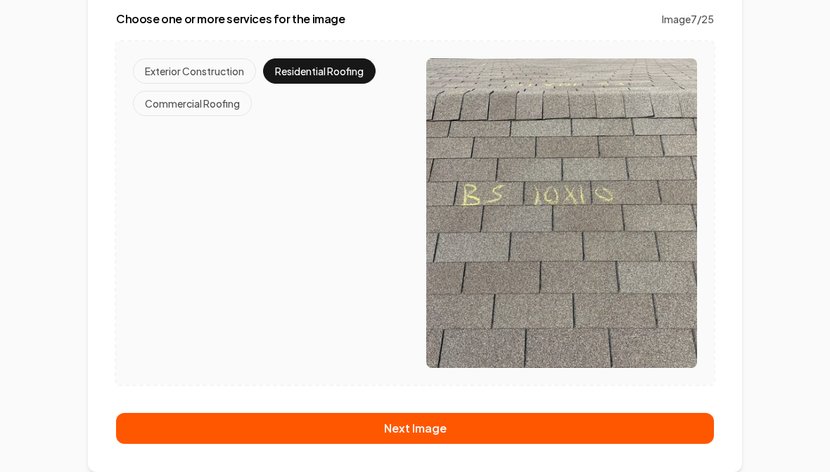
click at [442, 429] on button "Next Image" at bounding box center [415, 428] width 598 height 31
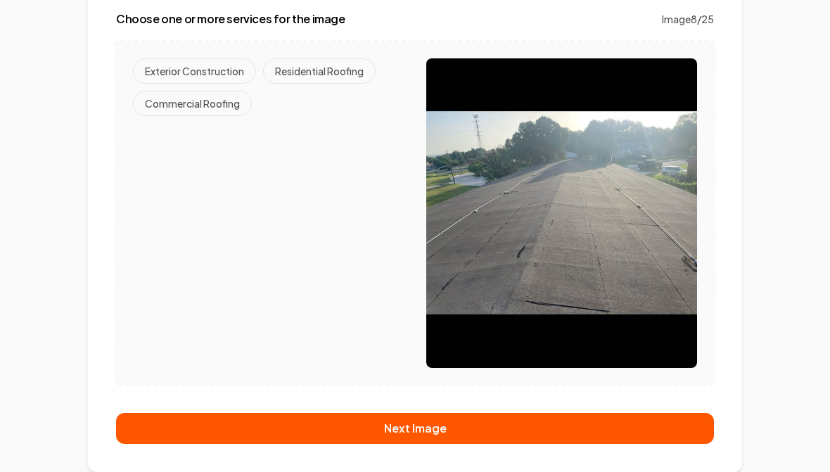
click at [212, 113] on button "Commercial Roofing" at bounding box center [192, 103] width 119 height 25
click at [433, 426] on button "Next Image" at bounding box center [415, 428] width 598 height 31
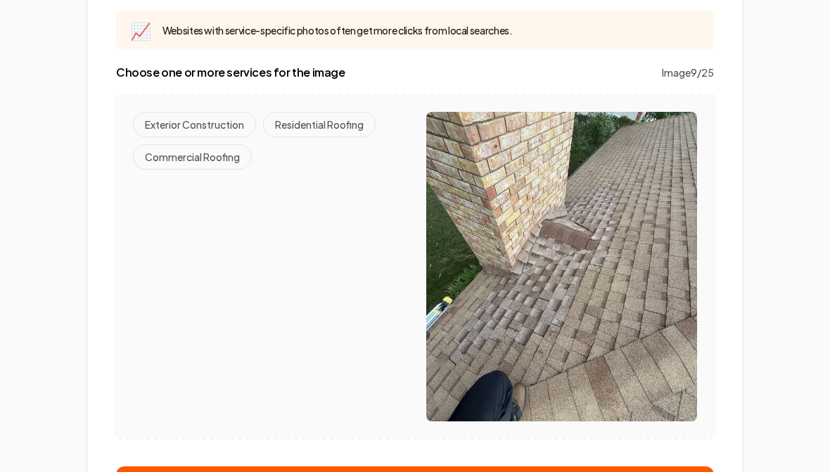
click at [324, 130] on button "Residential Roofing" at bounding box center [319, 124] width 113 height 25
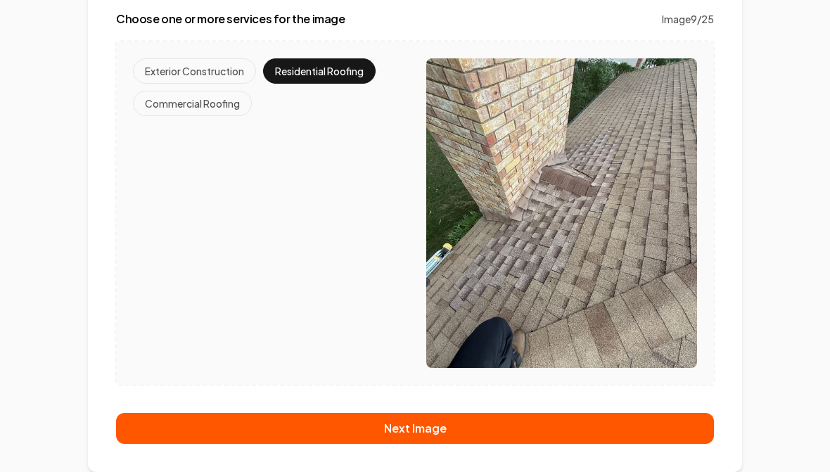
click at [434, 429] on button "Next Image" at bounding box center [415, 428] width 598 height 31
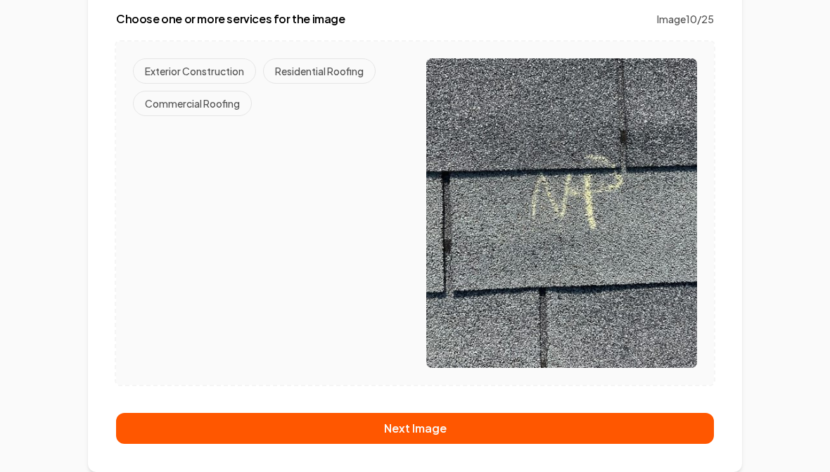
click at [327, 82] on button "Residential Roofing" at bounding box center [319, 70] width 113 height 25
click at [430, 426] on button "Next Image" at bounding box center [415, 428] width 598 height 31
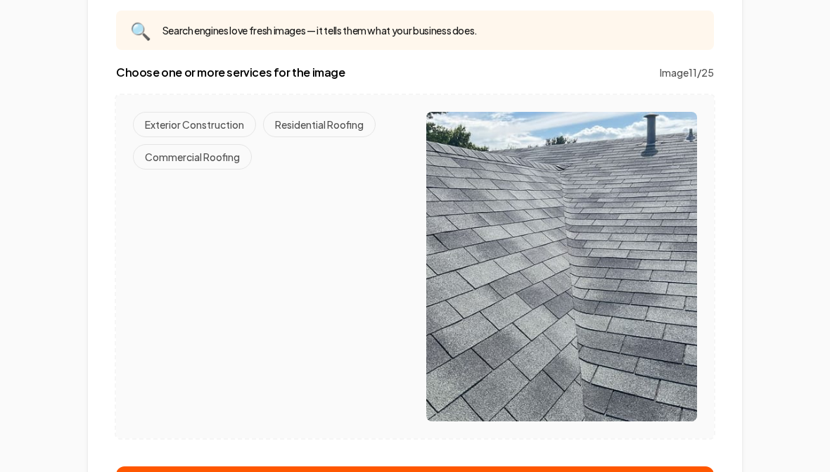
click at [328, 129] on button "Residential Roofing" at bounding box center [319, 124] width 113 height 25
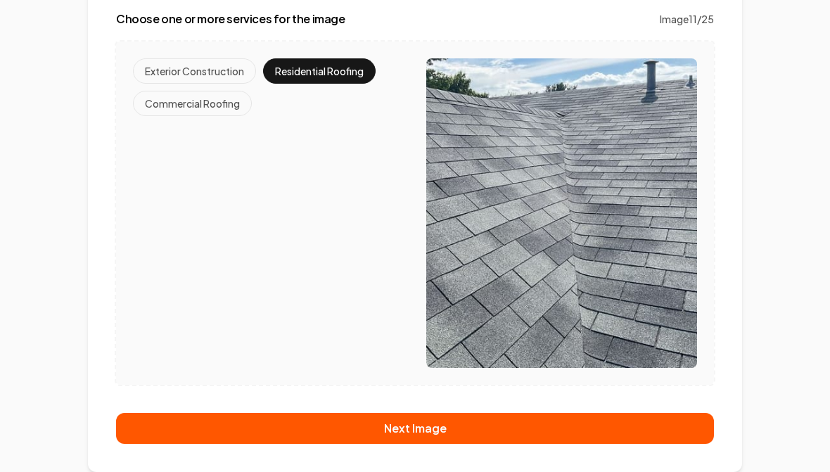
click at [440, 429] on button "Next Image" at bounding box center [415, 428] width 598 height 31
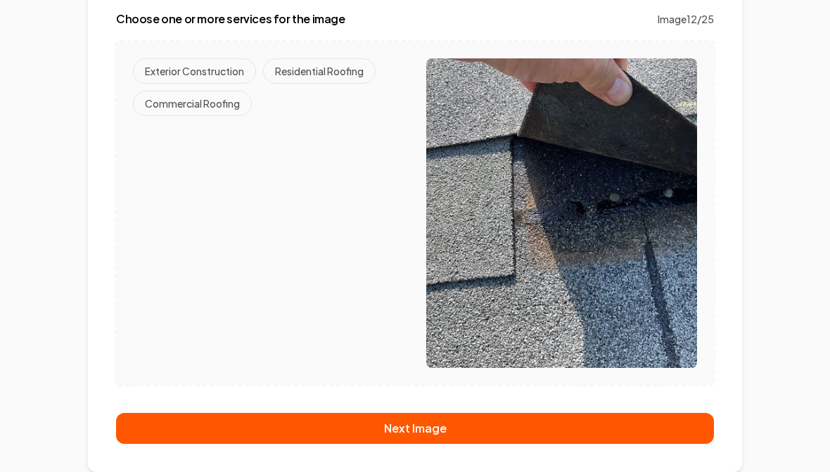
click at [321, 72] on button "Residential Roofing" at bounding box center [319, 70] width 113 height 25
click at [440, 424] on button "Next Image" at bounding box center [415, 428] width 598 height 31
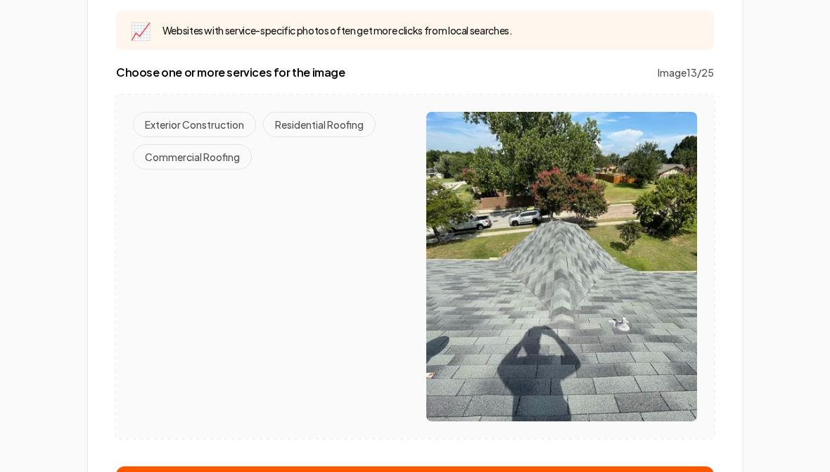
click at [315, 132] on button "Residential Roofing" at bounding box center [319, 124] width 113 height 25
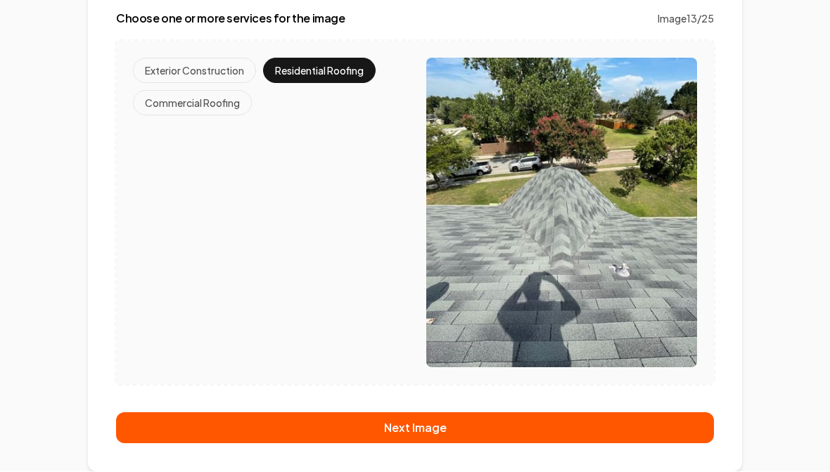
click at [426, 434] on button "Next Image" at bounding box center [415, 428] width 598 height 31
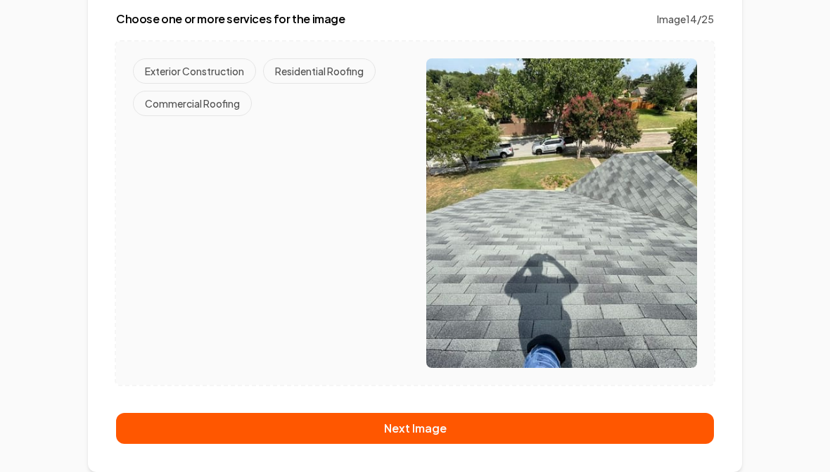
click at [319, 75] on button "Residential Roofing" at bounding box center [319, 70] width 113 height 25
click at [443, 429] on button "Next Image" at bounding box center [415, 428] width 598 height 31
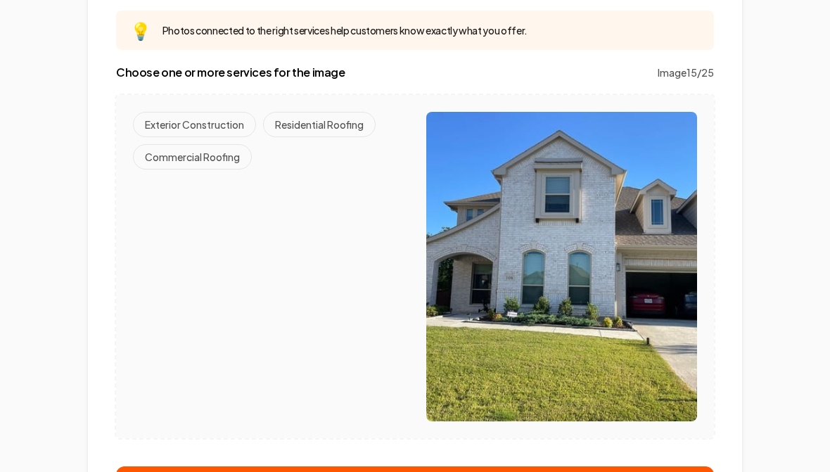
click at [312, 128] on button "Residential Roofing" at bounding box center [319, 124] width 113 height 25
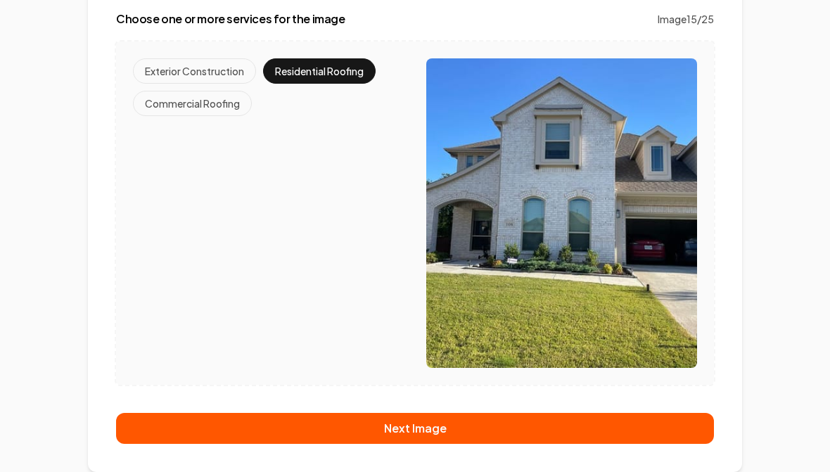
click at [431, 429] on button "Next Image" at bounding box center [415, 428] width 598 height 31
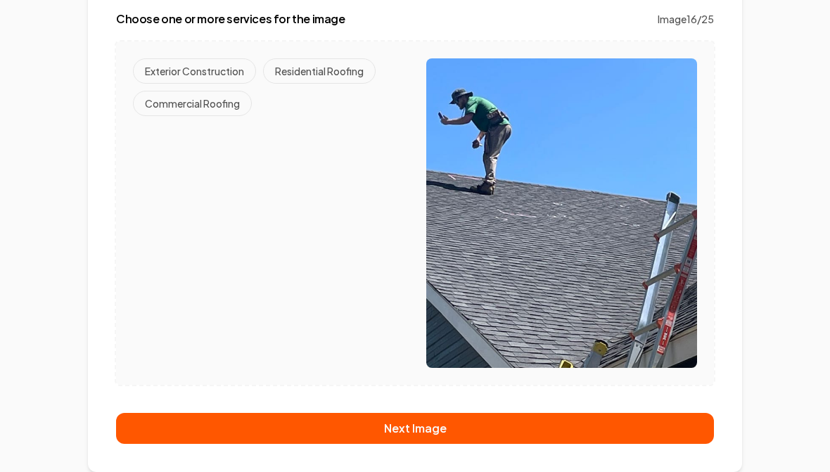
click at [327, 82] on button "Residential Roofing" at bounding box center [319, 70] width 113 height 25
click at [438, 428] on button "Next Image" at bounding box center [415, 428] width 598 height 31
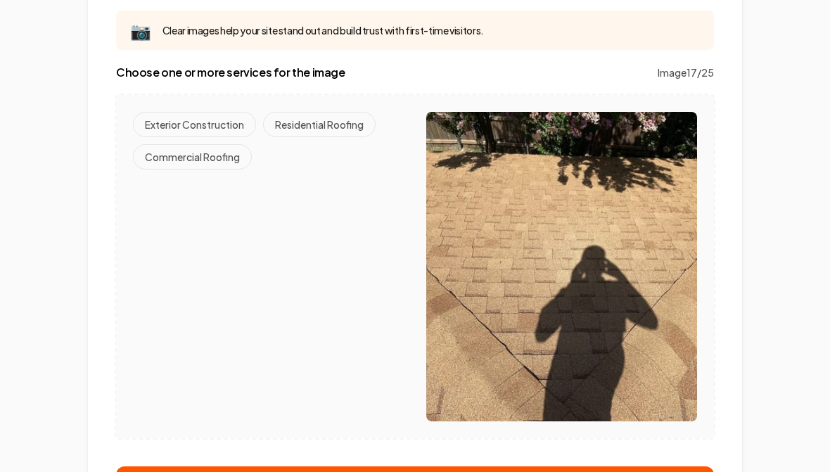
click at [324, 137] on button "Residential Roofing" at bounding box center [319, 124] width 113 height 25
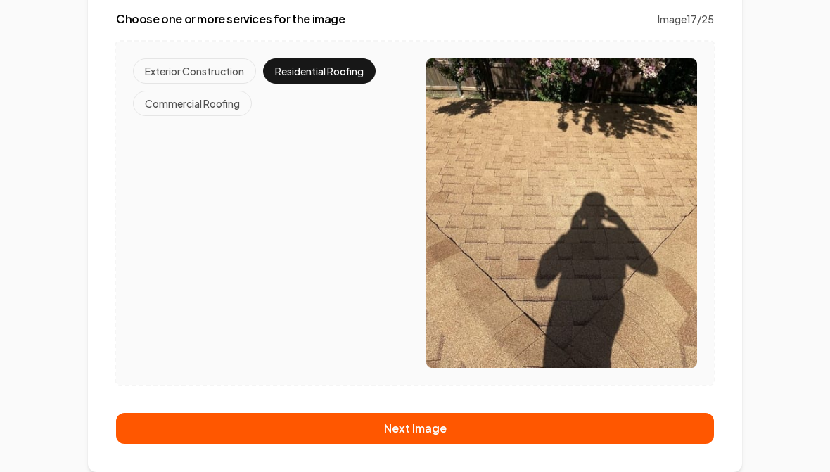
click at [432, 432] on button "Next Image" at bounding box center [415, 428] width 598 height 31
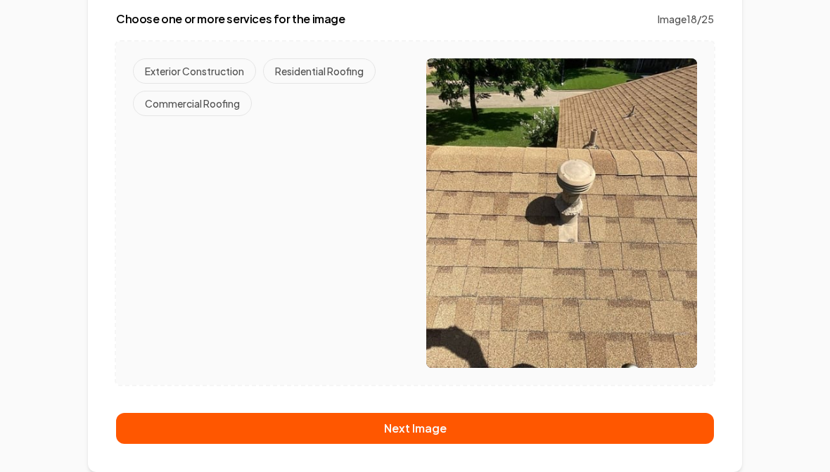
scroll to position [182, 0]
click at [319, 77] on button "Residential Roofing" at bounding box center [319, 70] width 113 height 25
click at [431, 417] on button "Next Image" at bounding box center [415, 428] width 598 height 31
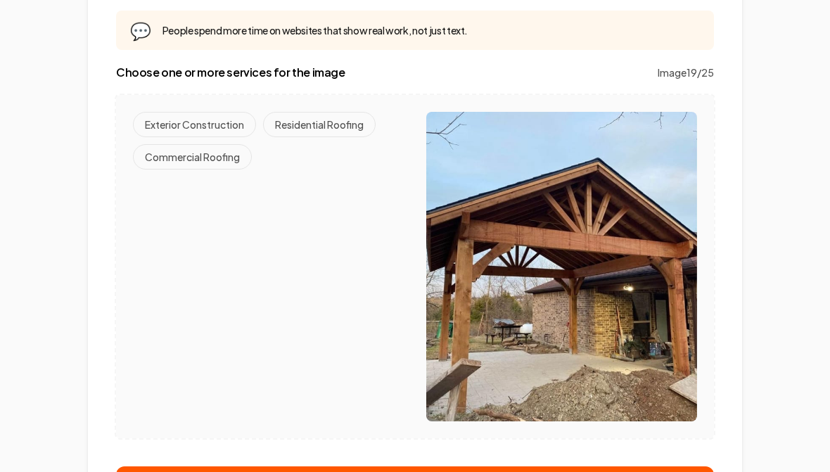
click at [204, 127] on button "Exterior Construction" at bounding box center [194, 124] width 123 height 25
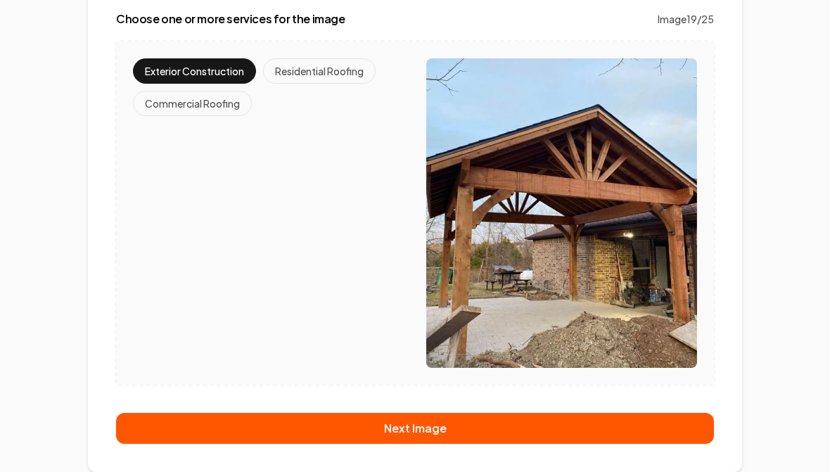
click at [436, 430] on button "Next Image" at bounding box center [415, 428] width 598 height 31
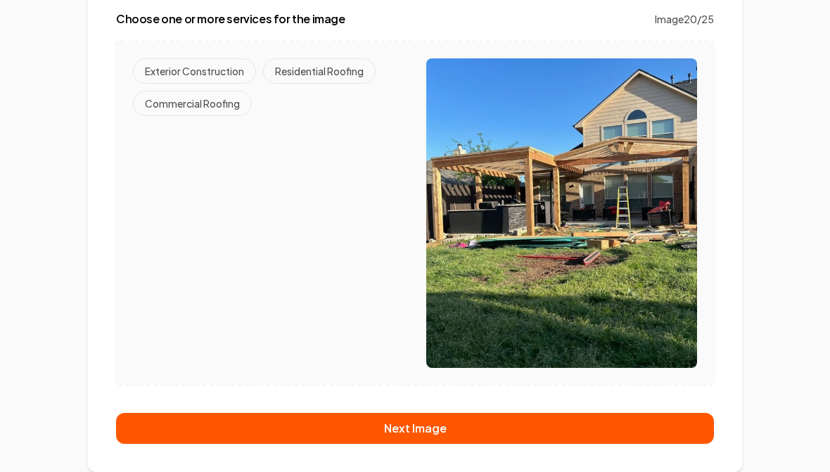
click at [197, 72] on button "Exterior Construction" at bounding box center [194, 70] width 123 height 25
click at [429, 425] on button "Next Image" at bounding box center [415, 428] width 598 height 31
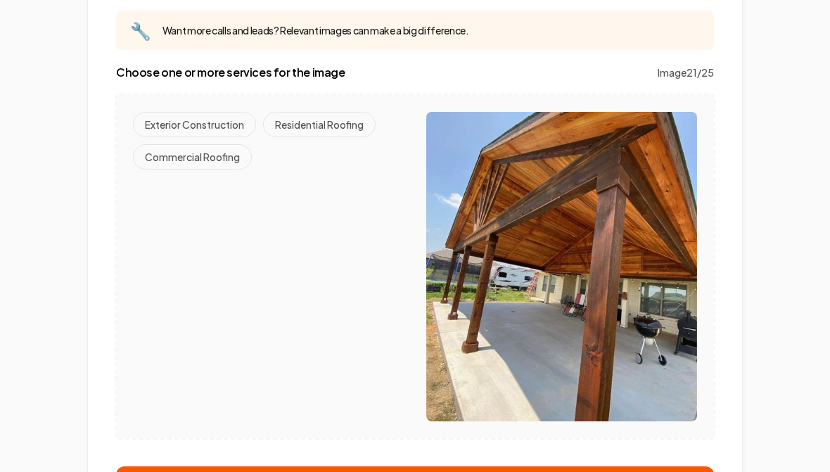
click at [197, 128] on button "Exterior Construction" at bounding box center [194, 124] width 123 height 25
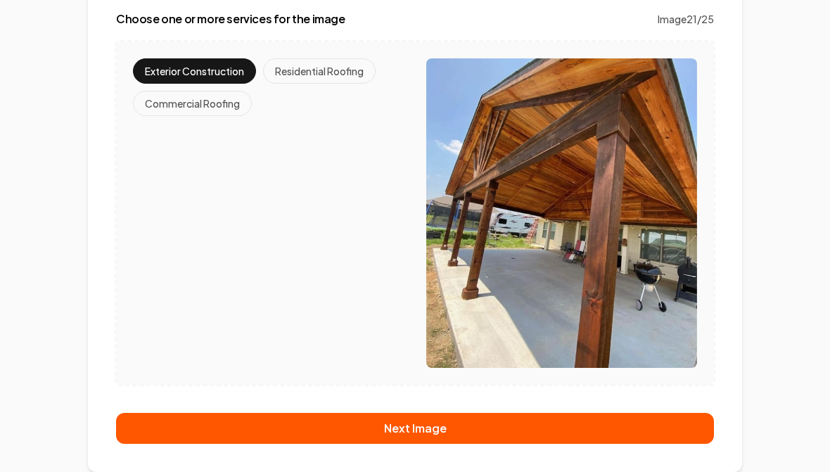
click at [427, 433] on button "Next Image" at bounding box center [415, 428] width 598 height 31
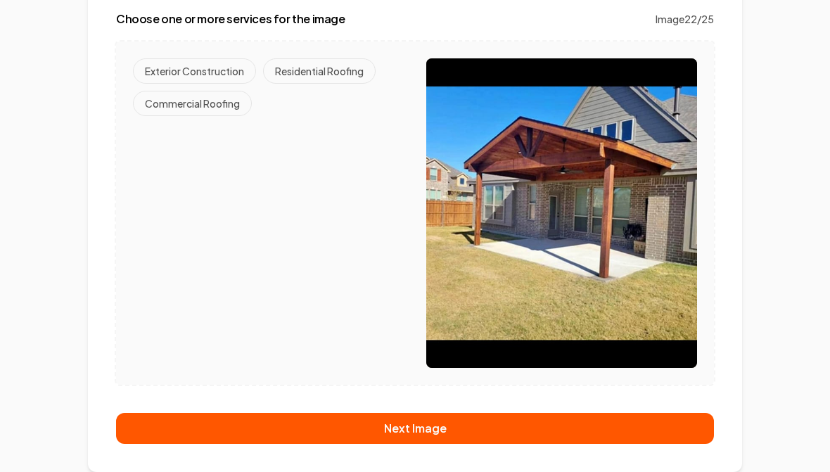
scroll to position [182, 0]
click at [191, 73] on button "Exterior Construction" at bounding box center [194, 70] width 123 height 25
click at [411, 426] on button "Next Image" at bounding box center [415, 428] width 598 height 31
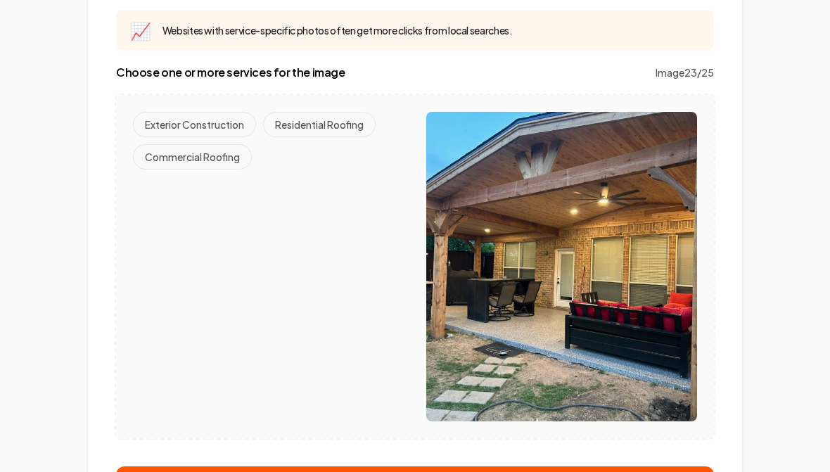
click at [204, 128] on button "Exterior Construction" at bounding box center [194, 124] width 123 height 25
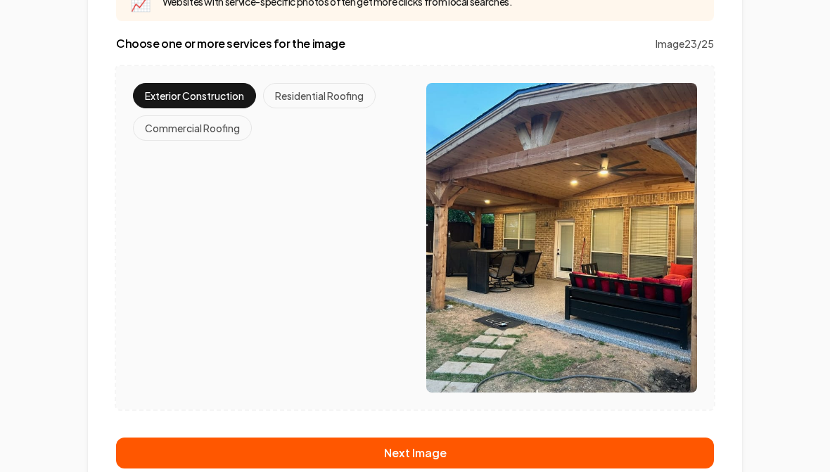
click at [424, 456] on button "Next Image" at bounding box center [415, 453] width 598 height 31
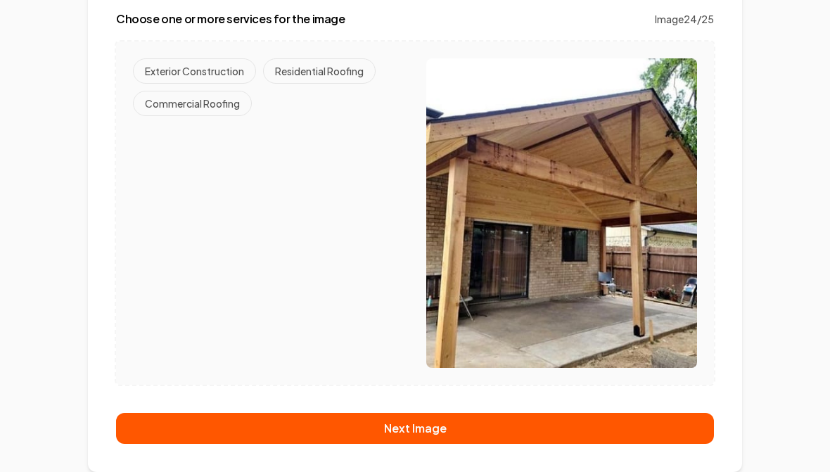
click at [198, 75] on button "Exterior Construction" at bounding box center [194, 70] width 123 height 25
click at [420, 429] on button "Next Image" at bounding box center [415, 428] width 598 height 31
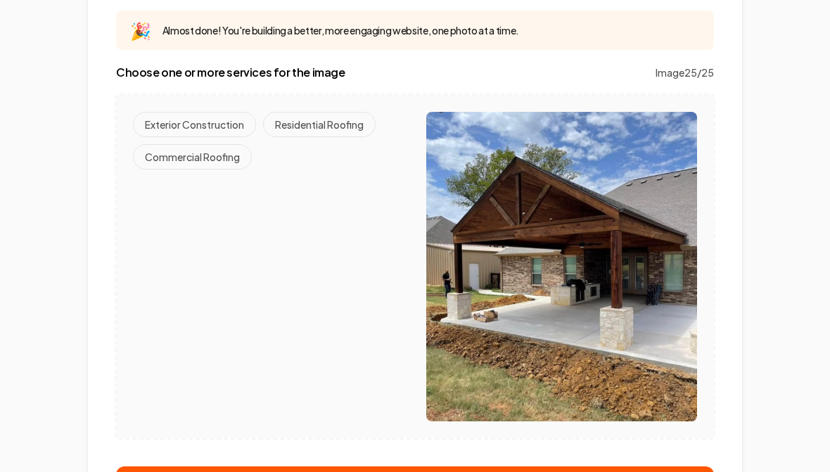
click at [205, 132] on button "Exterior Construction" at bounding box center [194, 124] width 123 height 25
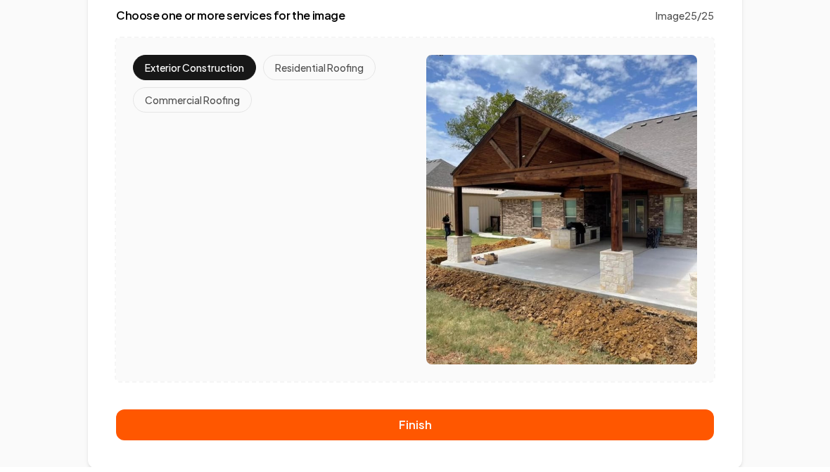
scroll to position [235, 0]
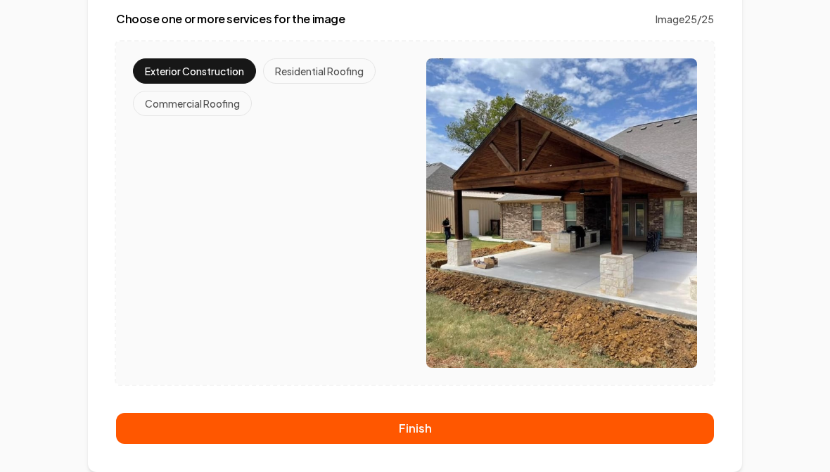
click at [429, 436] on button "Finish" at bounding box center [415, 428] width 598 height 31
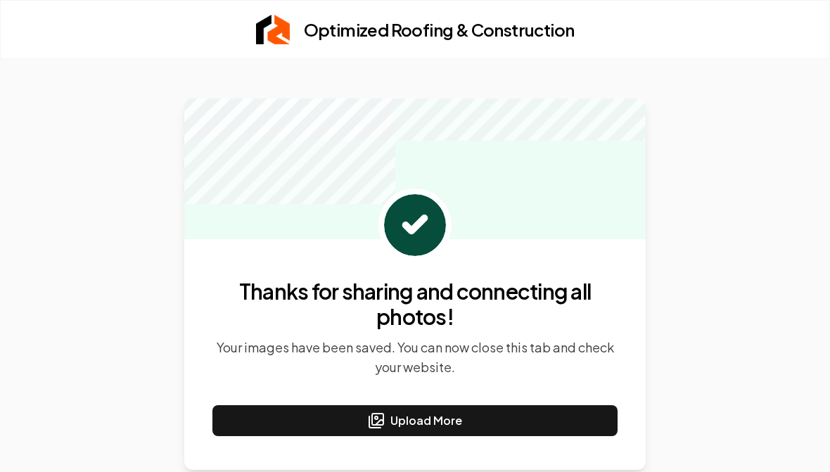
click at [434, 425] on button "Upload More" at bounding box center [415, 420] width 405 height 31
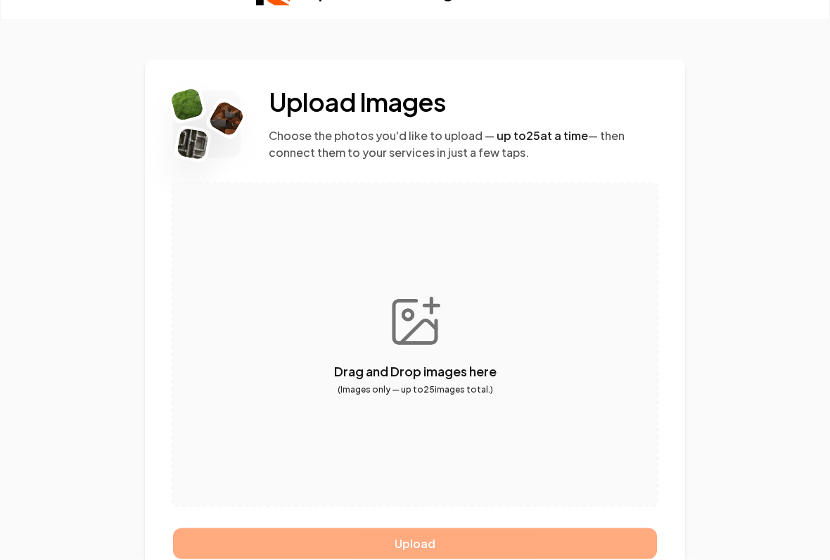
scroll to position [39, 0]
click at [419, 354] on button "button" at bounding box center [415, 344] width 484 height 322
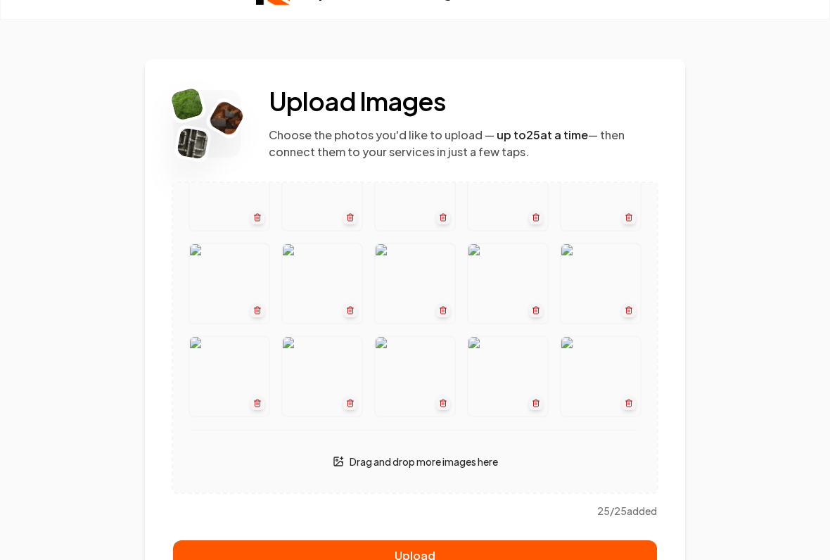
scroll to position [69, 0]
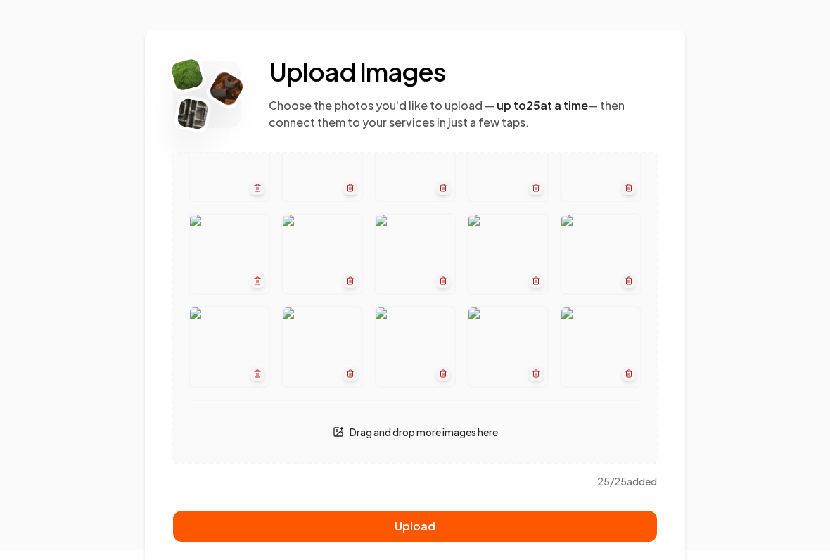
click at [426, 472] on button "Upload" at bounding box center [415, 526] width 484 height 31
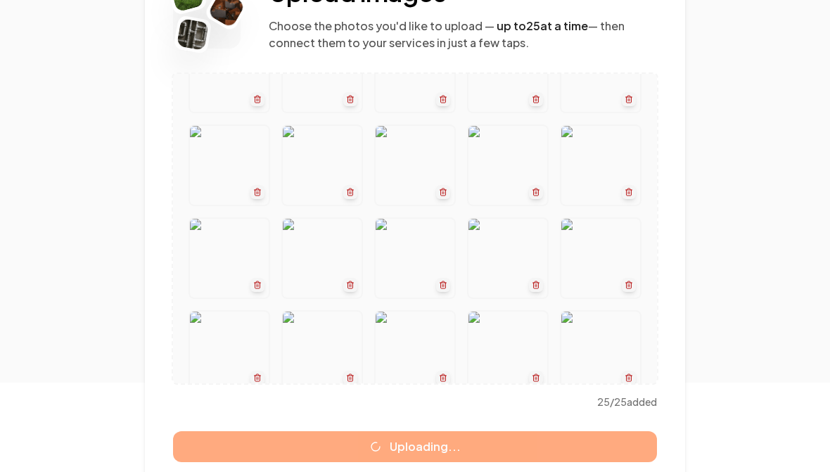
scroll to position [0, 0]
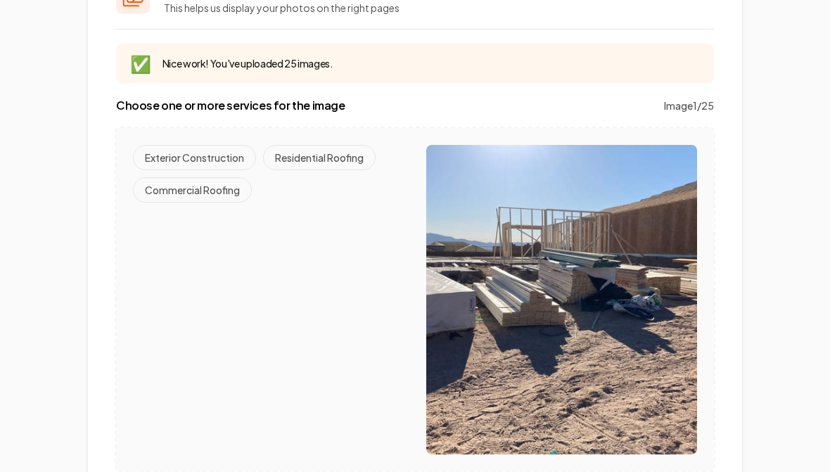
click at [206, 154] on button "Exterior Construction" at bounding box center [194, 157] width 123 height 25
click at [202, 194] on button "Commercial Roofing" at bounding box center [192, 189] width 119 height 25
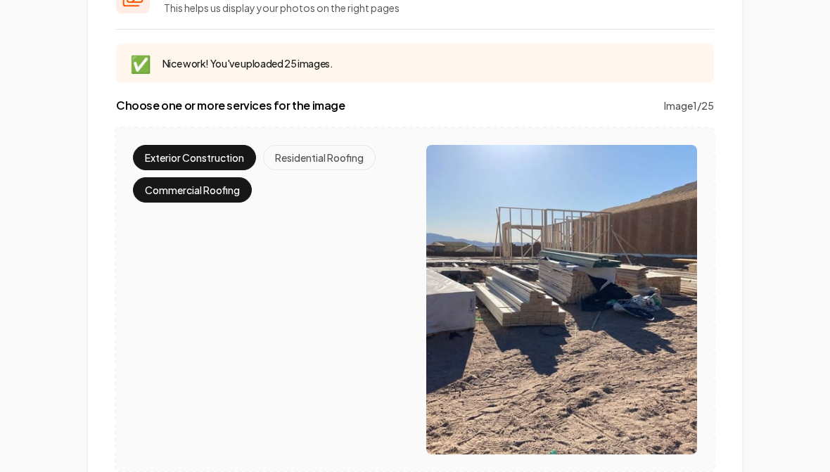
scroll to position [235, 0]
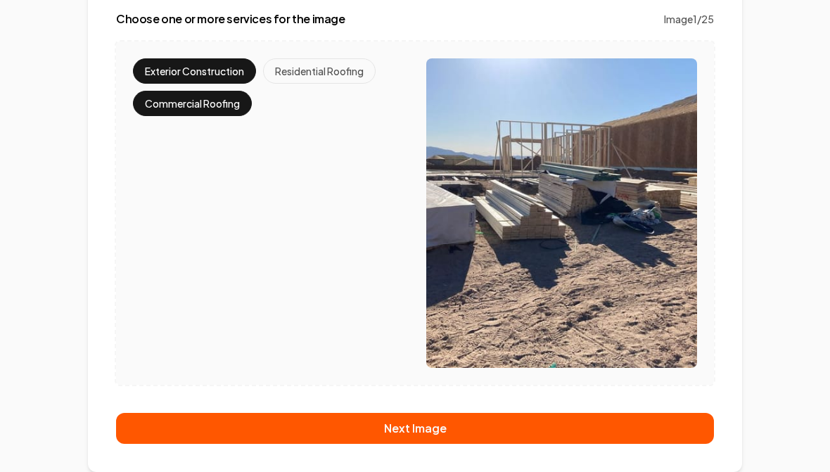
click at [426, 433] on button "Next Image" at bounding box center [415, 428] width 598 height 31
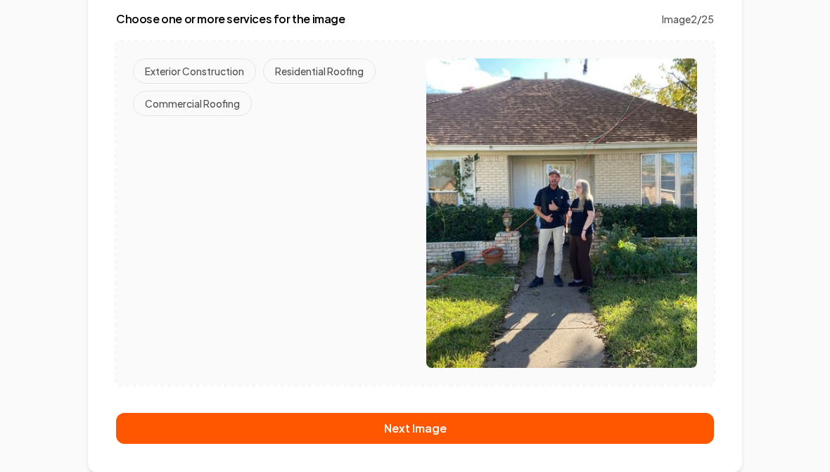
click at [322, 76] on button "Residential Roofing" at bounding box center [319, 70] width 113 height 25
click at [432, 431] on button "Next Image" at bounding box center [415, 428] width 598 height 31
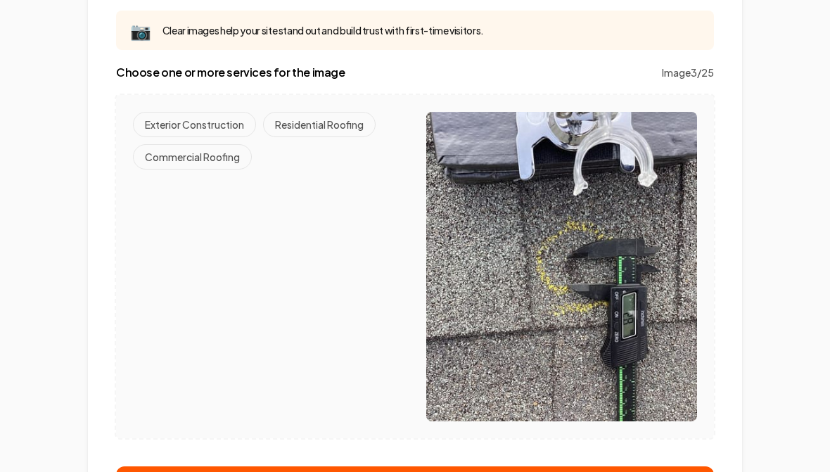
click at [327, 132] on button "Residential Roofing" at bounding box center [319, 124] width 113 height 25
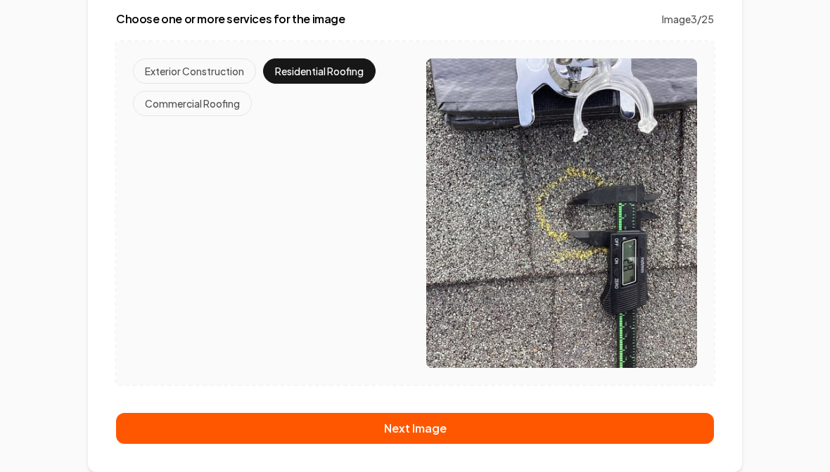
click at [412, 438] on button "Next Image" at bounding box center [415, 428] width 598 height 31
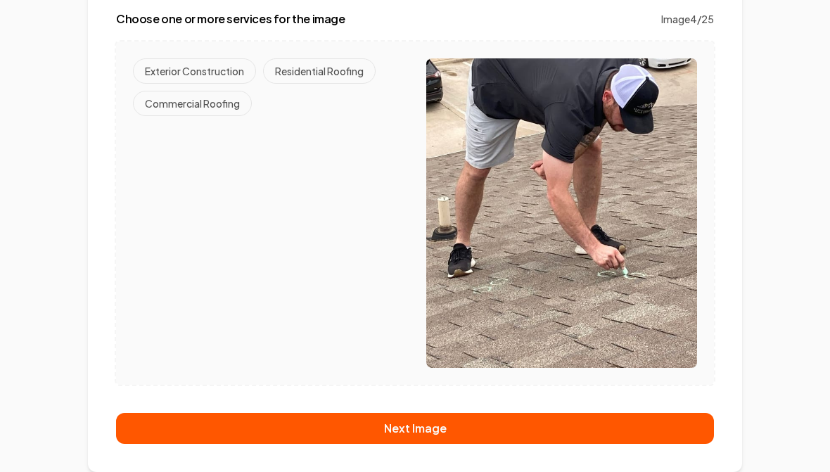
click at [333, 75] on button "Residential Roofing" at bounding box center [319, 70] width 113 height 25
click at [417, 425] on button "Next Image" at bounding box center [415, 428] width 598 height 31
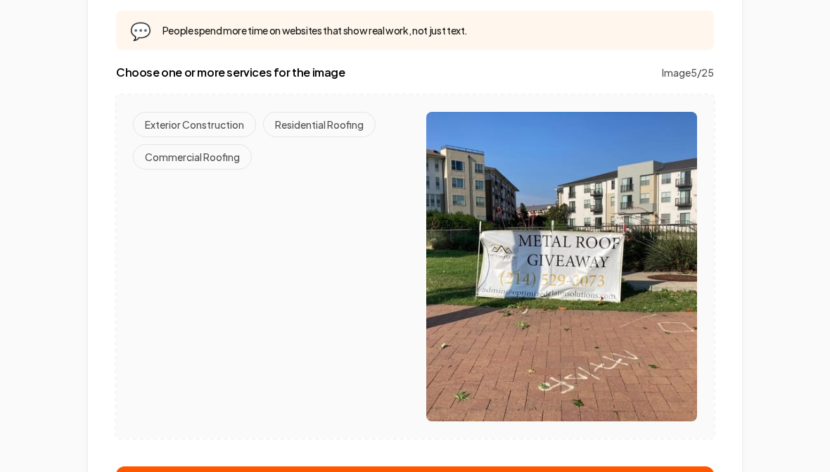
click at [322, 123] on button "Residential Roofing" at bounding box center [319, 124] width 113 height 25
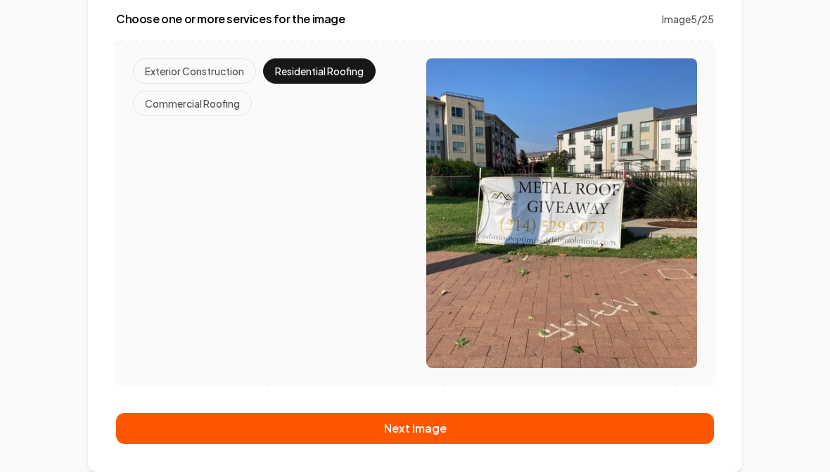
click at [429, 429] on button "Next Image" at bounding box center [415, 428] width 598 height 31
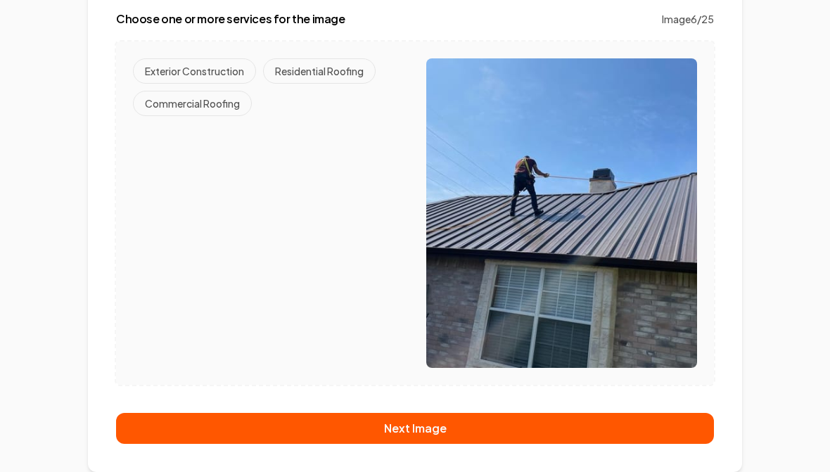
click at [322, 75] on button "Residential Roofing" at bounding box center [319, 70] width 113 height 25
click at [426, 434] on button "Next Image" at bounding box center [415, 428] width 598 height 31
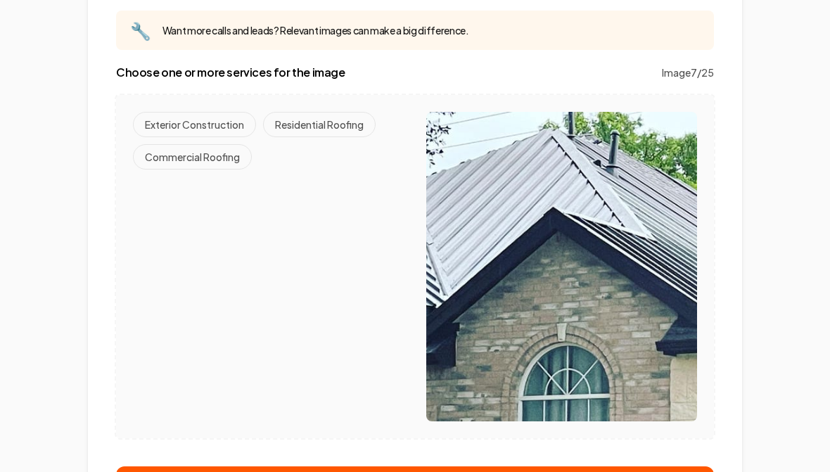
click at [313, 132] on button "Residential Roofing" at bounding box center [319, 124] width 113 height 25
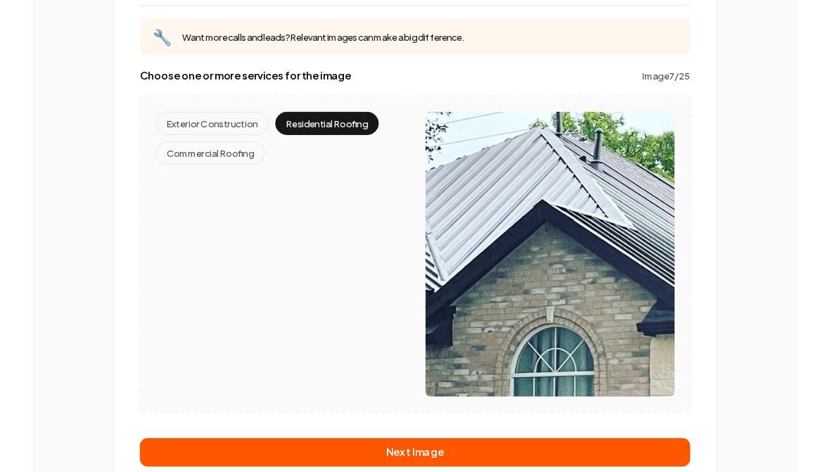
scroll to position [235, 0]
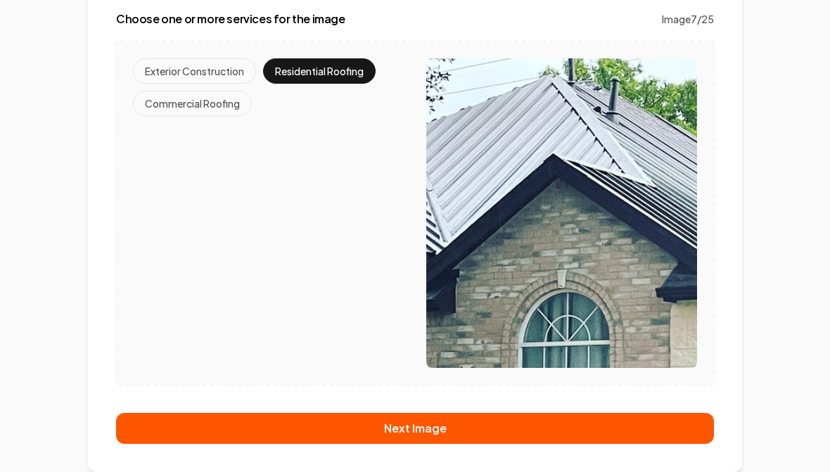
click at [412, 443] on button "Next Image" at bounding box center [415, 428] width 598 height 31
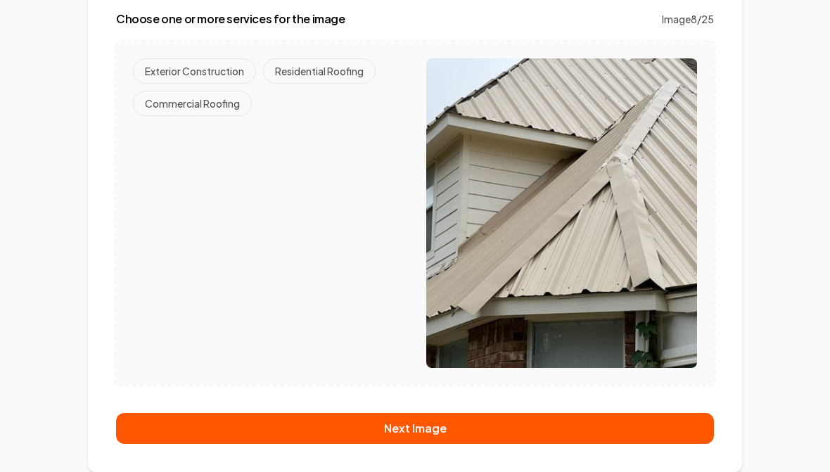
click at [320, 79] on button "Residential Roofing" at bounding box center [319, 70] width 113 height 25
click at [434, 427] on button "Next Image" at bounding box center [415, 428] width 598 height 31
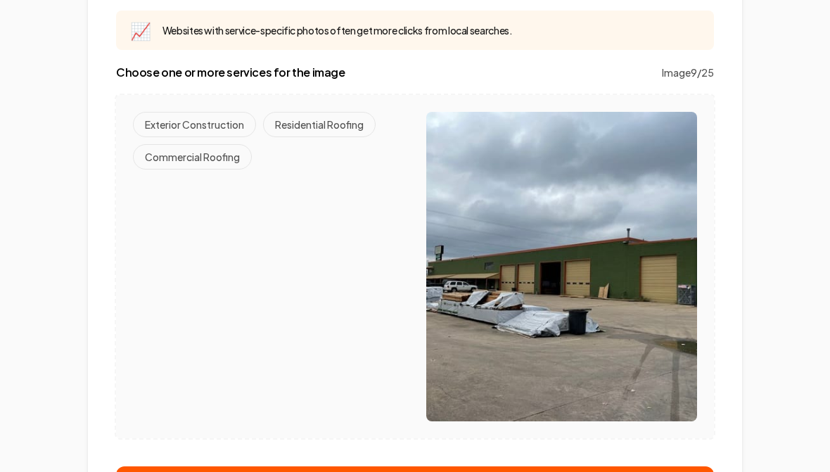
click at [191, 155] on button "Commercial Roofing" at bounding box center [192, 156] width 119 height 25
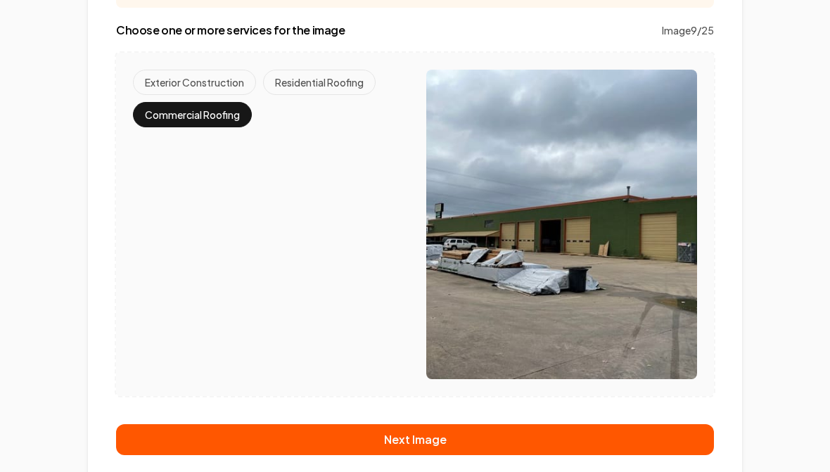
click at [426, 431] on button "Next Image" at bounding box center [415, 439] width 598 height 31
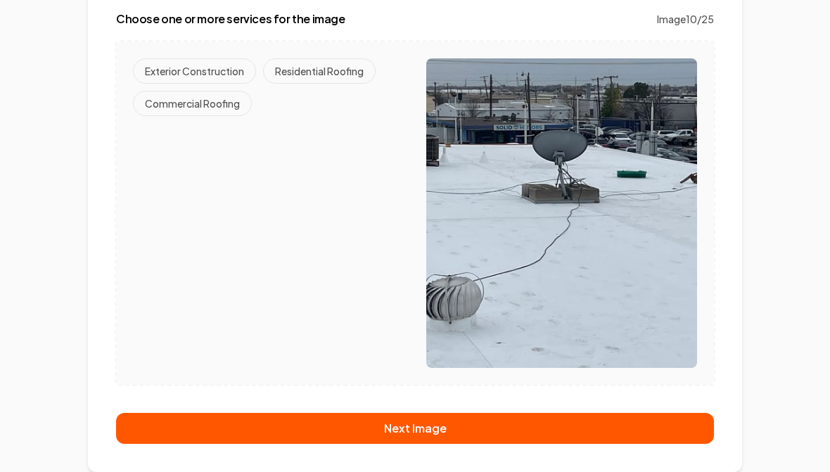
click at [198, 110] on button "Commercial Roofing" at bounding box center [192, 103] width 119 height 25
click at [435, 424] on button "Next Image" at bounding box center [415, 428] width 598 height 31
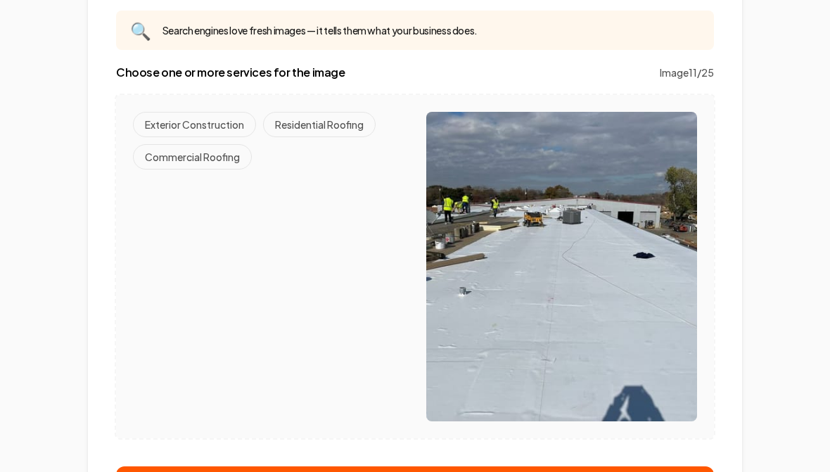
click at [204, 162] on button "Commercial Roofing" at bounding box center [192, 156] width 119 height 25
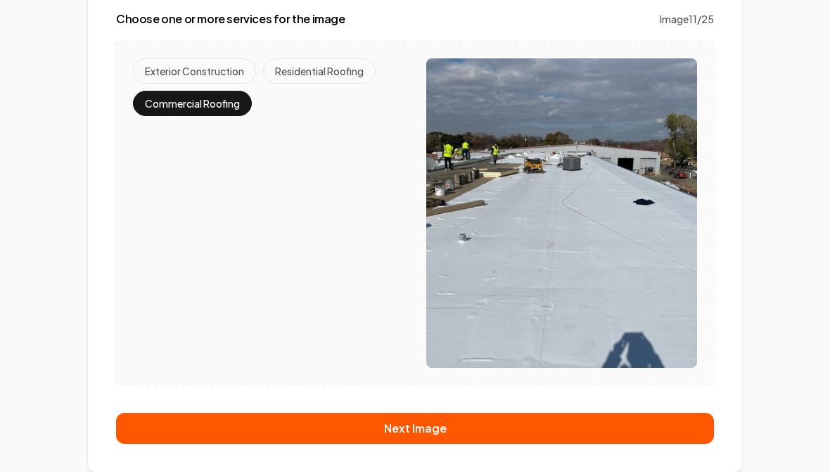
click at [430, 422] on button "Next Image" at bounding box center [415, 428] width 598 height 31
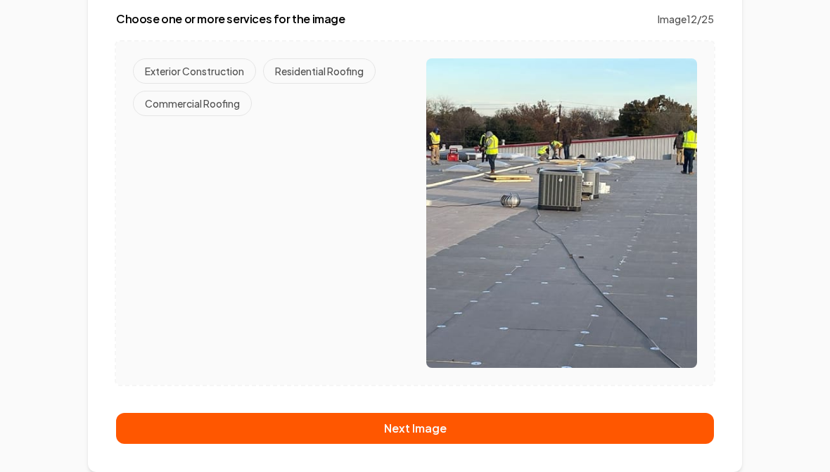
click at [201, 104] on button "Commercial Roofing" at bounding box center [192, 103] width 119 height 25
click at [420, 429] on button "Next Image" at bounding box center [415, 428] width 598 height 31
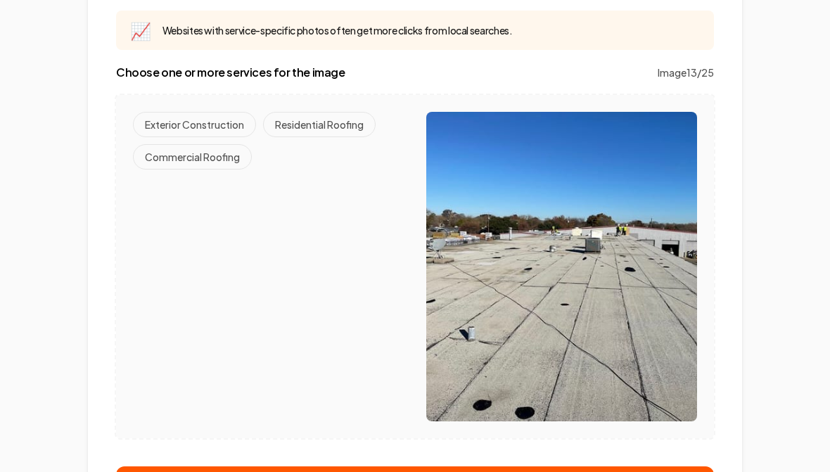
click at [191, 167] on button "Commercial Roofing" at bounding box center [192, 156] width 119 height 25
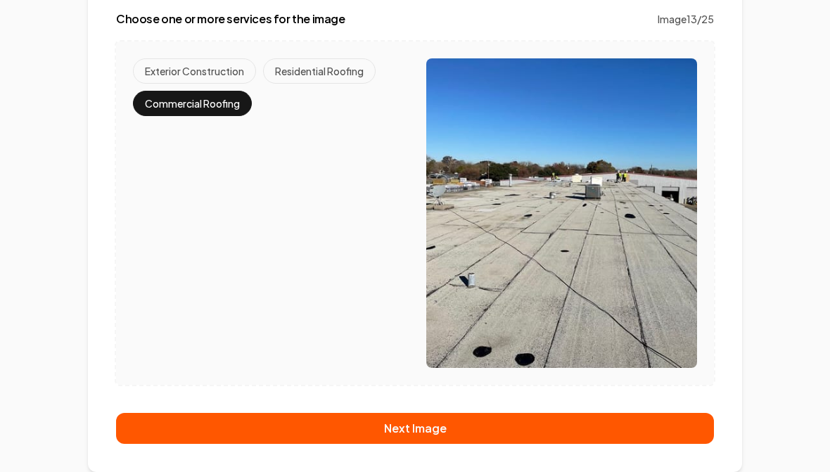
click at [422, 427] on button "Next Image" at bounding box center [415, 428] width 598 height 31
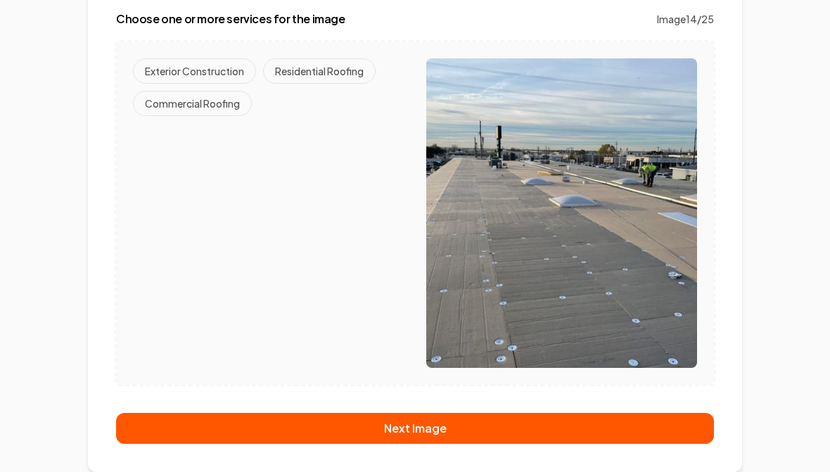
click at [193, 103] on button "Commercial Roofing" at bounding box center [192, 103] width 119 height 25
click at [434, 426] on button "Next Image" at bounding box center [415, 428] width 598 height 31
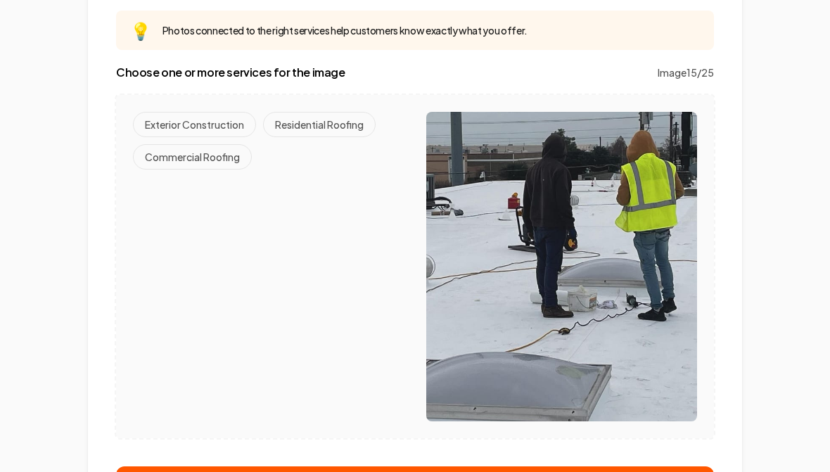
click at [203, 163] on button "Commercial Roofing" at bounding box center [192, 156] width 119 height 25
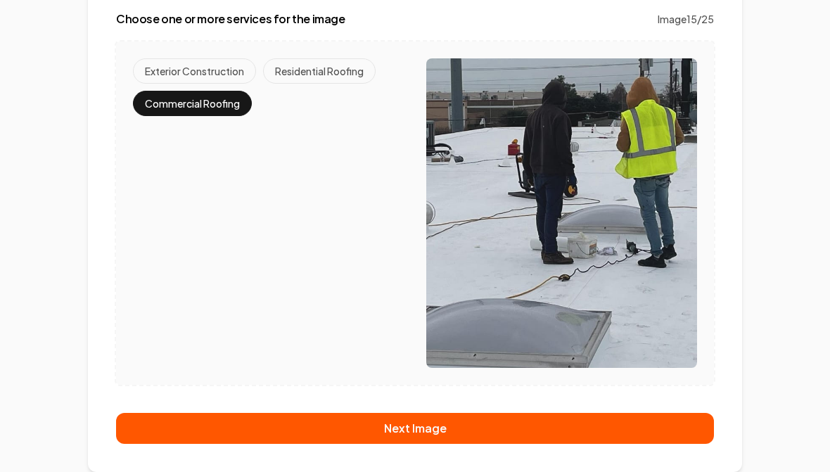
click at [428, 437] on button "Next Image" at bounding box center [415, 428] width 598 height 31
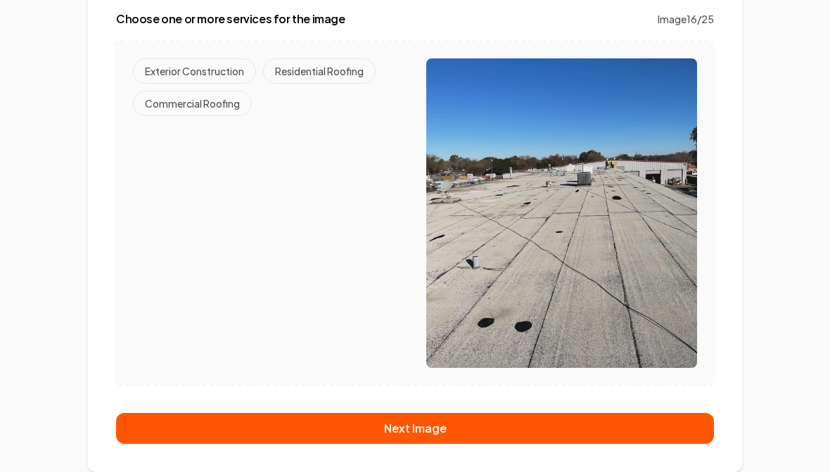
click at [197, 108] on button "Commercial Roofing" at bounding box center [192, 103] width 119 height 25
click at [420, 431] on button "Next Image" at bounding box center [415, 428] width 598 height 31
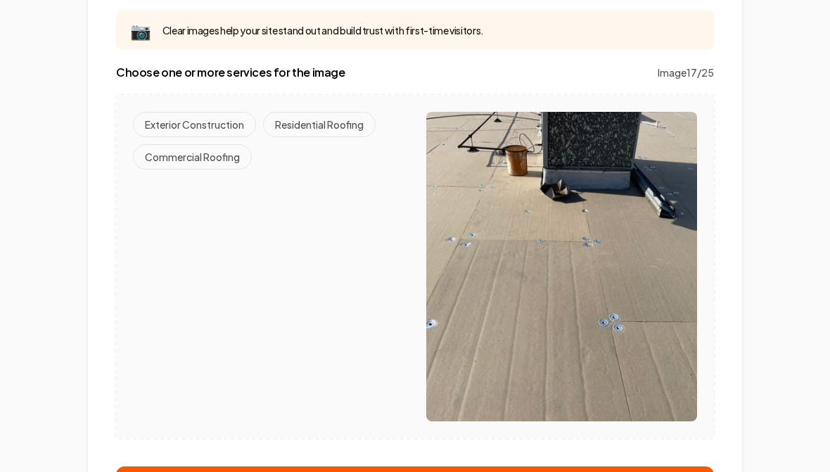
click at [205, 160] on button "Commercial Roofing" at bounding box center [192, 156] width 119 height 25
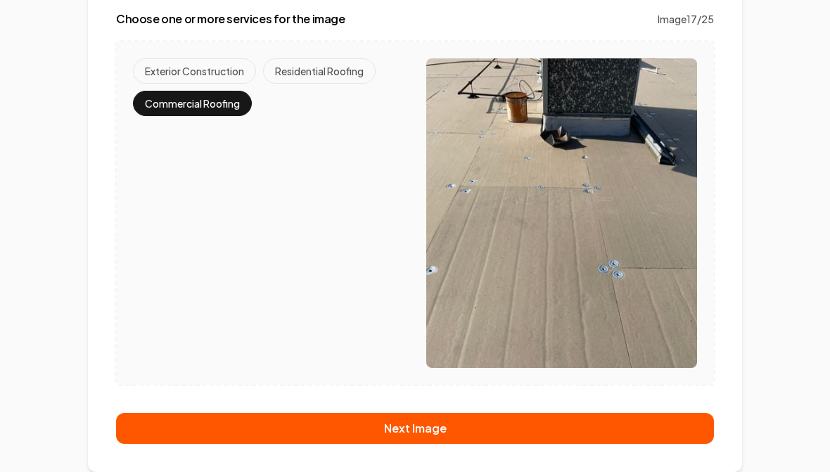
click at [426, 431] on button "Next Image" at bounding box center [415, 428] width 598 height 31
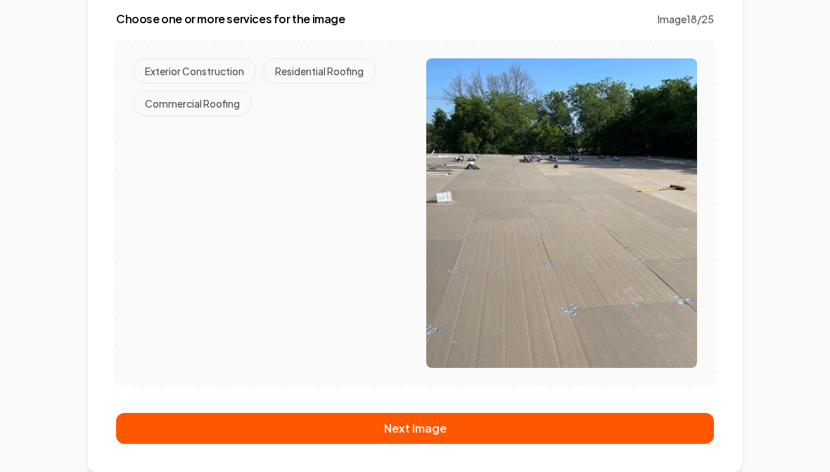
click at [208, 111] on button "Commercial Roofing" at bounding box center [192, 103] width 119 height 25
click at [419, 438] on button "Next Image" at bounding box center [415, 428] width 598 height 31
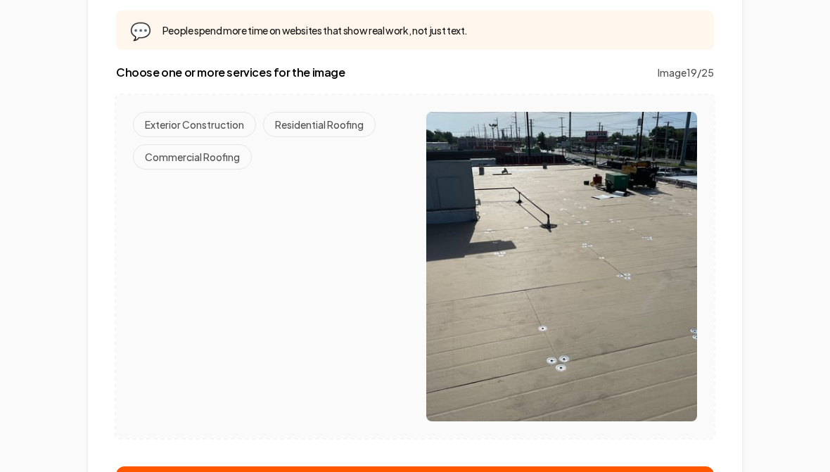
click at [210, 159] on button "Commercial Roofing" at bounding box center [192, 156] width 119 height 25
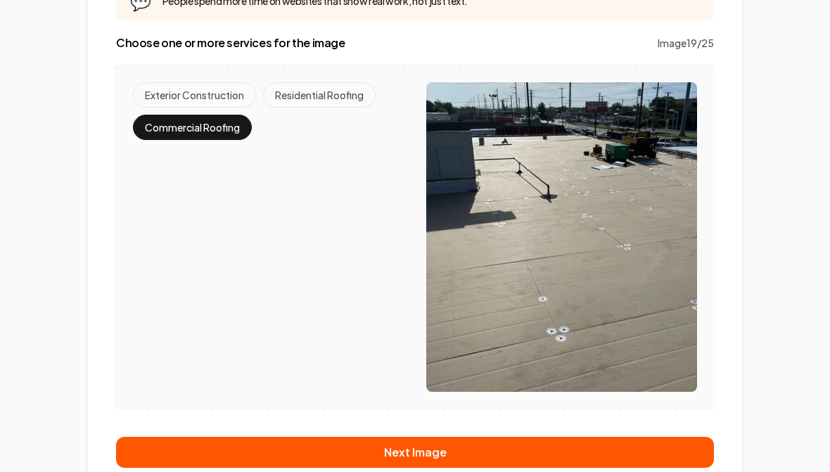
click at [436, 450] on button "Next Image" at bounding box center [415, 452] width 598 height 31
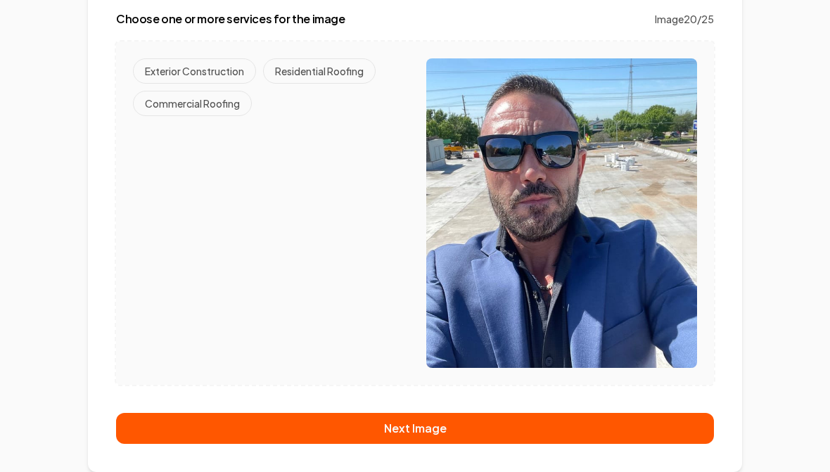
click at [189, 106] on button "Commercial Roofing" at bounding box center [192, 103] width 119 height 25
click at [414, 434] on button "Next Image" at bounding box center [415, 428] width 598 height 31
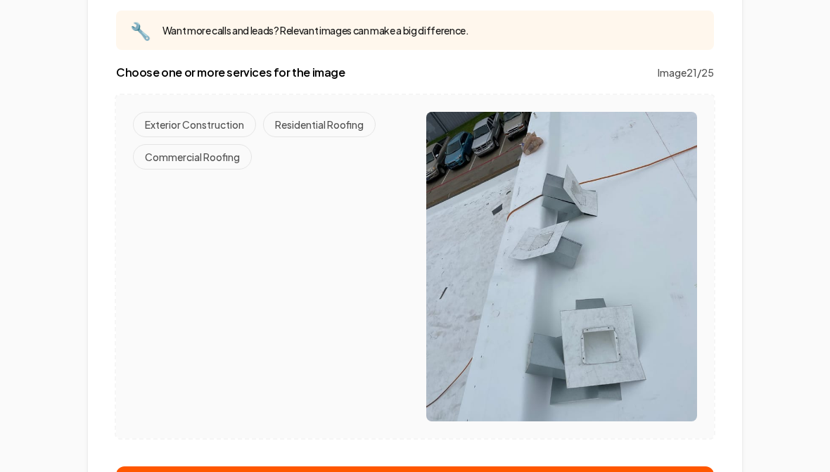
click at [209, 160] on button "Commercial Roofing" at bounding box center [192, 156] width 119 height 25
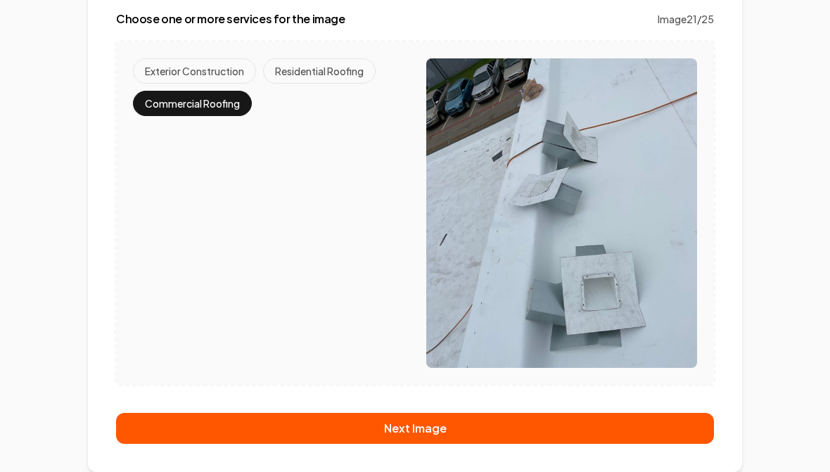
click at [422, 432] on button "Next Image" at bounding box center [415, 428] width 598 height 31
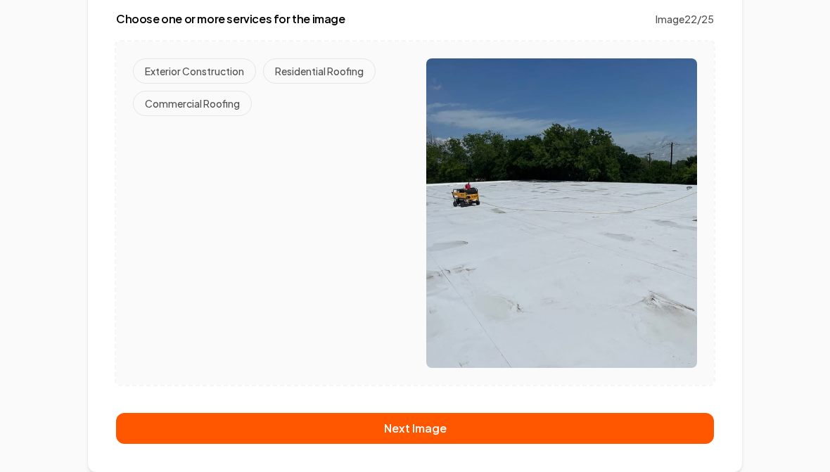
click at [179, 114] on button "Commercial Roofing" at bounding box center [192, 103] width 119 height 25
click at [412, 425] on button "Next Image" at bounding box center [415, 428] width 598 height 31
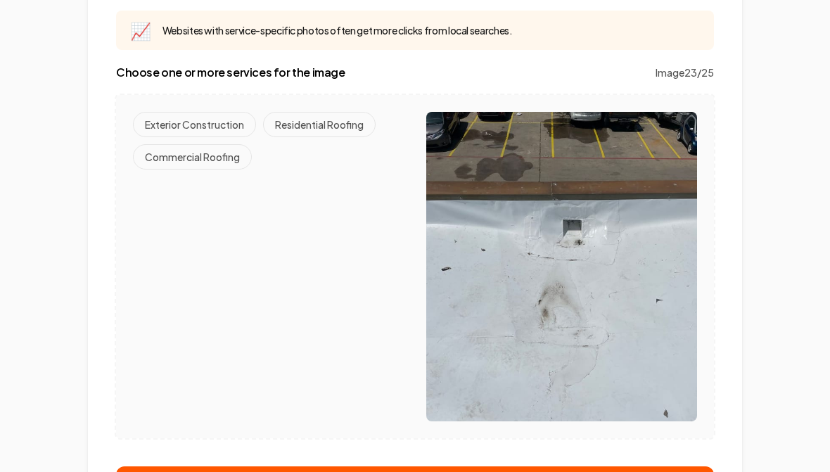
click at [200, 156] on button "Commercial Roofing" at bounding box center [192, 156] width 119 height 25
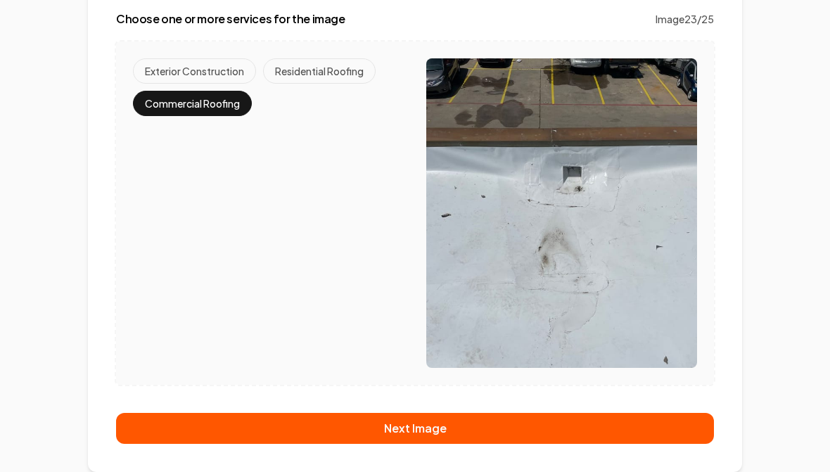
click at [433, 429] on button "Next Image" at bounding box center [415, 428] width 598 height 31
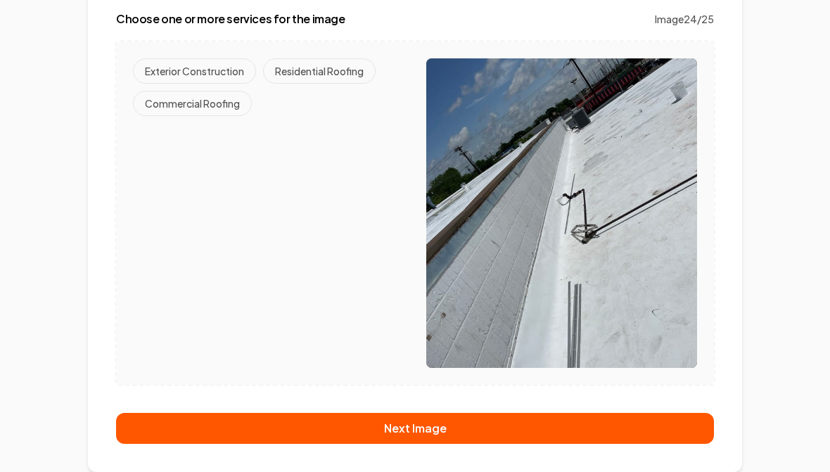
scroll to position [182, 0]
click at [199, 113] on button "Commercial Roofing" at bounding box center [192, 103] width 119 height 25
click at [423, 422] on button "Next Image" at bounding box center [415, 428] width 598 height 31
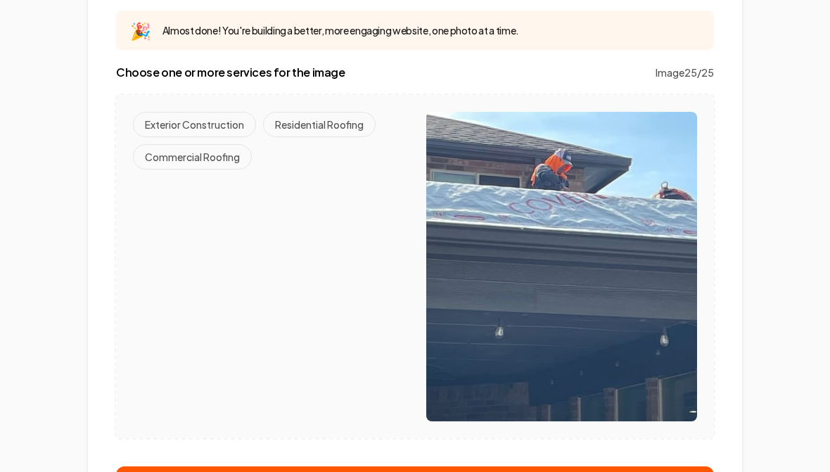
click at [306, 132] on button "Residential Roofing" at bounding box center [319, 124] width 113 height 25
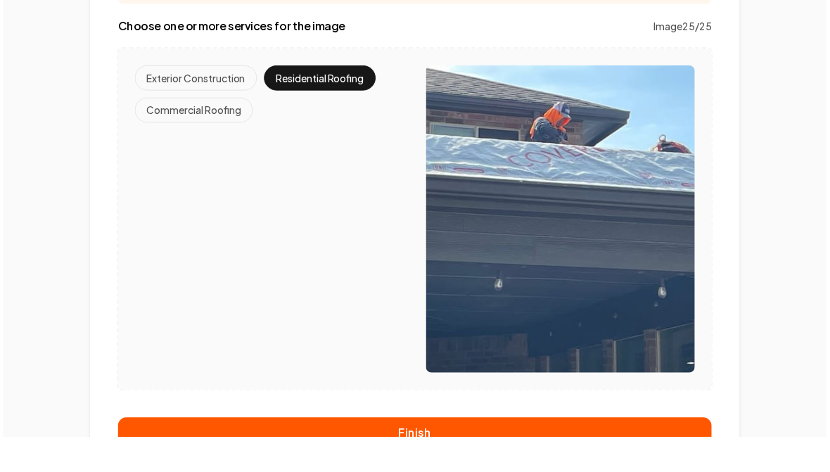
scroll to position [235, 0]
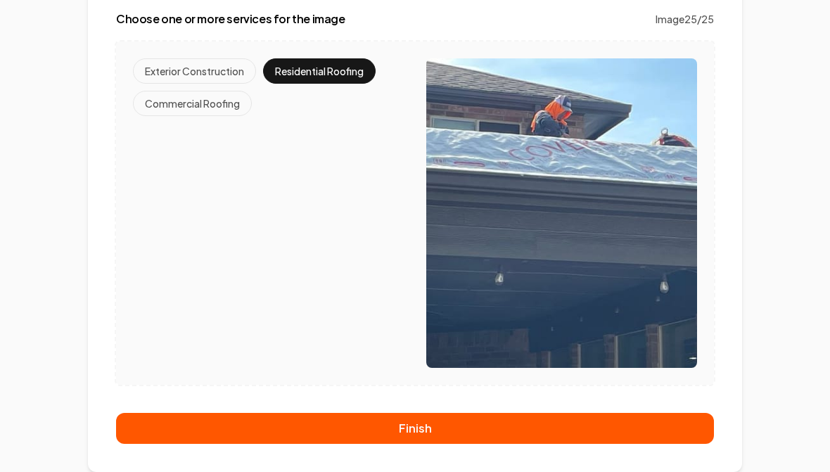
click at [421, 430] on button "Finish" at bounding box center [415, 428] width 598 height 31
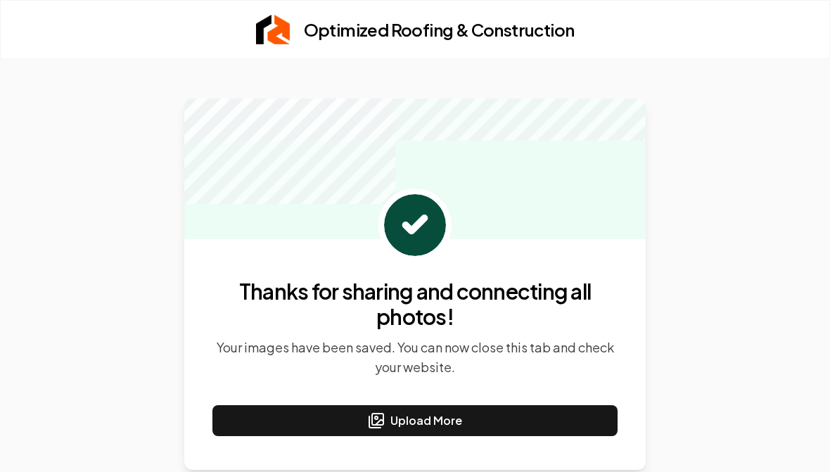
click at [425, 426] on button "Upload More" at bounding box center [415, 420] width 405 height 31
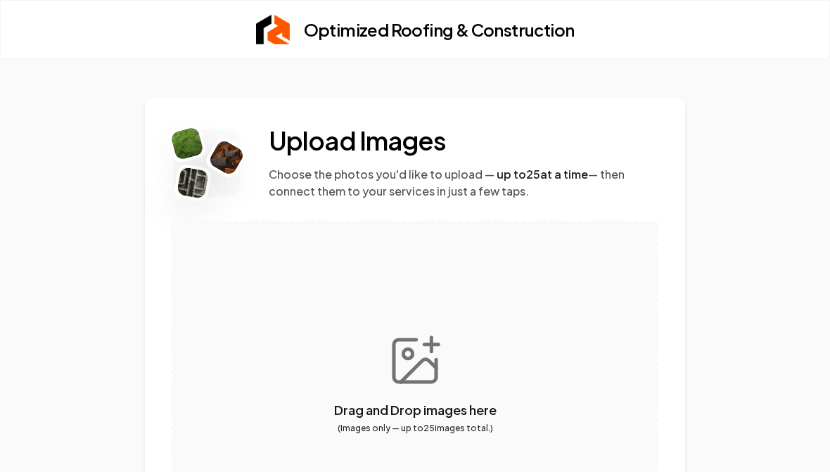
click at [414, 343] on button "button" at bounding box center [415, 383] width 484 height 322
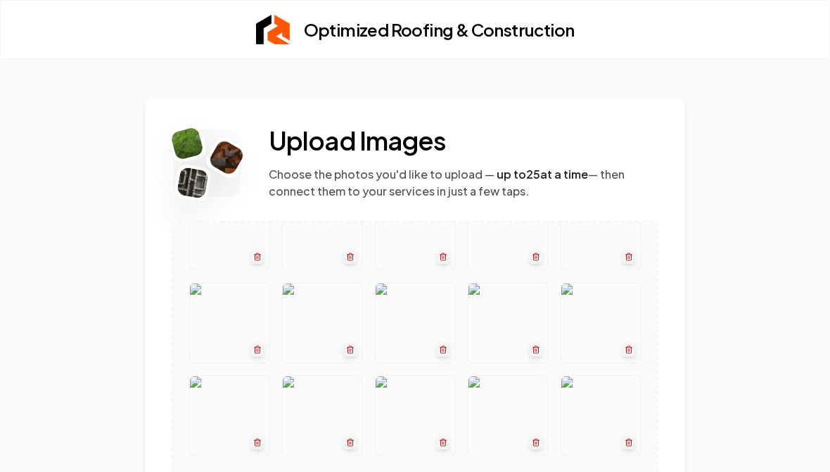
scroll to position [167, 0]
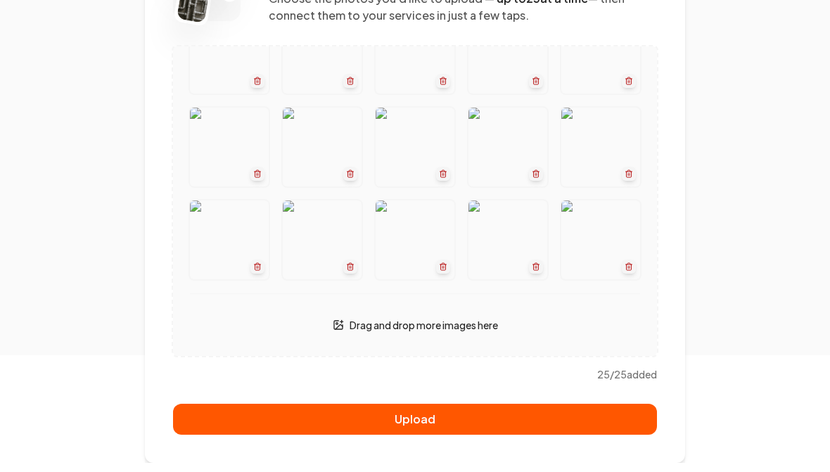
click at [429, 436] on button "Upload" at bounding box center [415, 428] width 484 height 31
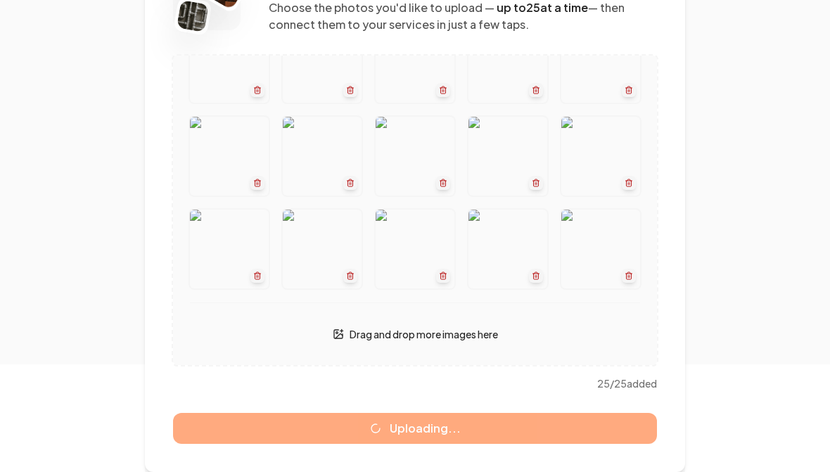
scroll to position [234, 0]
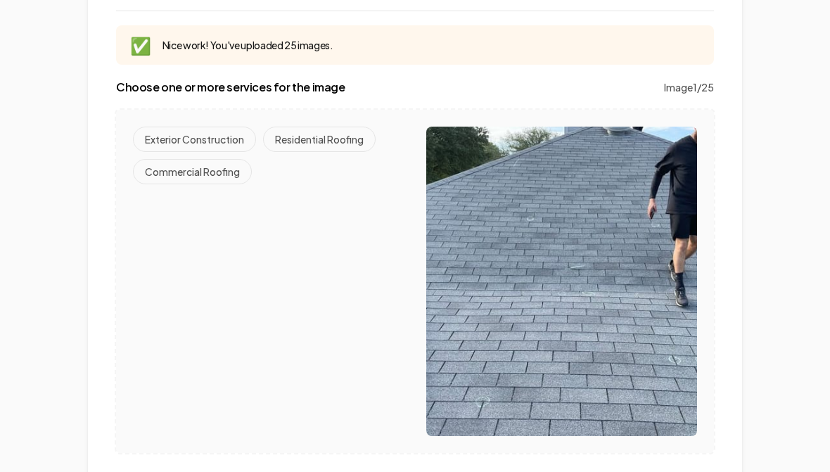
click at [322, 139] on button "Residential Roofing" at bounding box center [319, 139] width 113 height 25
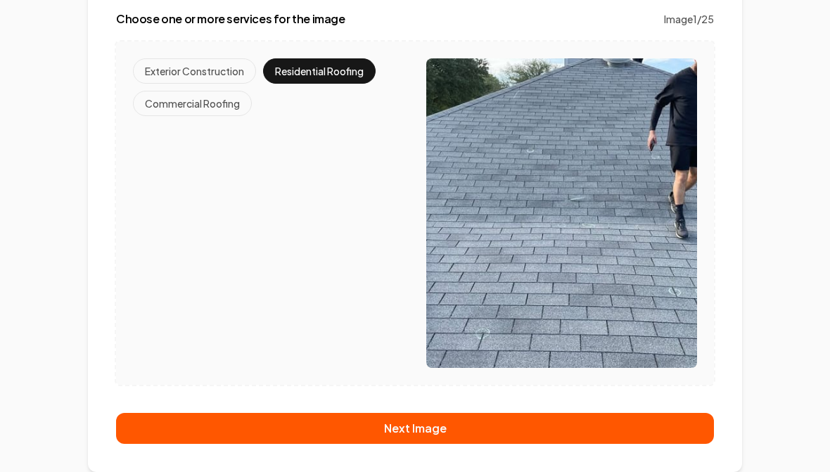
click at [426, 429] on button "Next Image" at bounding box center [415, 428] width 598 height 31
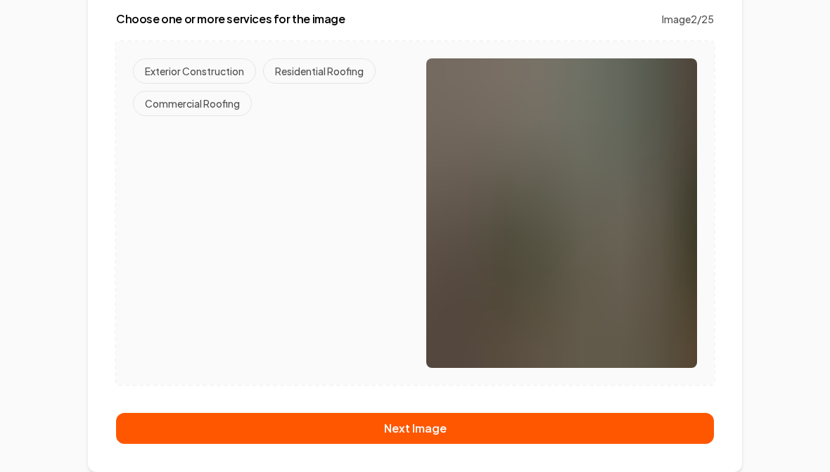
scroll to position [182, 0]
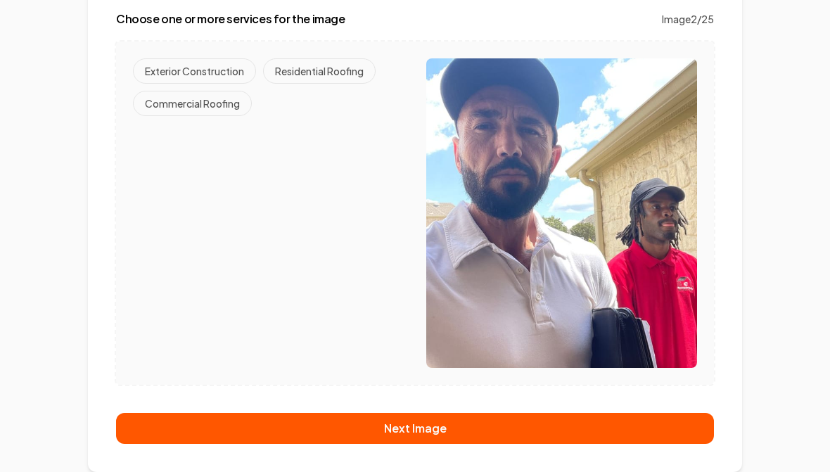
click at [322, 70] on button "Residential Roofing" at bounding box center [319, 70] width 113 height 25
click at [434, 422] on button "Next Image" at bounding box center [415, 428] width 598 height 31
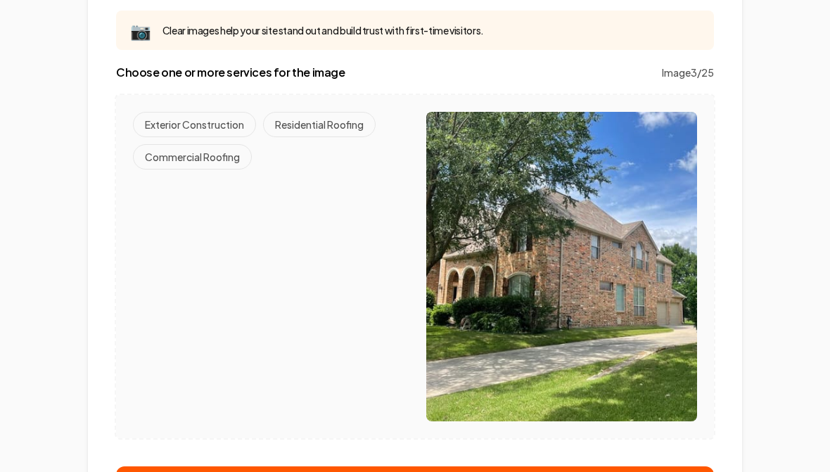
click at [320, 121] on button "Residential Roofing" at bounding box center [319, 124] width 113 height 25
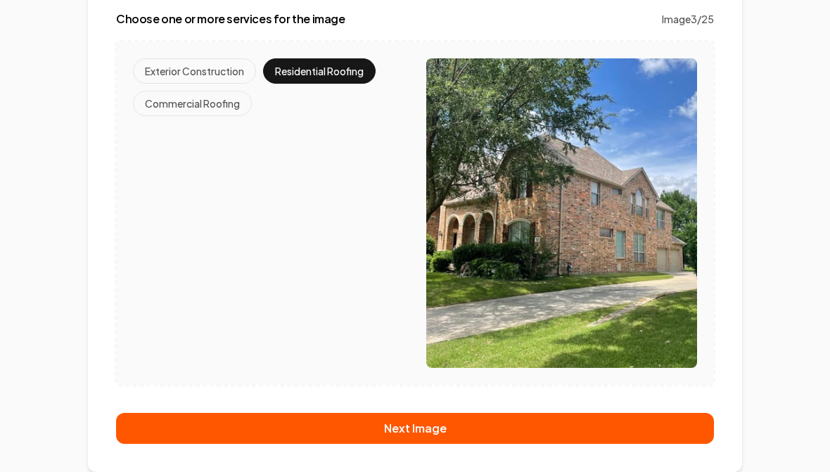
click at [429, 434] on button "Next Image" at bounding box center [415, 428] width 598 height 31
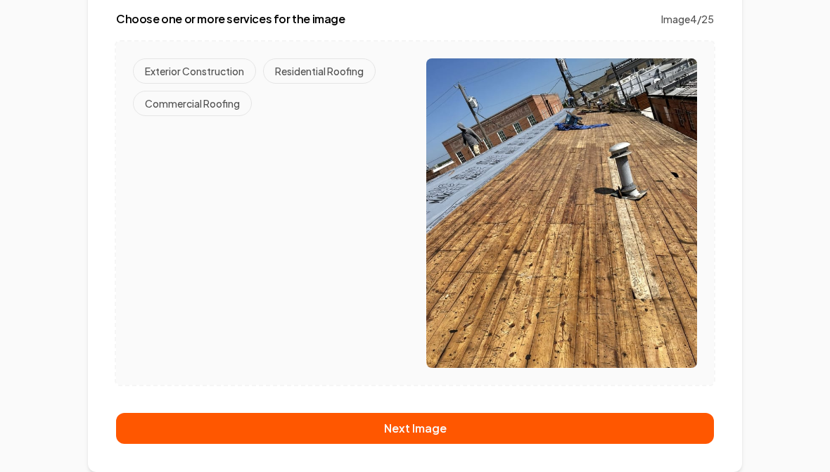
click at [183, 103] on button "Commercial Roofing" at bounding box center [192, 103] width 119 height 25
click at [419, 425] on button "Next Image" at bounding box center [415, 428] width 598 height 31
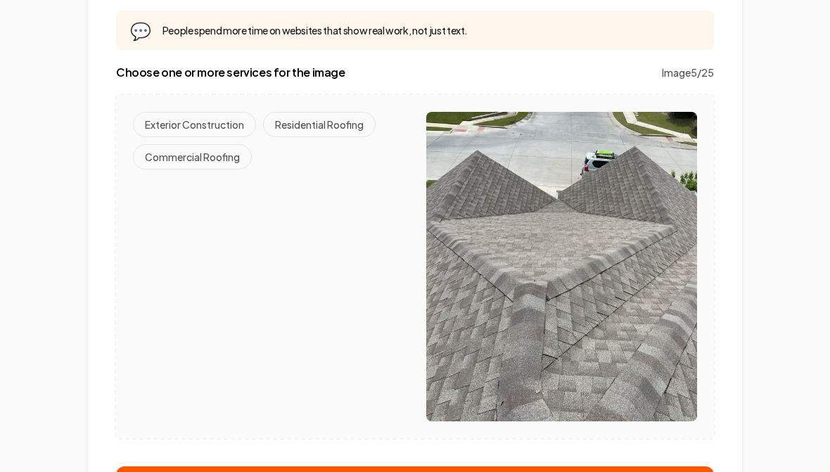
click at [320, 113] on button "Residential Roofing" at bounding box center [319, 124] width 113 height 25
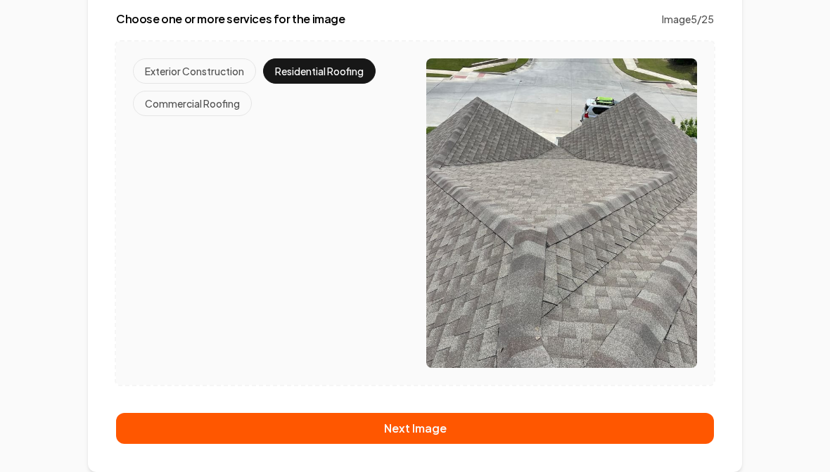
click at [437, 427] on button "Next Image" at bounding box center [415, 428] width 598 height 31
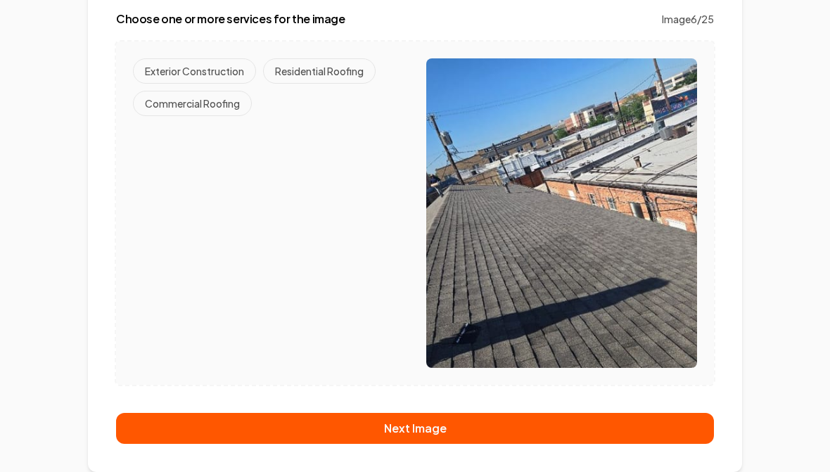
click at [317, 71] on button "Residential Roofing" at bounding box center [319, 70] width 113 height 25
click at [182, 113] on button "Commercial Roofing" at bounding box center [192, 103] width 119 height 25
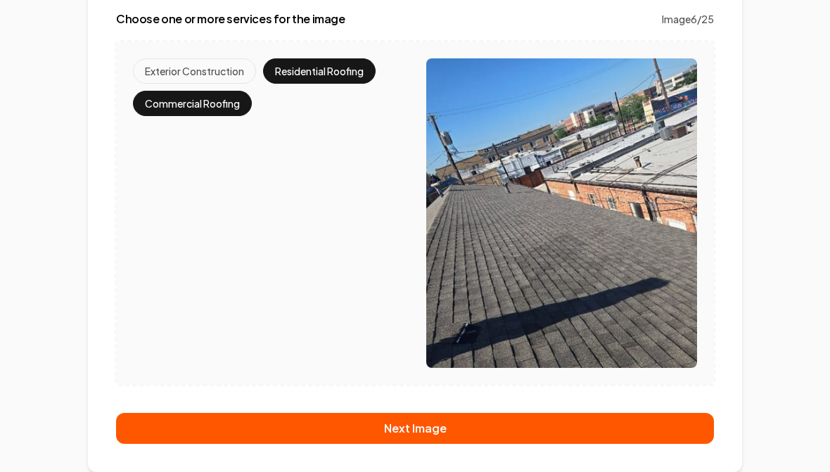
click at [400, 429] on button "Next Image" at bounding box center [415, 428] width 598 height 31
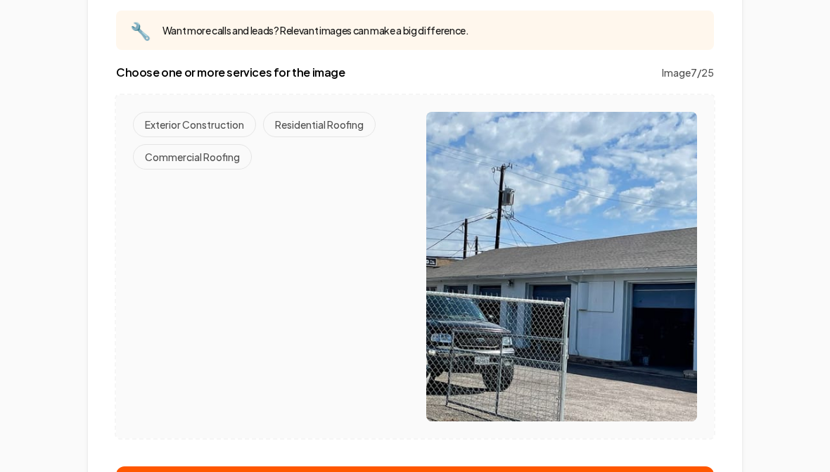
click at [199, 168] on button "Commercial Roofing" at bounding box center [192, 156] width 119 height 25
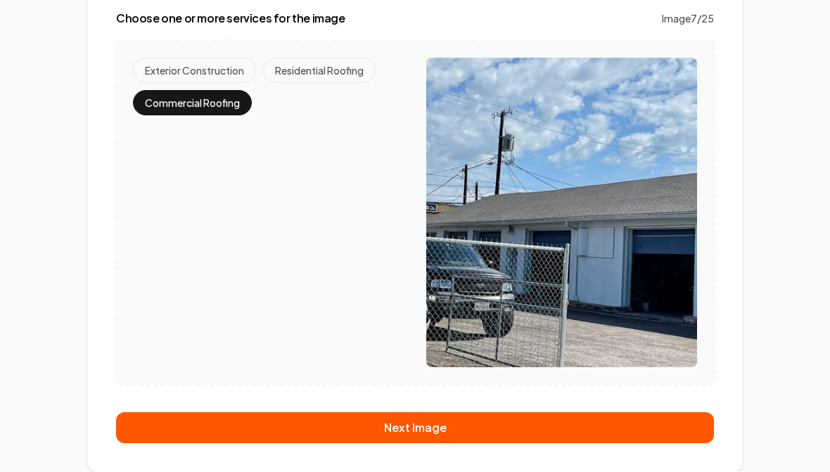
click at [317, 77] on button "Residential Roofing" at bounding box center [319, 70] width 113 height 25
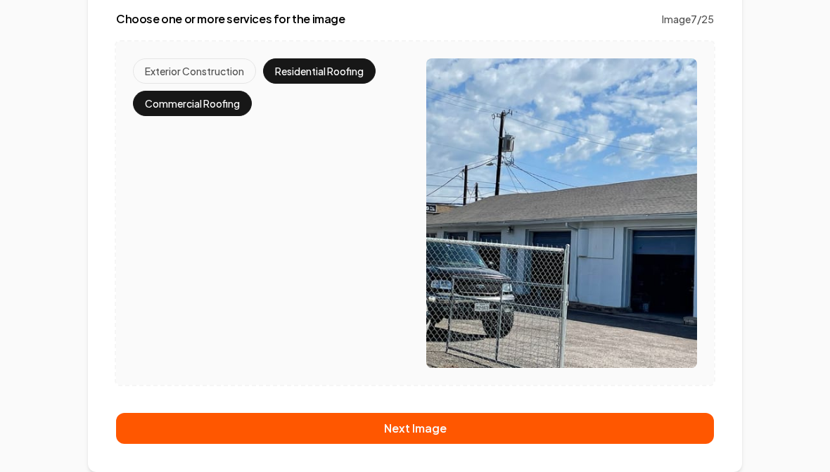
click at [180, 106] on button "Commercial Roofing" at bounding box center [192, 103] width 119 height 25
click at [395, 425] on button "Next Image" at bounding box center [415, 428] width 598 height 31
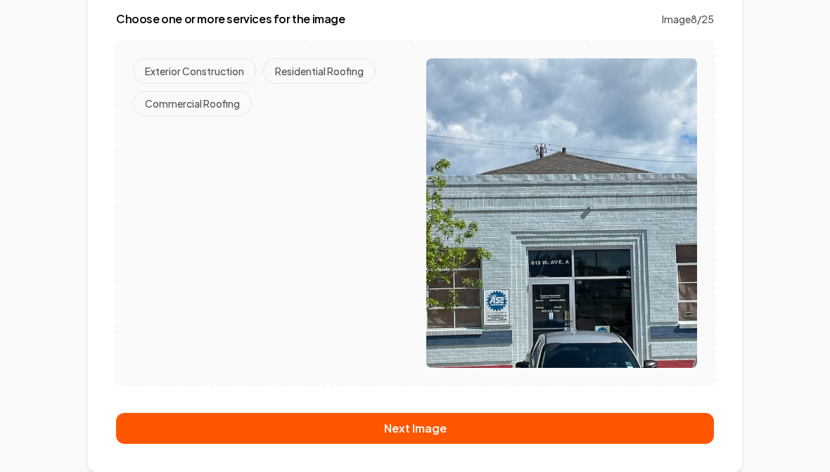
click at [201, 108] on button "Commercial Roofing" at bounding box center [192, 103] width 119 height 25
click at [423, 424] on button "Next Image" at bounding box center [415, 428] width 598 height 31
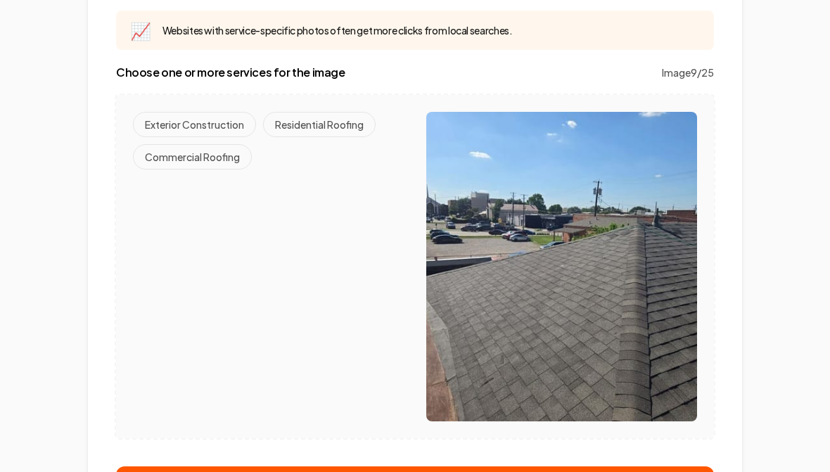
click at [329, 125] on button "Residential Roofing" at bounding box center [319, 124] width 113 height 25
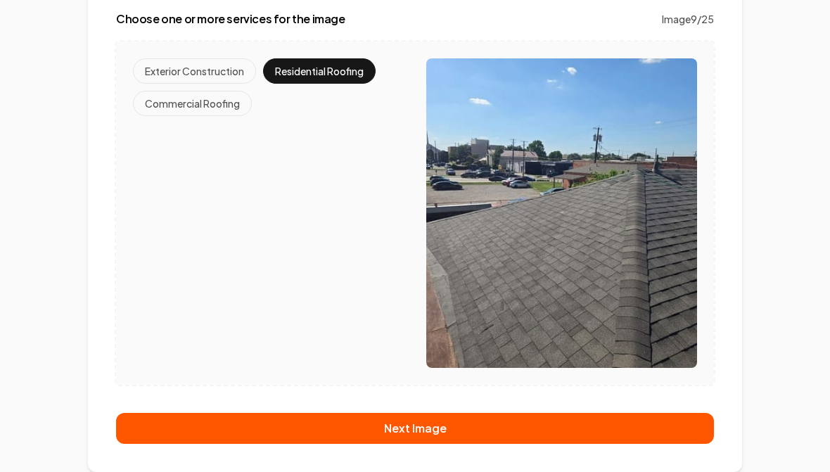
click at [429, 431] on button "Next Image" at bounding box center [415, 428] width 598 height 31
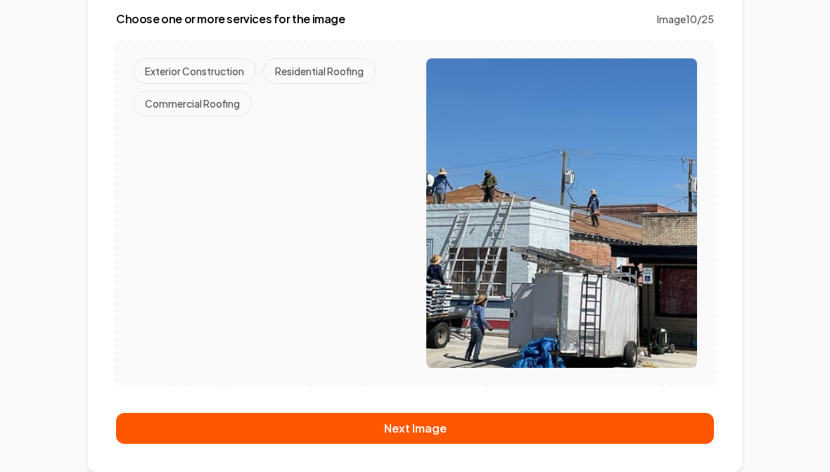
click at [319, 79] on button "Residential Roofing" at bounding box center [319, 70] width 113 height 25
click at [204, 77] on button "Exterior Construction" at bounding box center [194, 70] width 123 height 25
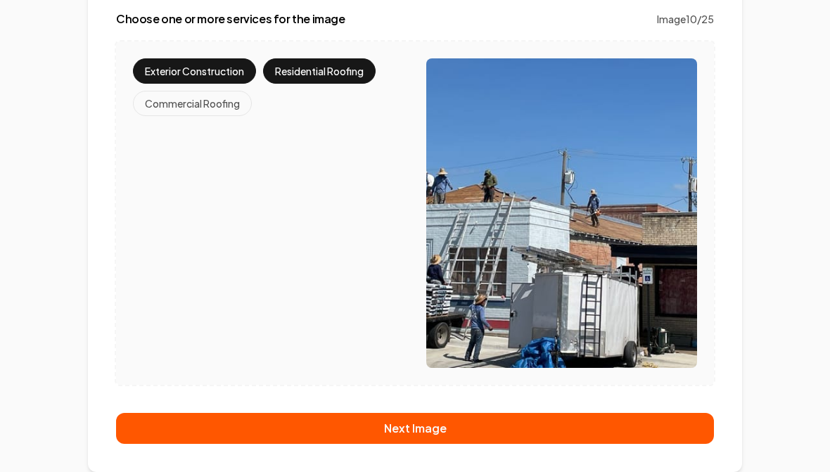
click at [192, 103] on button "Commercial Roofing" at bounding box center [192, 103] width 119 height 25
click at [327, 68] on button "Residential Roofing" at bounding box center [319, 70] width 113 height 25
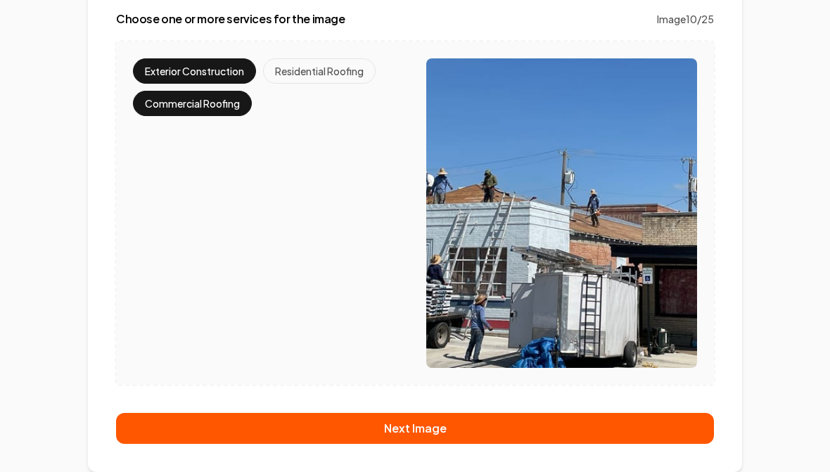
click at [412, 429] on button "Next Image" at bounding box center [415, 428] width 598 height 31
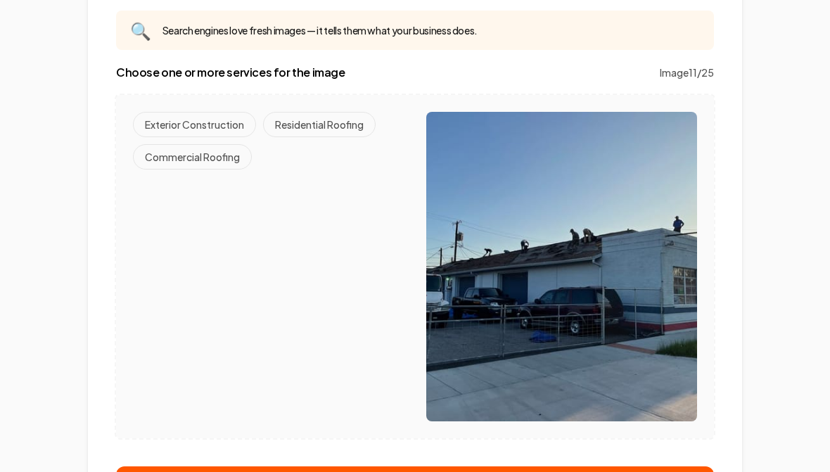
click at [192, 160] on button "Commercial Roofing" at bounding box center [192, 156] width 119 height 25
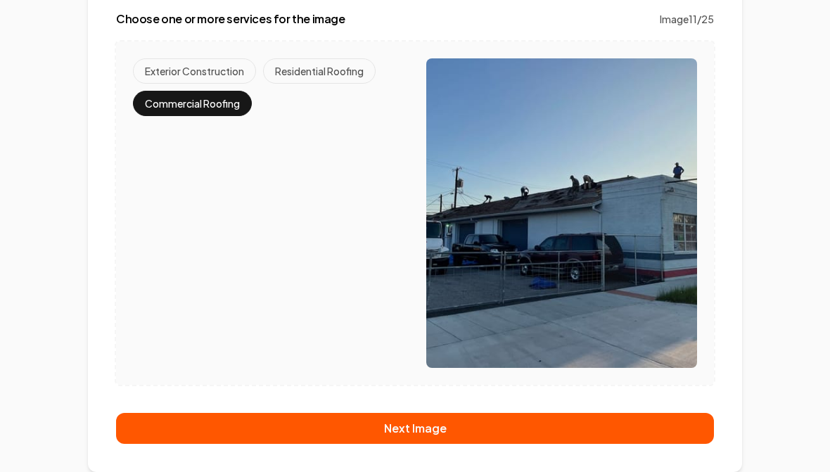
click at [431, 429] on button "Next Image" at bounding box center [415, 428] width 598 height 31
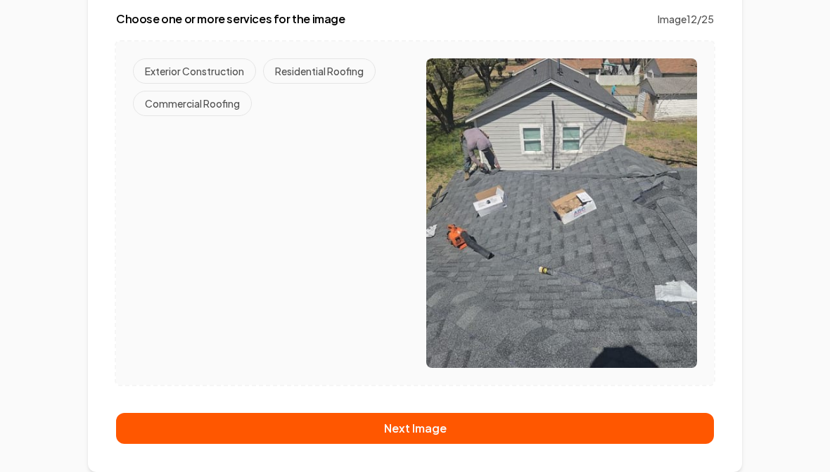
click at [314, 63] on button "Residential Roofing" at bounding box center [319, 70] width 113 height 25
click at [442, 429] on button "Next Image" at bounding box center [415, 428] width 598 height 31
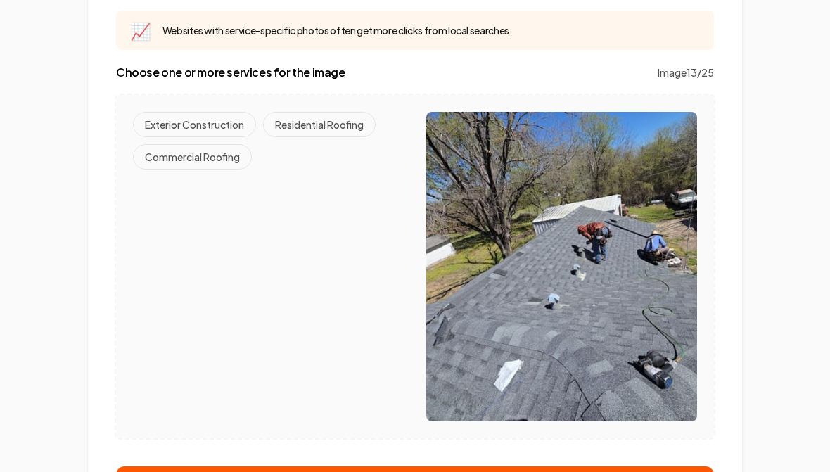
click at [318, 130] on button "Residential Roofing" at bounding box center [319, 124] width 113 height 25
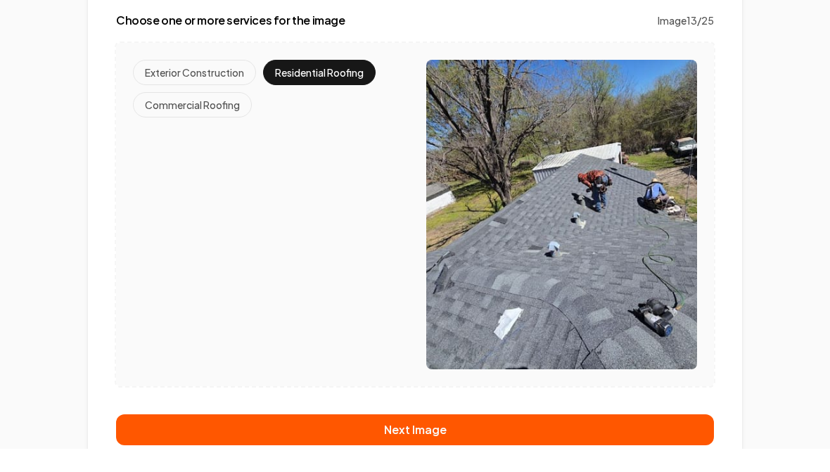
scroll to position [235, 0]
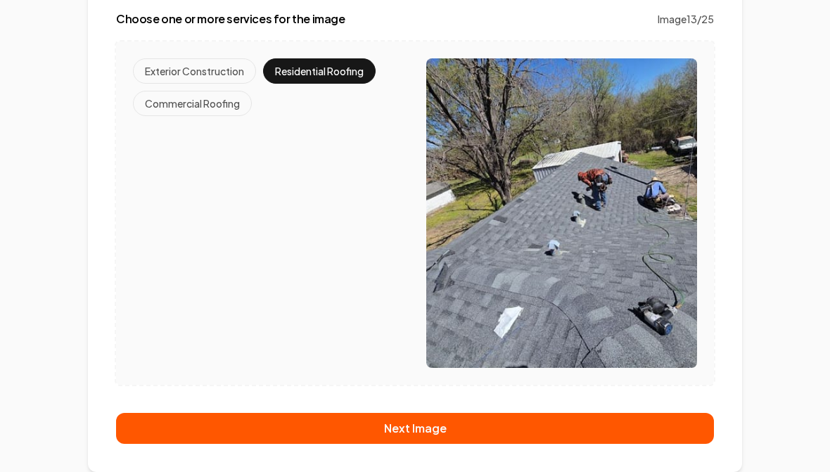
click at [419, 431] on button "Next Image" at bounding box center [415, 428] width 598 height 31
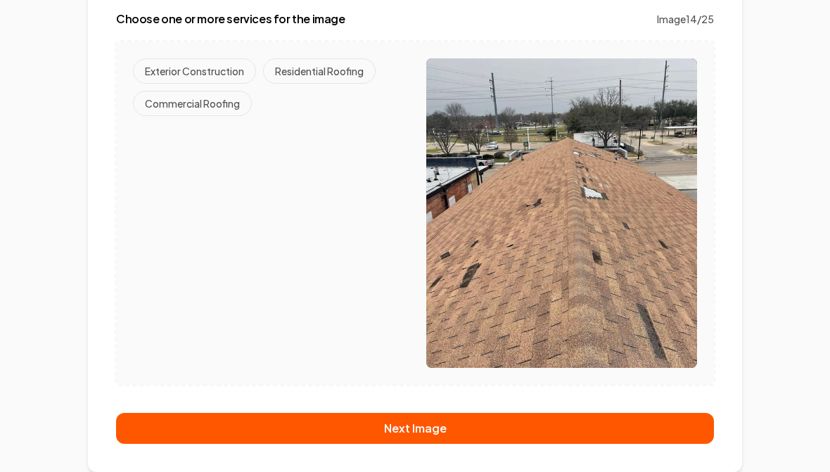
scroll to position [182, 0]
click at [327, 61] on button "Residential Roofing" at bounding box center [319, 70] width 113 height 25
click at [429, 439] on button "Next Image" at bounding box center [415, 428] width 598 height 31
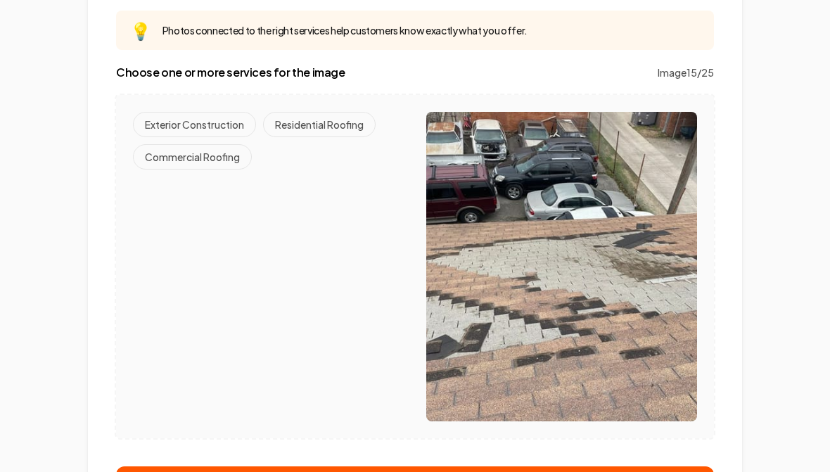
click at [321, 126] on button "Residential Roofing" at bounding box center [319, 124] width 113 height 25
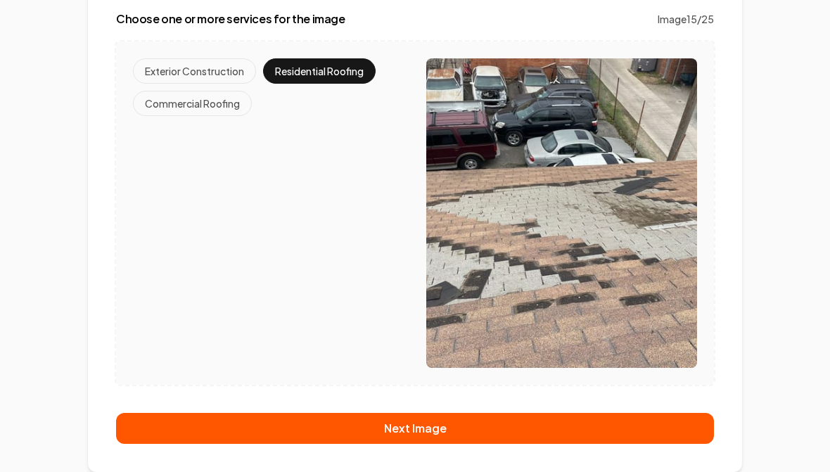
click at [451, 435] on button "Next Image" at bounding box center [415, 428] width 598 height 31
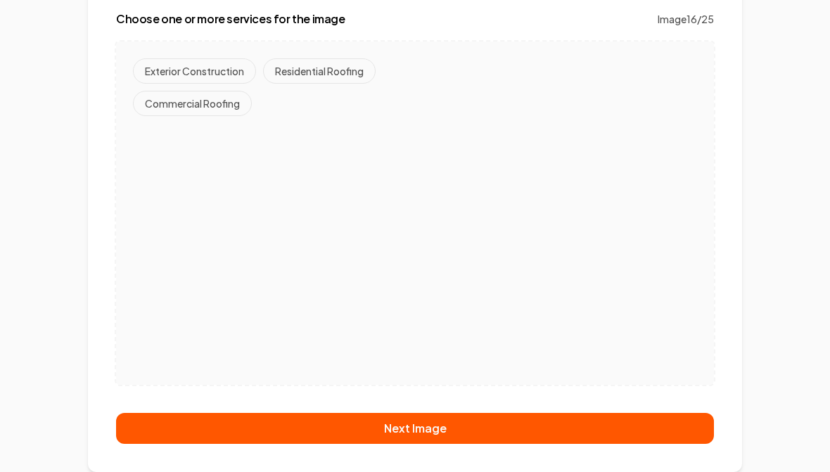
click at [433, 434] on button "Next Image" at bounding box center [415, 428] width 598 height 31
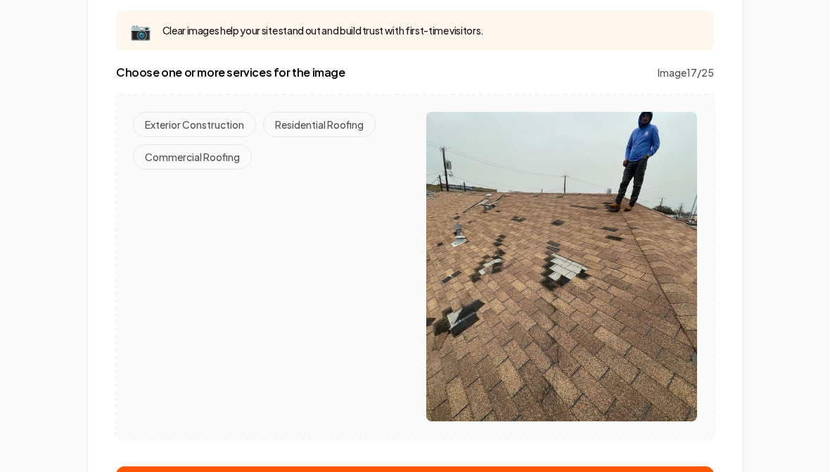
click at [330, 117] on button "Residential Roofing" at bounding box center [319, 124] width 113 height 25
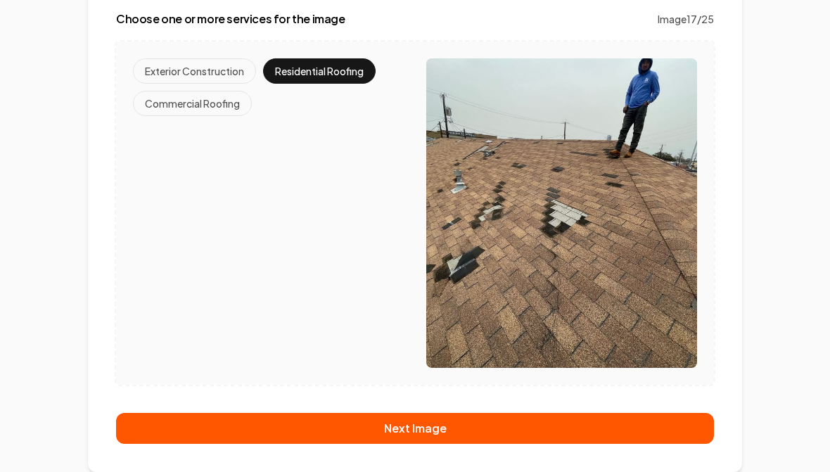
click at [430, 434] on button "Next Image" at bounding box center [415, 428] width 598 height 31
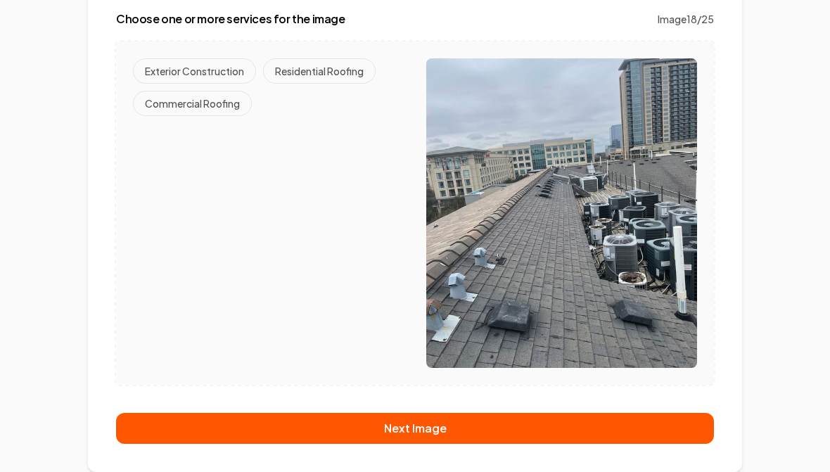
click at [188, 111] on button "Commercial Roofing" at bounding box center [192, 103] width 119 height 25
click at [438, 425] on button "Next Image" at bounding box center [415, 428] width 598 height 31
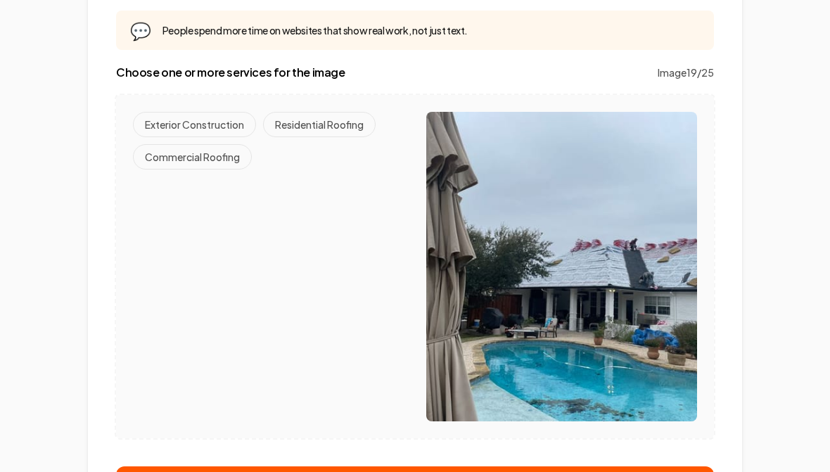
click at [322, 128] on button "Residential Roofing" at bounding box center [319, 124] width 113 height 25
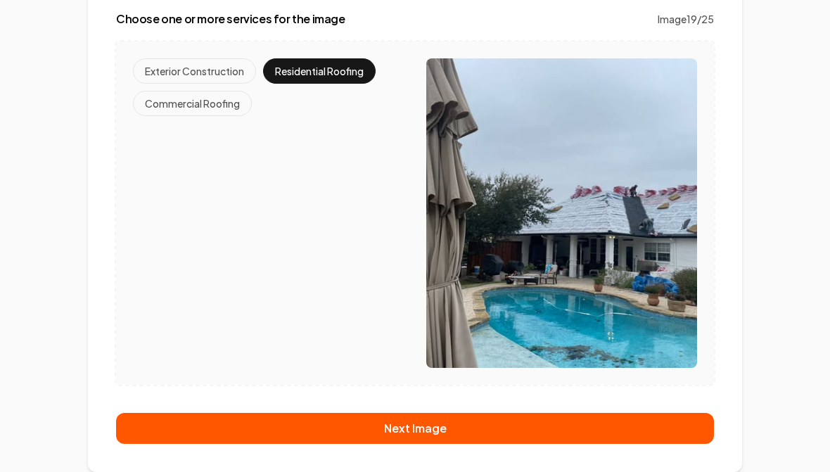
click at [426, 438] on button "Next Image" at bounding box center [415, 428] width 598 height 31
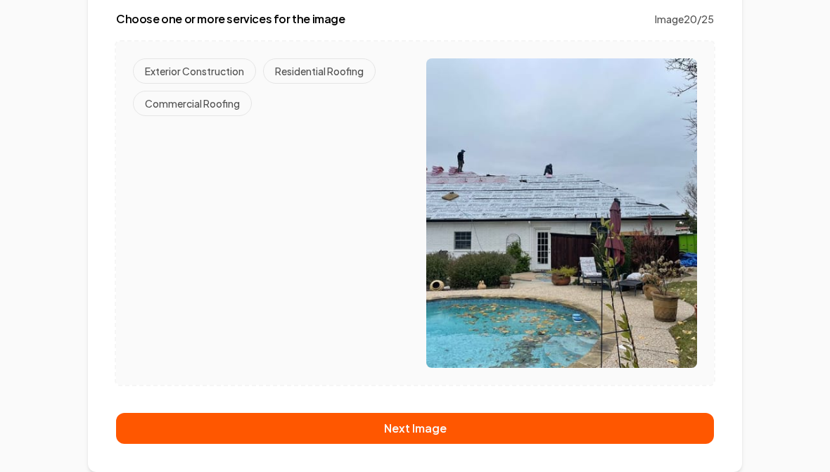
click at [327, 73] on button "Residential Roofing" at bounding box center [319, 70] width 113 height 25
click at [426, 427] on button "Next Image" at bounding box center [415, 428] width 598 height 31
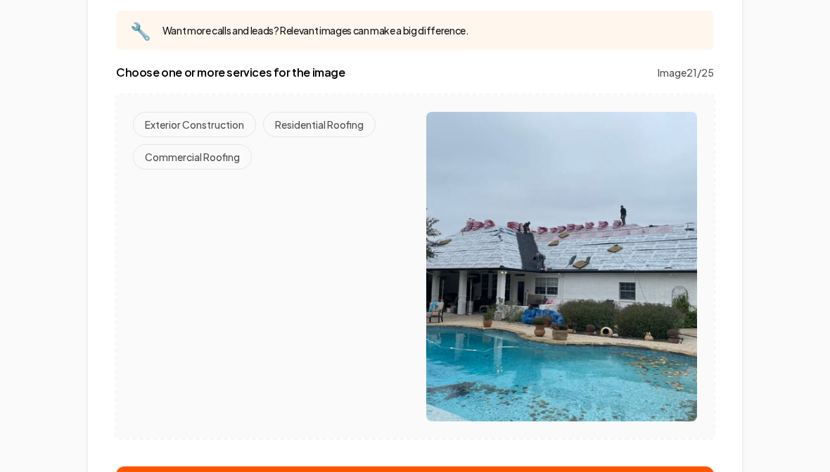
click at [324, 134] on button "Residential Roofing" at bounding box center [319, 124] width 113 height 25
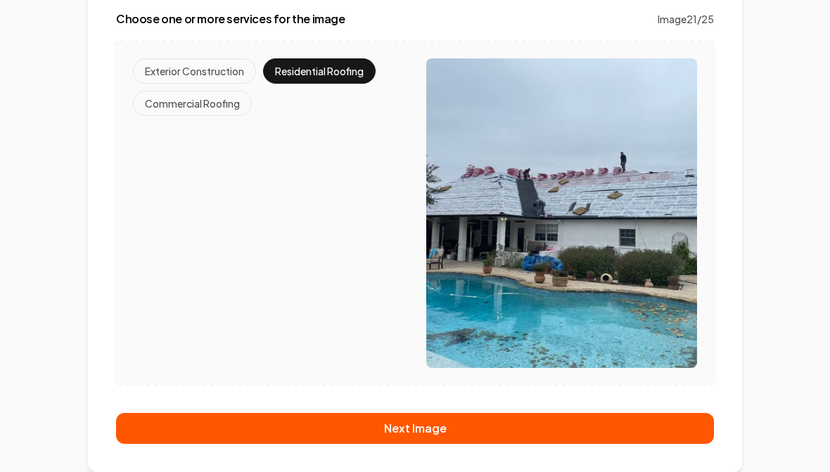
click at [436, 429] on button "Next Image" at bounding box center [415, 428] width 598 height 31
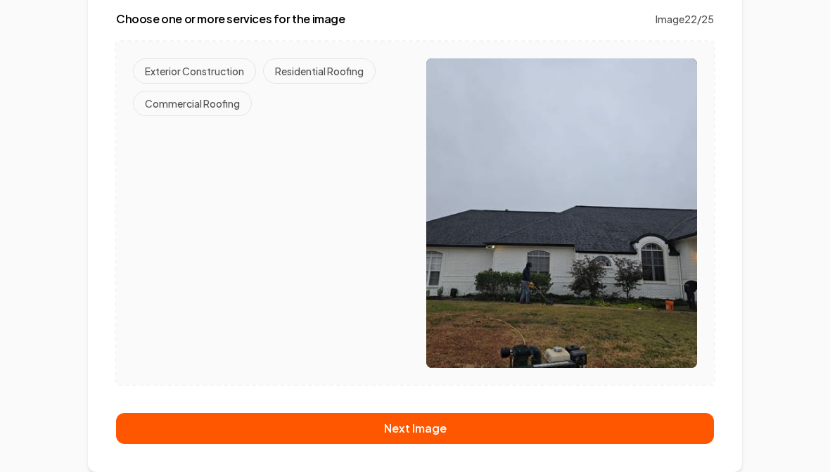
scroll to position [182, 0]
click at [312, 66] on button "Residential Roofing" at bounding box center [319, 70] width 113 height 25
click at [407, 431] on button "Next Image" at bounding box center [415, 428] width 598 height 31
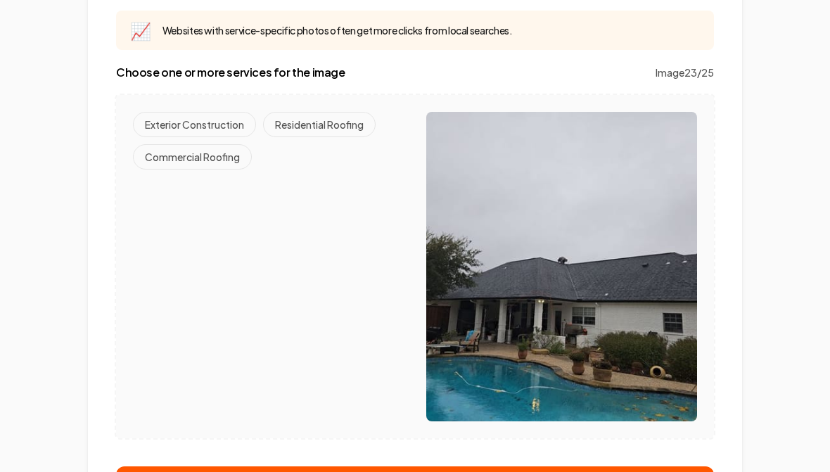
click at [325, 128] on button "Residential Roofing" at bounding box center [319, 124] width 113 height 25
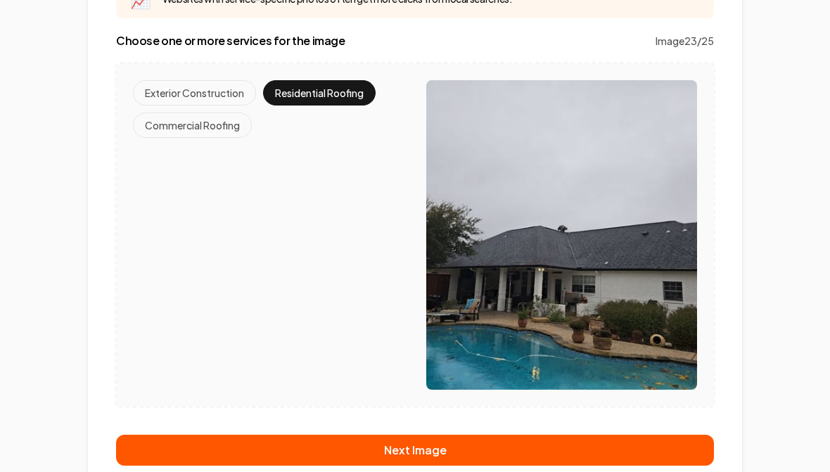
click at [431, 449] on button "Next Image" at bounding box center [415, 450] width 598 height 31
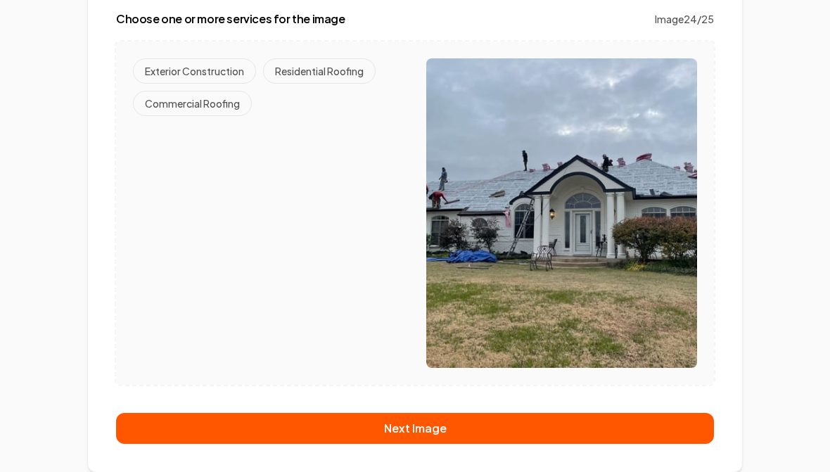
click at [332, 70] on button "Residential Roofing" at bounding box center [319, 70] width 113 height 25
click at [429, 433] on button "Next Image" at bounding box center [415, 428] width 598 height 31
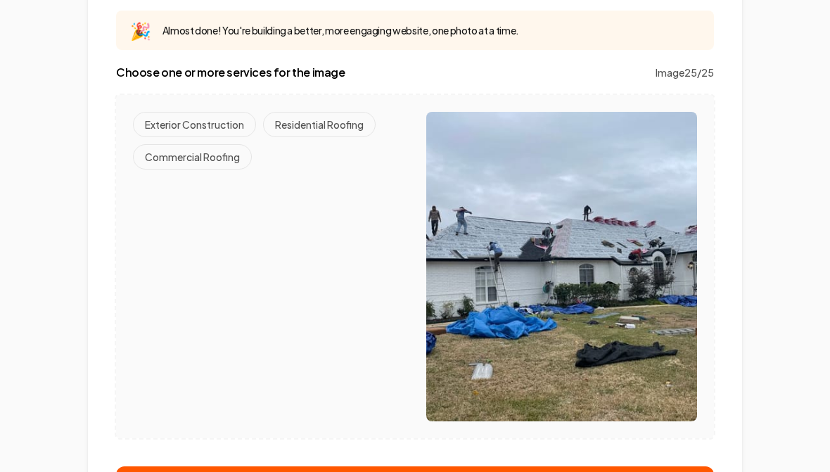
click at [322, 130] on button "Residential Roofing" at bounding box center [319, 124] width 113 height 25
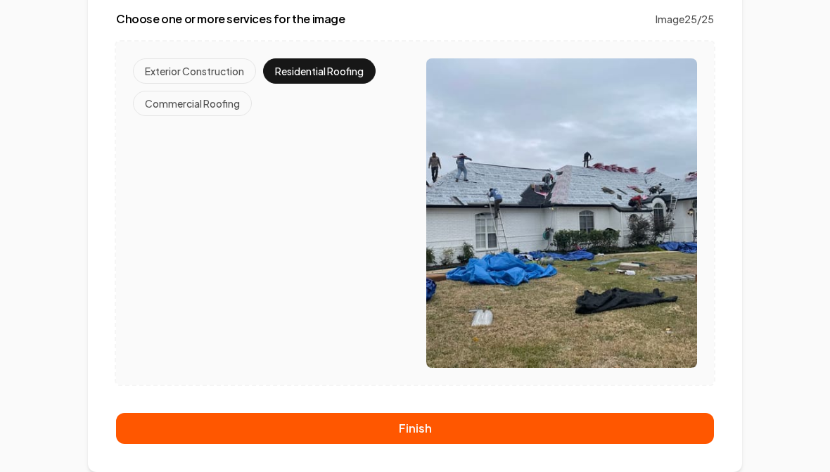
click at [434, 437] on button "Finish" at bounding box center [415, 428] width 598 height 31
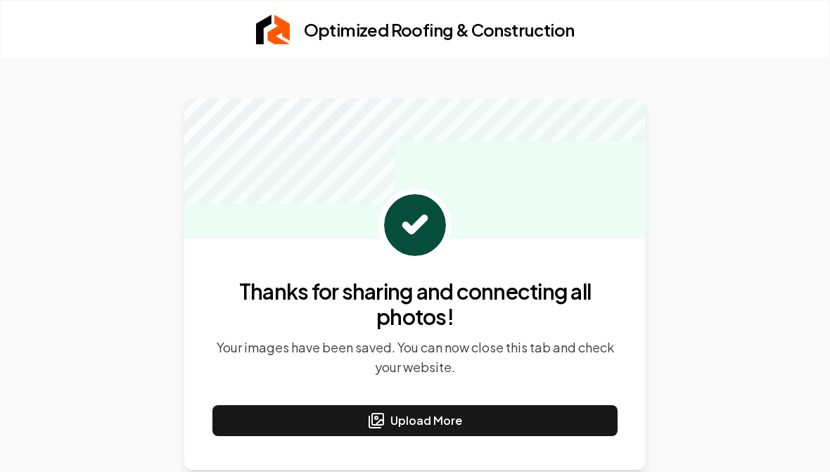
click at [434, 423] on button "Upload More" at bounding box center [415, 420] width 405 height 31
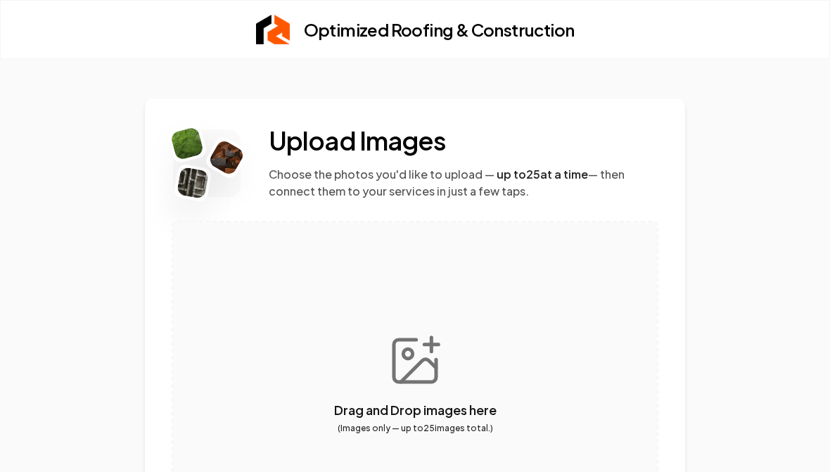
click at [415, 385] on button "button" at bounding box center [415, 383] width 484 height 322
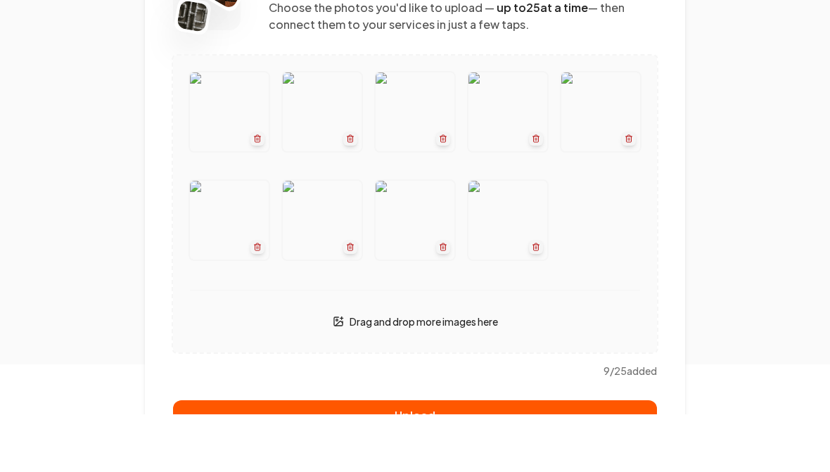
scroll to position [154, 0]
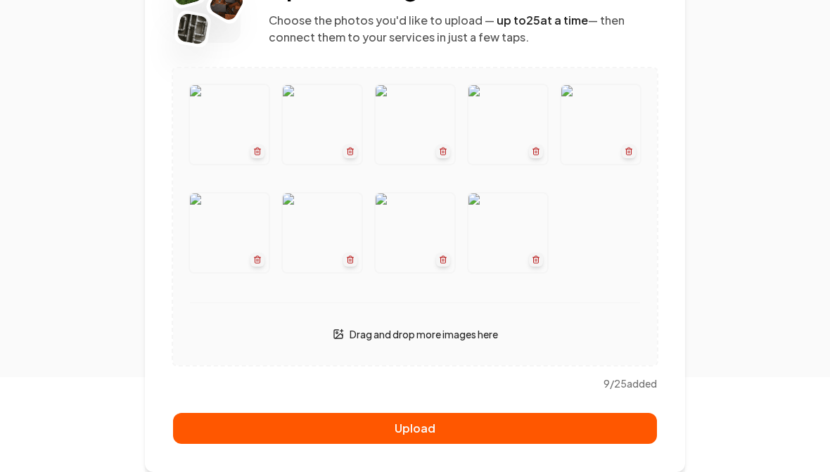
click at [422, 428] on button "Upload" at bounding box center [415, 428] width 484 height 31
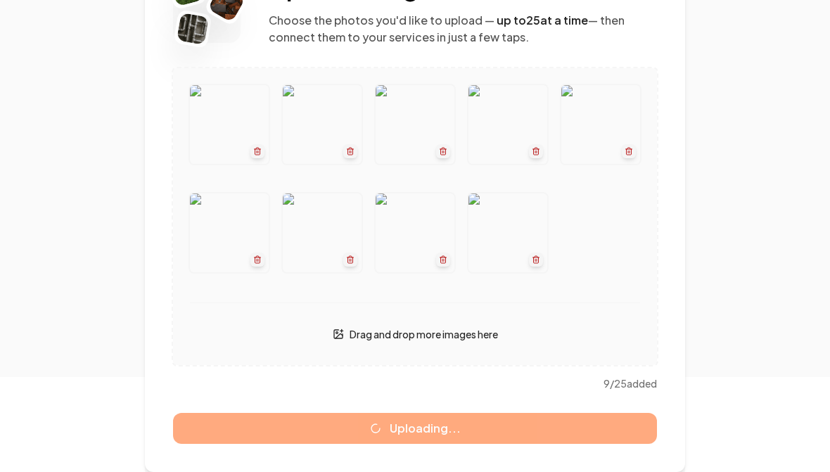
click at [543, 262] on button "button" at bounding box center [536, 260] width 14 height 14
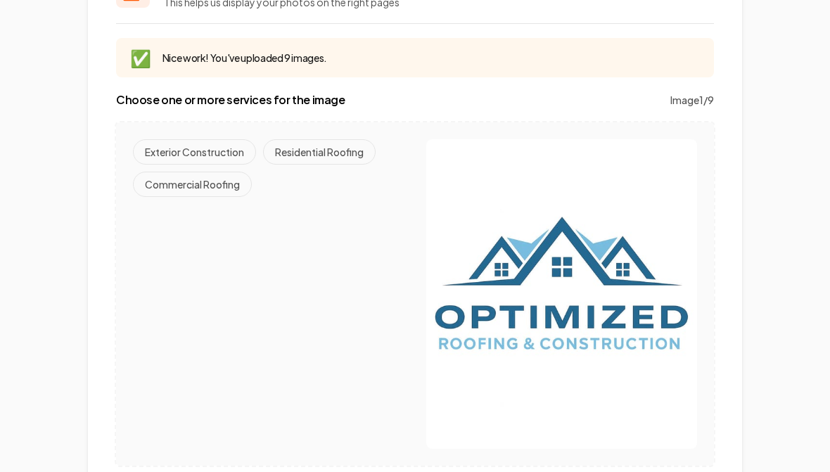
click at [333, 151] on button "Residential Roofing" at bounding box center [319, 151] width 113 height 25
click at [183, 192] on button "Commercial Roofing" at bounding box center [192, 184] width 119 height 25
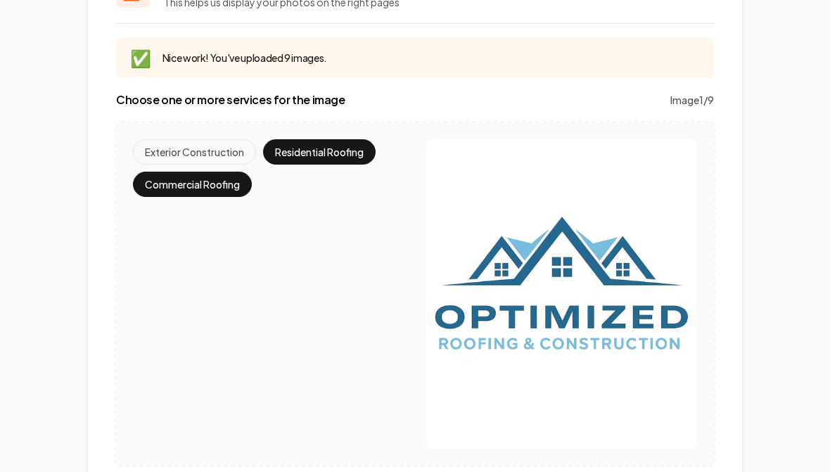
click at [181, 151] on button "Exterior Construction" at bounding box center [194, 151] width 123 height 25
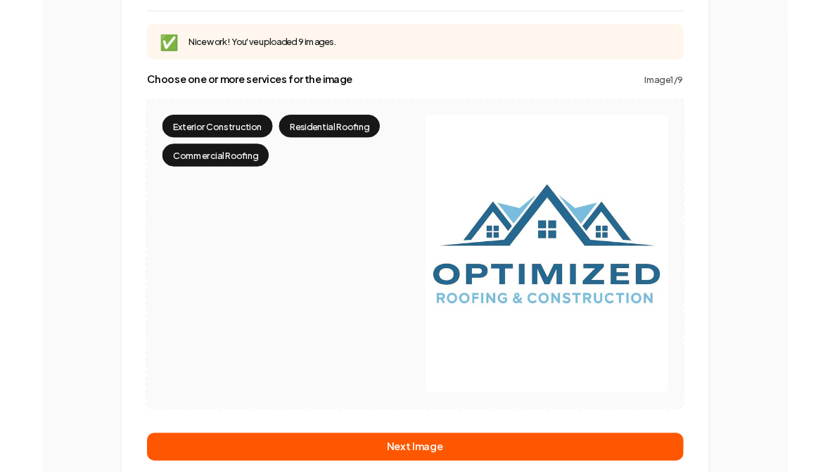
scroll to position [235, 0]
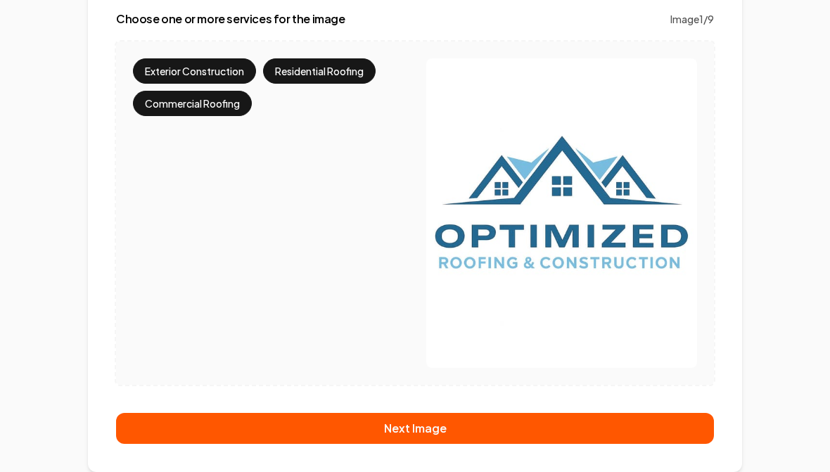
click at [453, 425] on button "Next Image" at bounding box center [415, 428] width 598 height 31
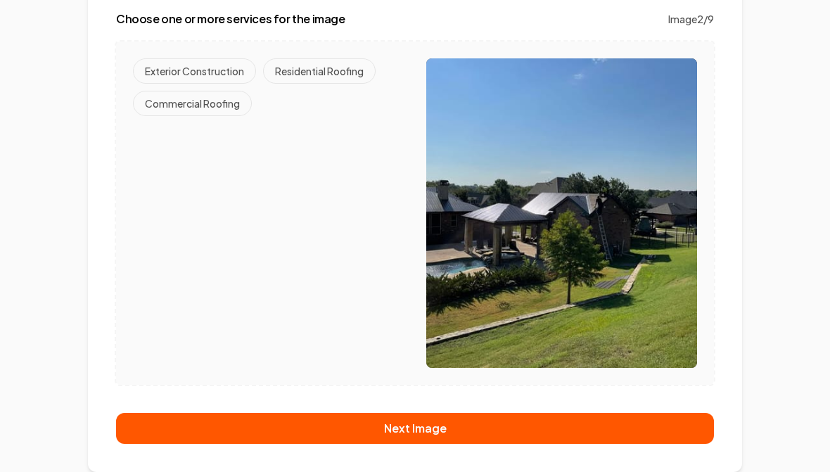
scroll to position [182, 0]
click at [311, 69] on button "Residential Roofing" at bounding box center [319, 70] width 113 height 25
click at [424, 430] on button "Next Image" at bounding box center [415, 428] width 598 height 31
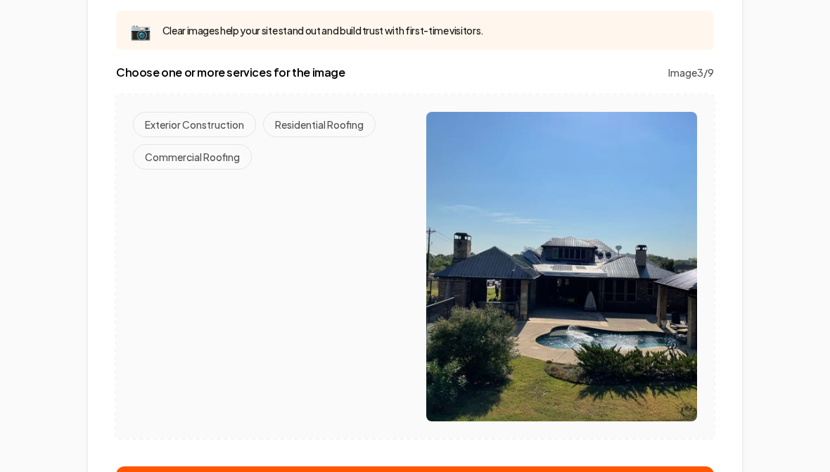
click at [303, 129] on button "Residential Roofing" at bounding box center [319, 124] width 113 height 25
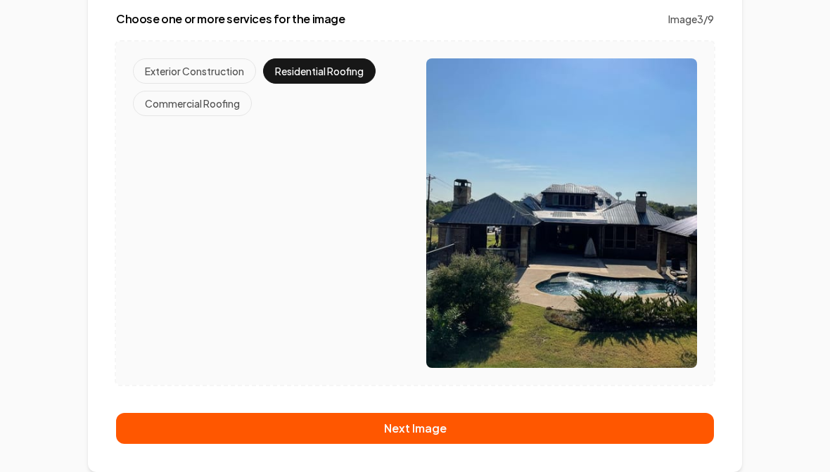
click at [425, 429] on button "Next Image" at bounding box center [415, 428] width 598 height 31
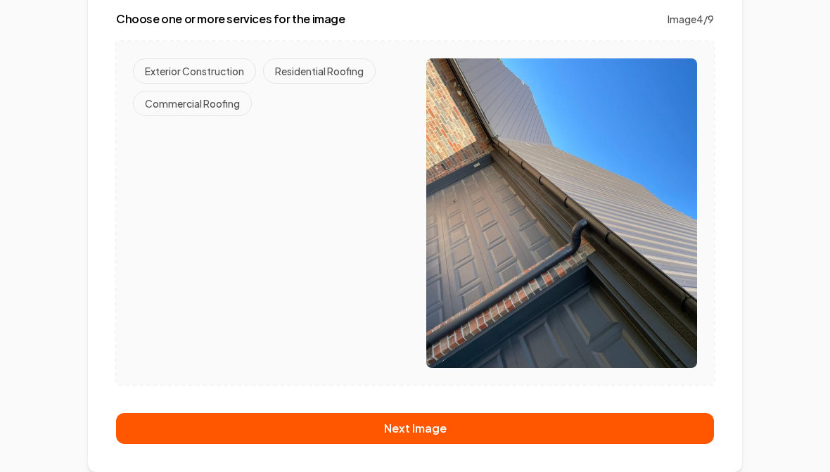
click at [308, 70] on button "Residential Roofing" at bounding box center [319, 70] width 113 height 25
click at [445, 429] on button "Next Image" at bounding box center [415, 428] width 598 height 31
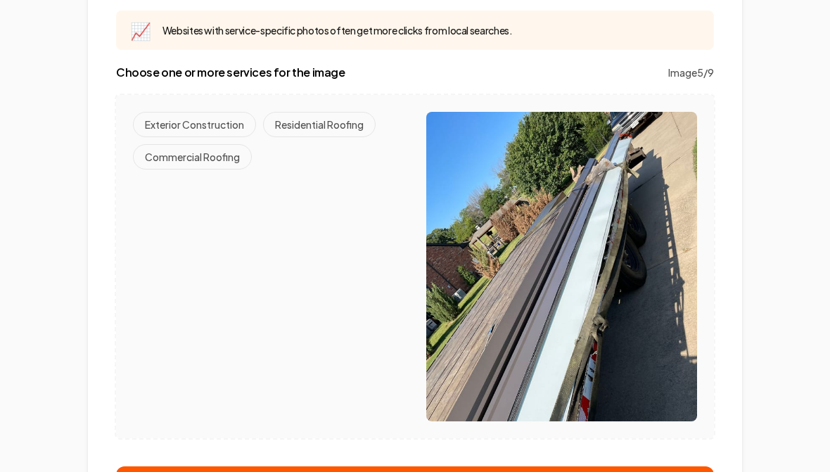
click at [313, 130] on button "Residential Roofing" at bounding box center [319, 124] width 113 height 25
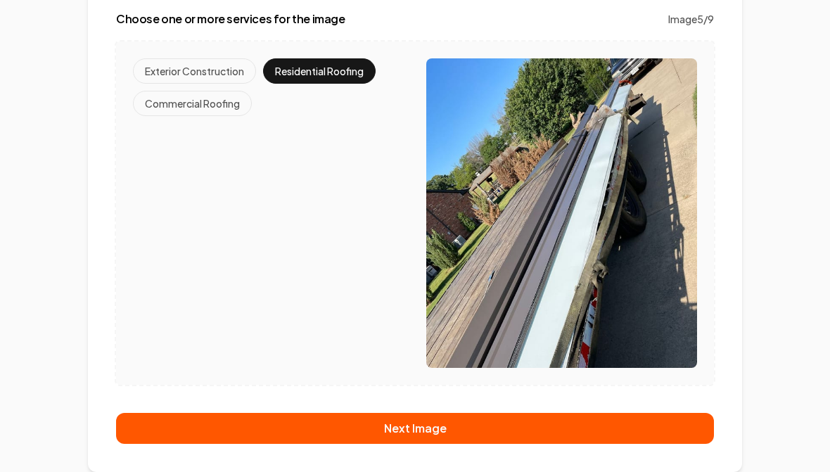
click at [420, 441] on button "Next Image" at bounding box center [415, 428] width 598 height 31
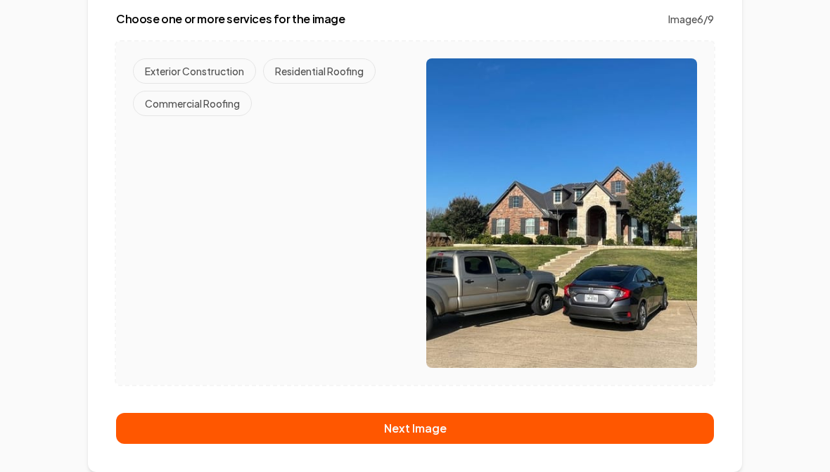
click at [305, 69] on button "Residential Roofing" at bounding box center [319, 70] width 113 height 25
click at [422, 427] on button "Next Image" at bounding box center [415, 428] width 598 height 31
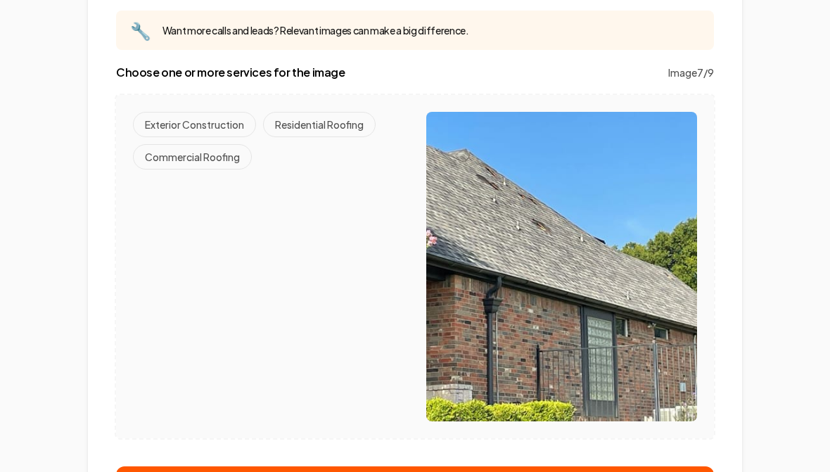
click at [327, 130] on button "Residential Roofing" at bounding box center [319, 124] width 113 height 25
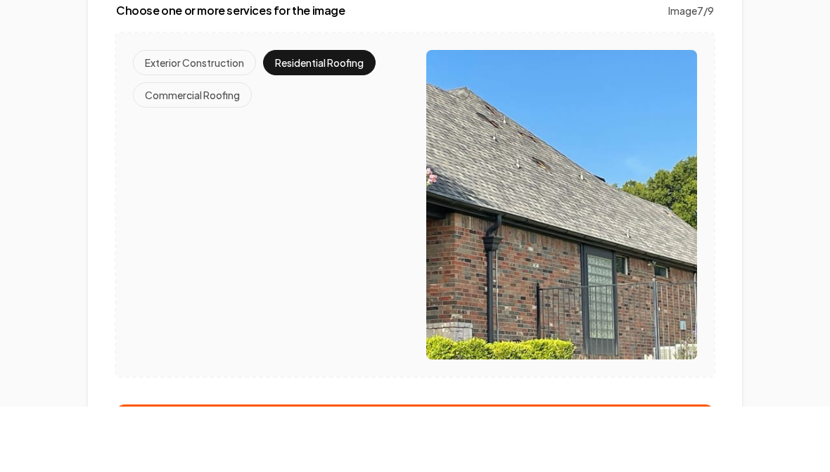
scroll to position [235, 0]
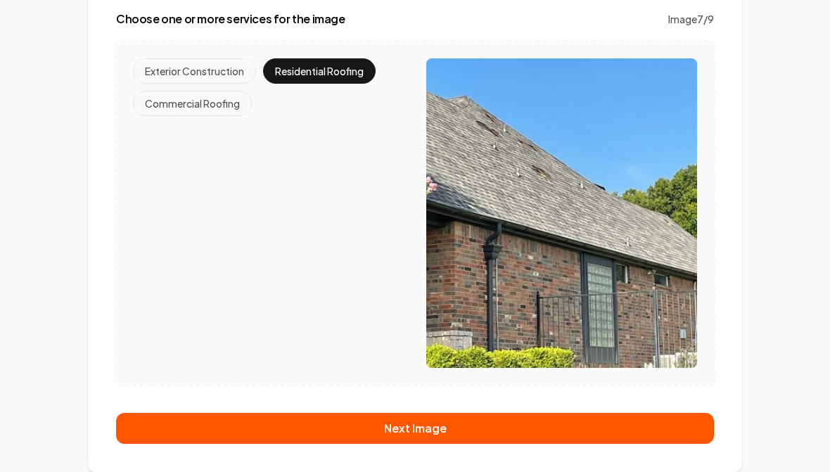
click at [441, 425] on button "Next Image" at bounding box center [415, 428] width 598 height 31
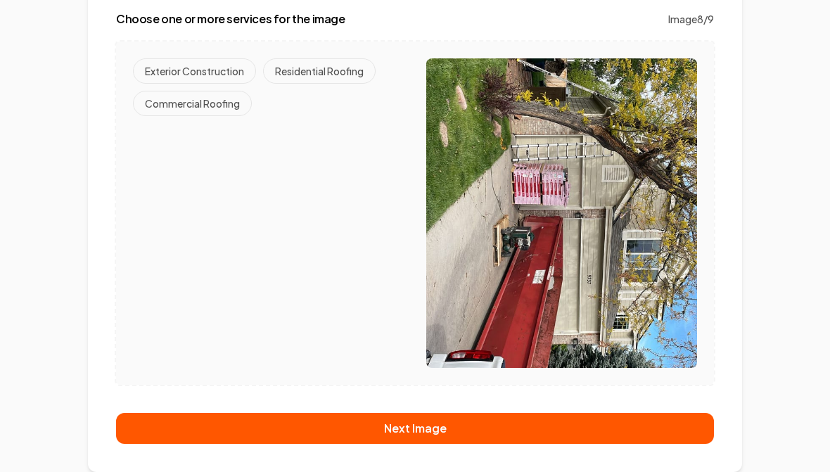
click at [322, 79] on button "Residential Roofing" at bounding box center [319, 70] width 113 height 25
click at [410, 429] on button "Next Image" at bounding box center [415, 428] width 598 height 31
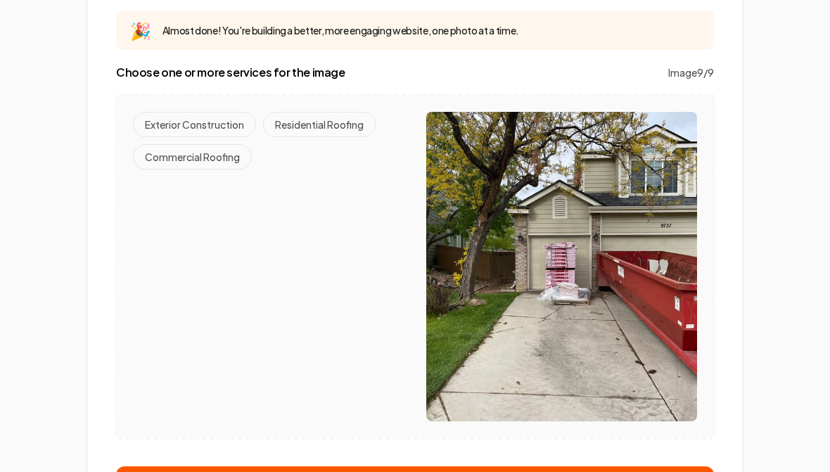
click at [312, 135] on button "Residential Roofing" at bounding box center [319, 124] width 113 height 25
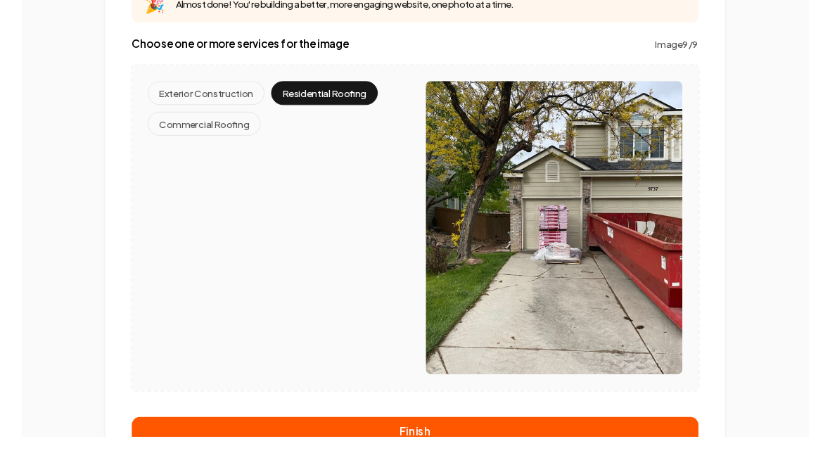
scroll to position [235, 0]
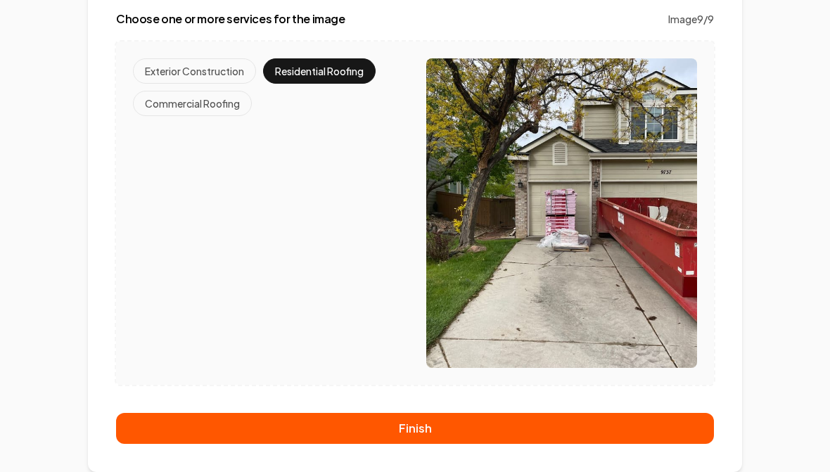
click at [429, 424] on button "Finish" at bounding box center [415, 428] width 598 height 31
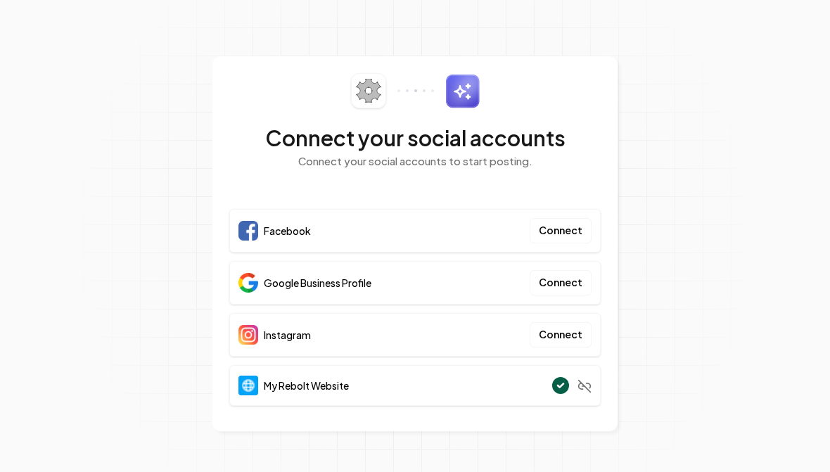
click at [576, 227] on button "Connect" at bounding box center [561, 230] width 62 height 25
click at [567, 284] on button "Connect" at bounding box center [561, 282] width 62 height 25
click at [557, 341] on button "Connect" at bounding box center [561, 334] width 62 height 25
click at [572, 327] on button "Connect" at bounding box center [561, 334] width 62 height 25
click at [557, 283] on button "Connect" at bounding box center [561, 282] width 62 height 25
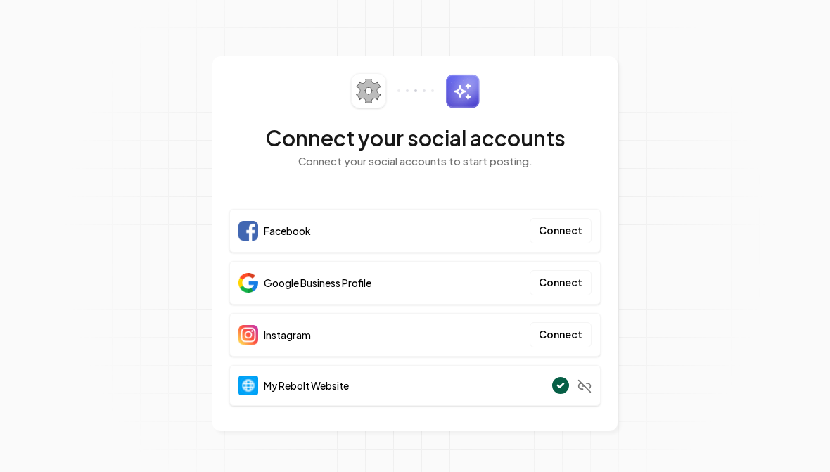
click at [571, 221] on button "Connect" at bounding box center [561, 230] width 62 height 25
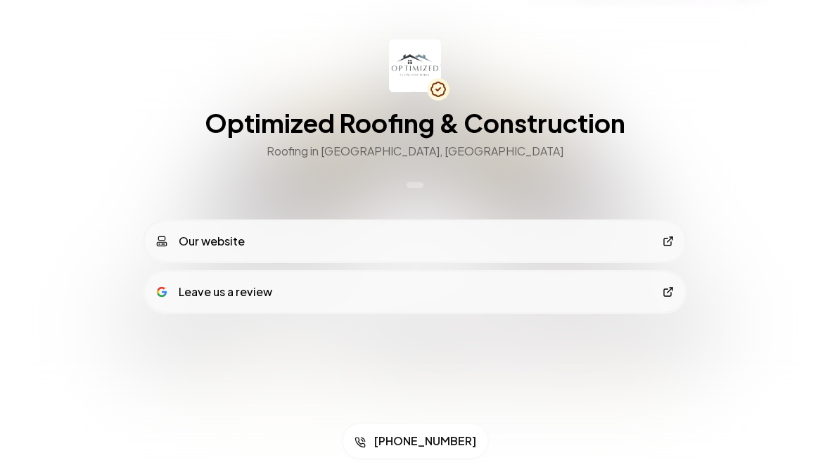
click at [661, 247] on link "Our website" at bounding box center [415, 241] width 540 height 39
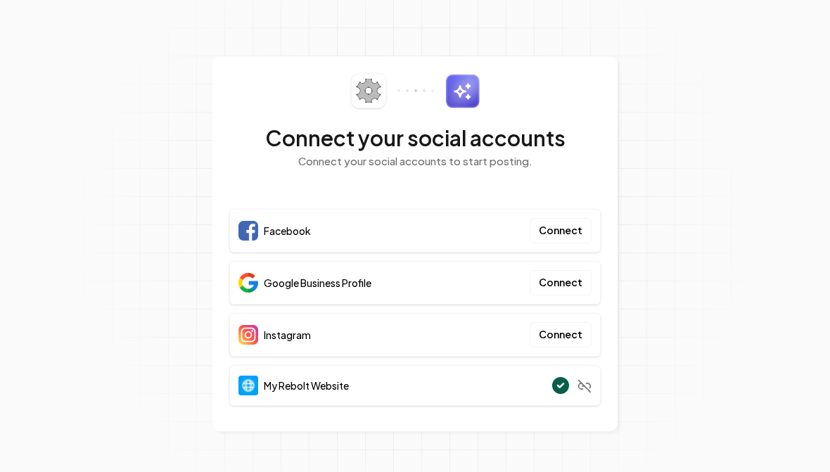
click at [554, 230] on button "Connect" at bounding box center [561, 230] width 62 height 25
click at [557, 231] on button "Connect" at bounding box center [561, 230] width 62 height 25
click at [571, 234] on button "Connect" at bounding box center [561, 230] width 62 height 25
click at [562, 233] on button "Connect" at bounding box center [561, 230] width 62 height 25
click at [561, 289] on button "Connect" at bounding box center [561, 282] width 62 height 25
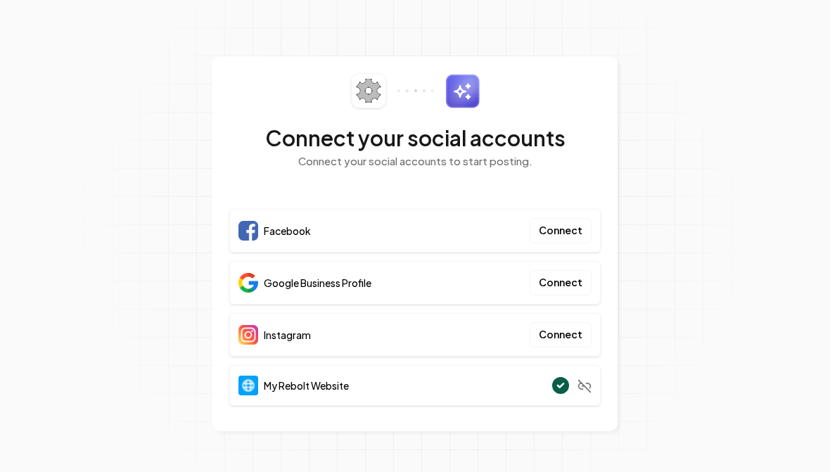
click at [563, 282] on button "Connect" at bounding box center [561, 282] width 62 height 25
click at [563, 277] on button "Connect" at bounding box center [561, 282] width 62 height 25
click at [563, 286] on button "Connect" at bounding box center [561, 282] width 62 height 25
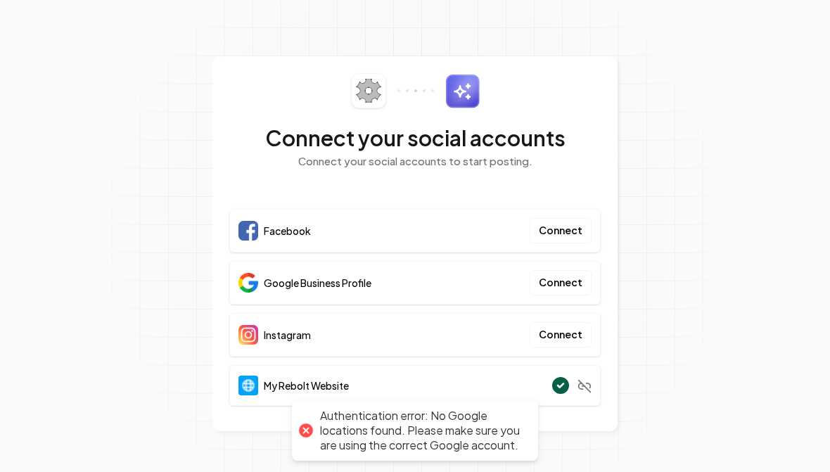
click at [562, 332] on button "Connect" at bounding box center [561, 334] width 62 height 25
